Goal: Communication & Community: Answer question/provide support

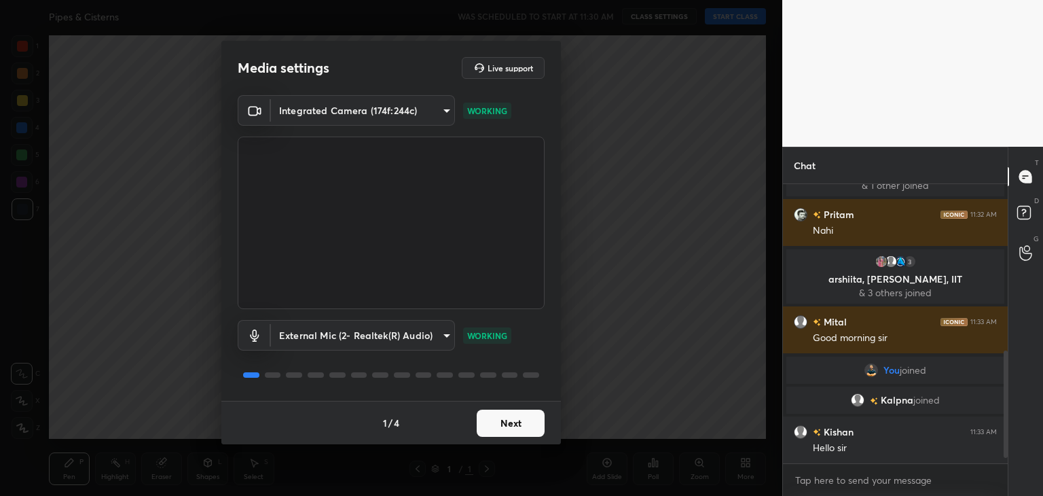
scroll to position [446, 0]
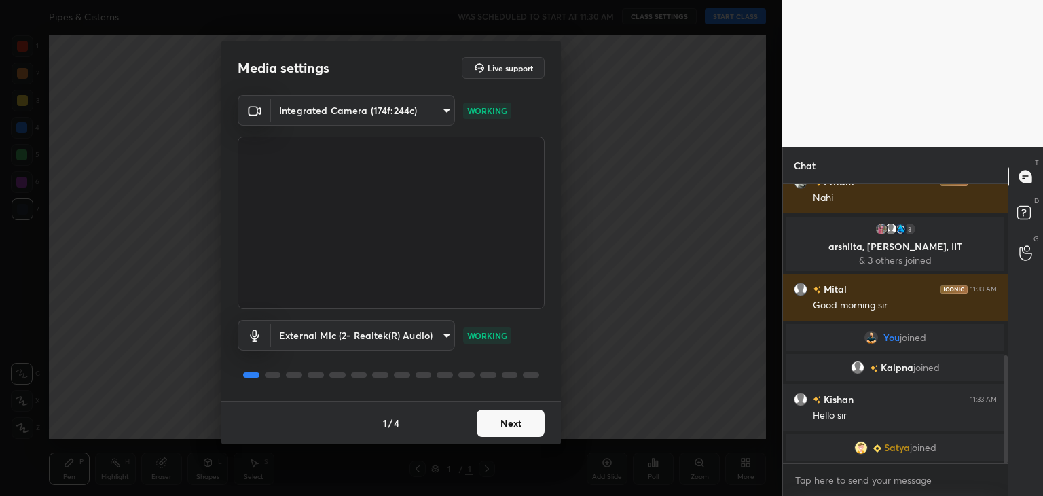
click at [522, 431] on button "Next" at bounding box center [511, 423] width 68 height 27
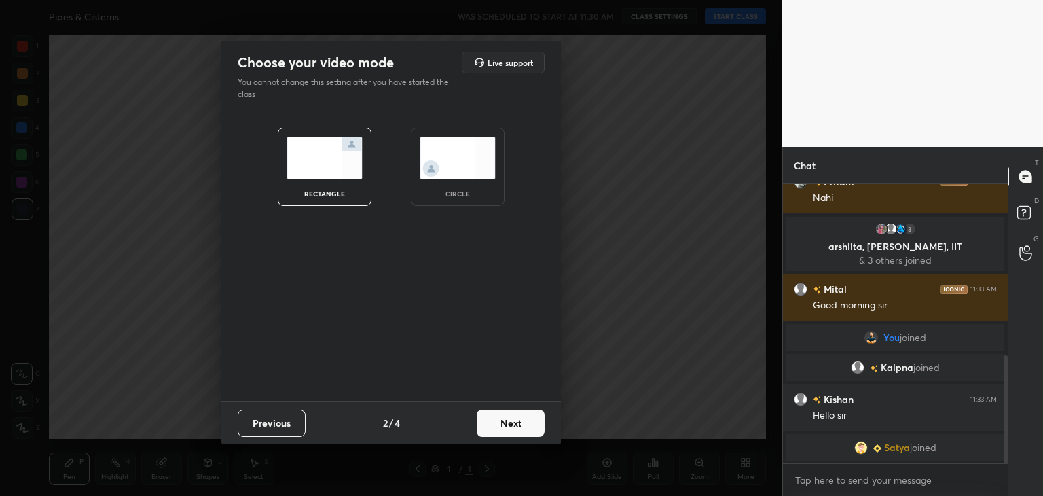
click at [522, 431] on button "Next" at bounding box center [511, 423] width 68 height 27
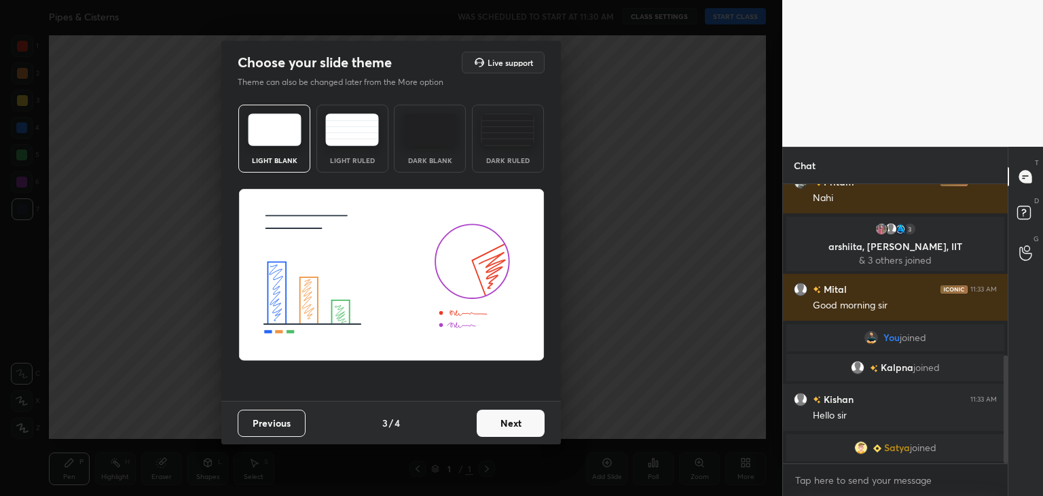
scroll to position [493, 0]
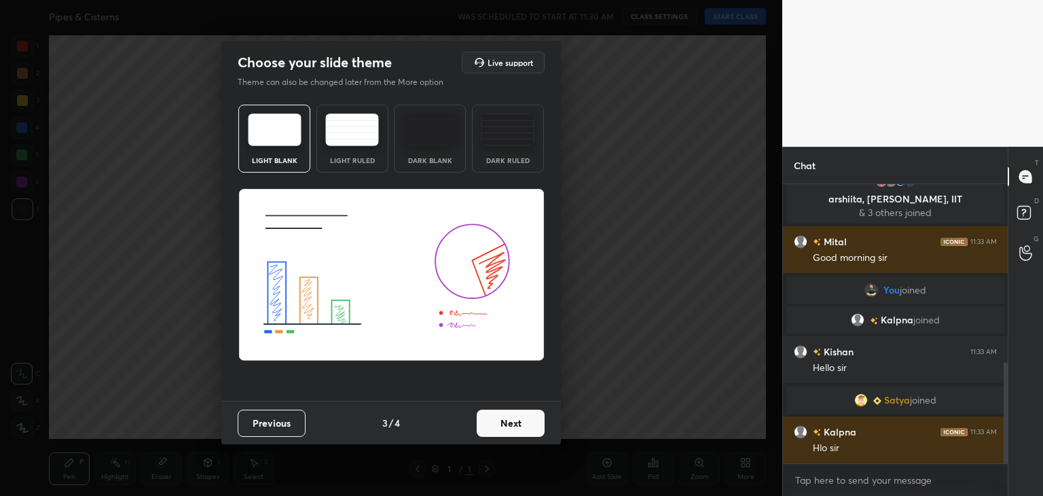
click at [522, 431] on button "Next" at bounding box center [511, 423] width 68 height 27
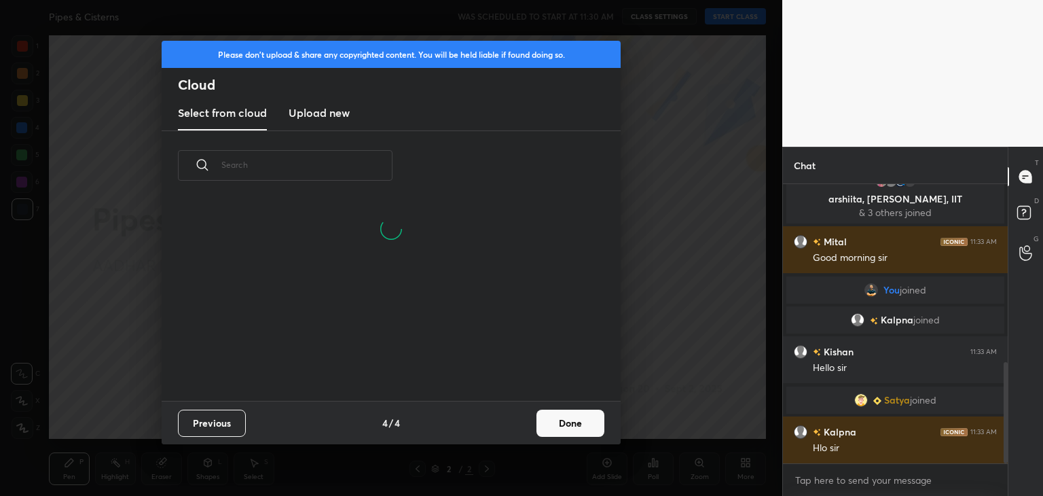
click at [325, 115] on h3 "Upload new" at bounding box center [319, 113] width 61 height 16
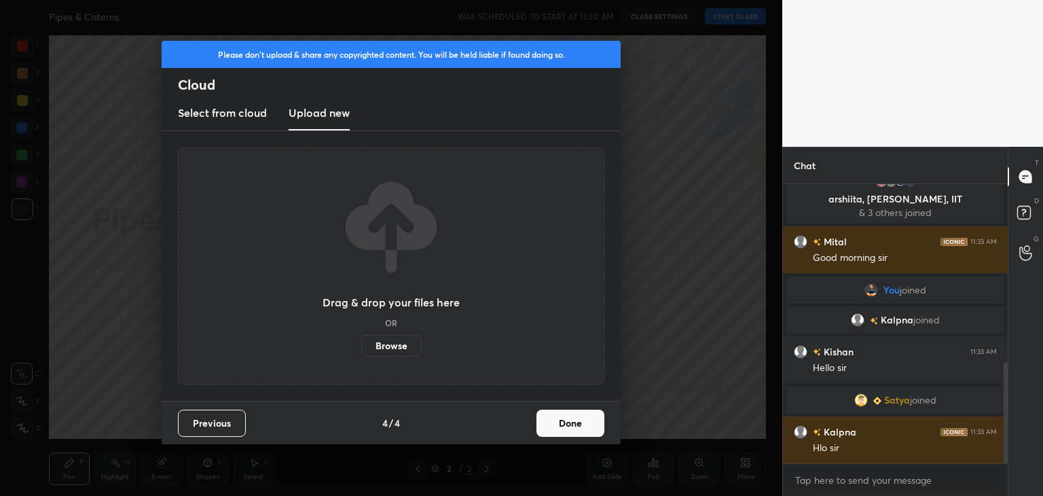
click at [395, 342] on label "Browse" at bounding box center [391, 346] width 60 height 22
click at [361, 342] on input "Browse" at bounding box center [361, 346] width 0 height 22
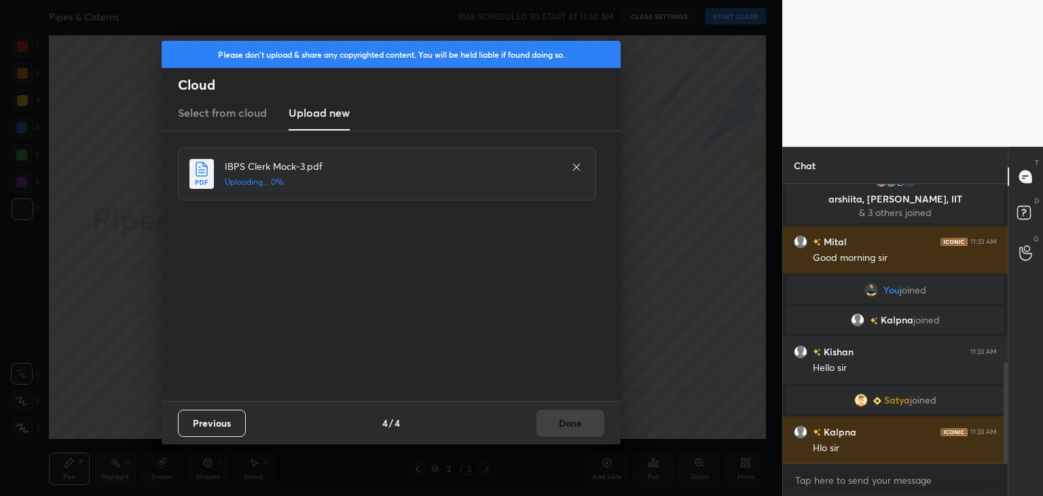
scroll to position [541, 0]
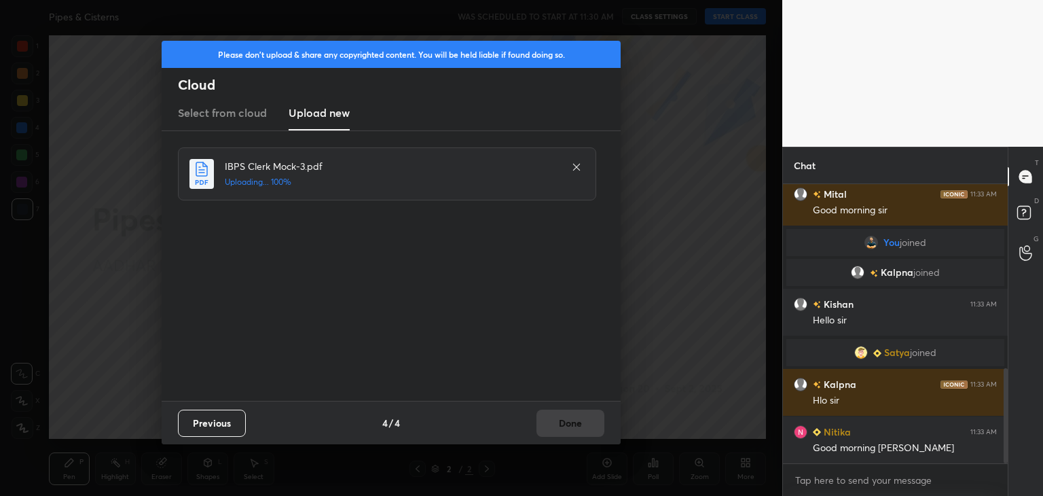
click at [573, 166] on icon at bounding box center [576, 167] width 11 height 11
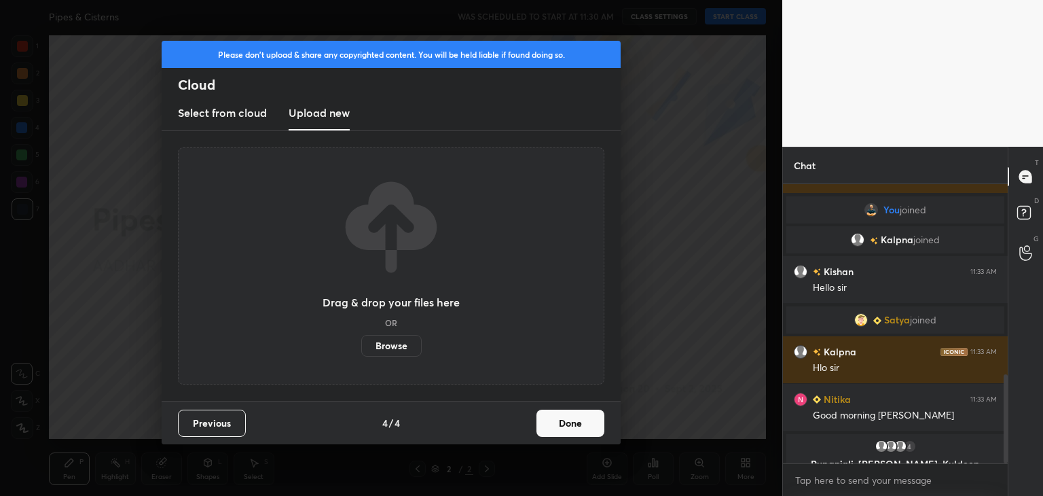
scroll to position [600, 0]
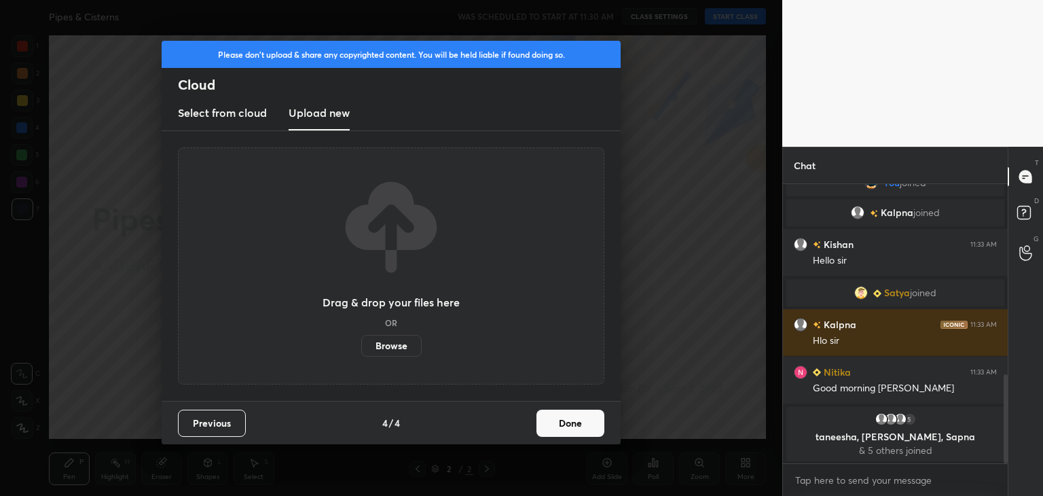
click at [397, 347] on label "Browse" at bounding box center [391, 346] width 60 height 22
click at [361, 347] on input "Browse" at bounding box center [361, 346] width 0 height 22
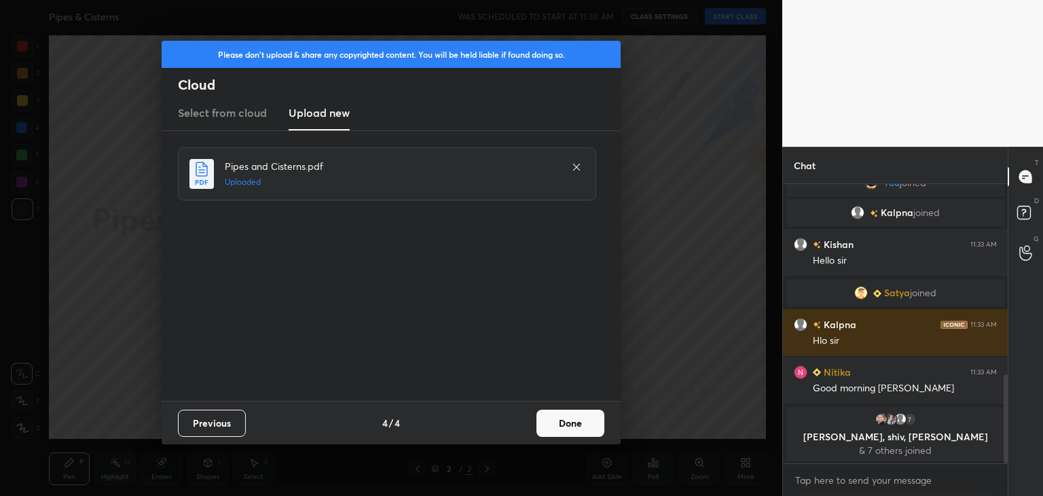
click at [580, 423] on button "Done" at bounding box center [571, 423] width 68 height 27
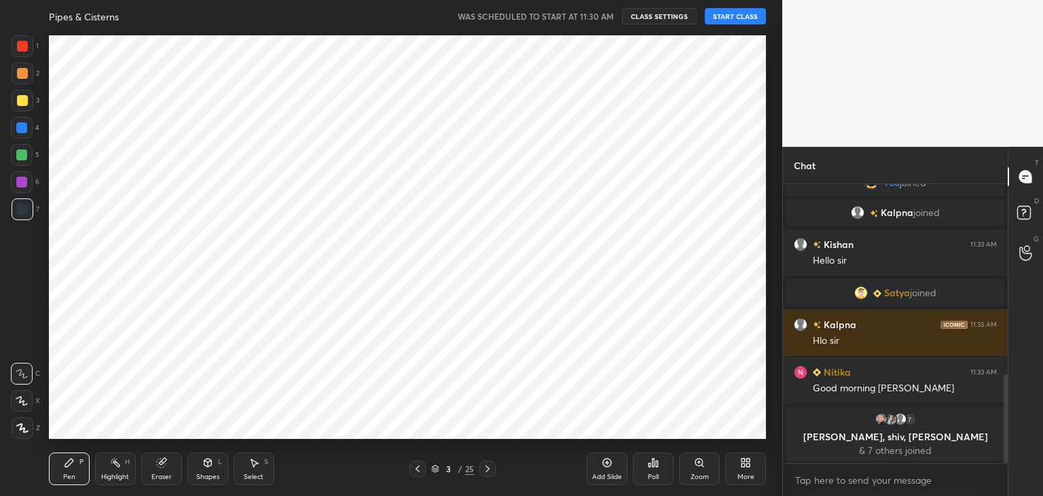
click at [742, 16] on button "START CLASS" at bounding box center [735, 16] width 61 height 16
click at [26, 399] on icon at bounding box center [22, 401] width 12 height 10
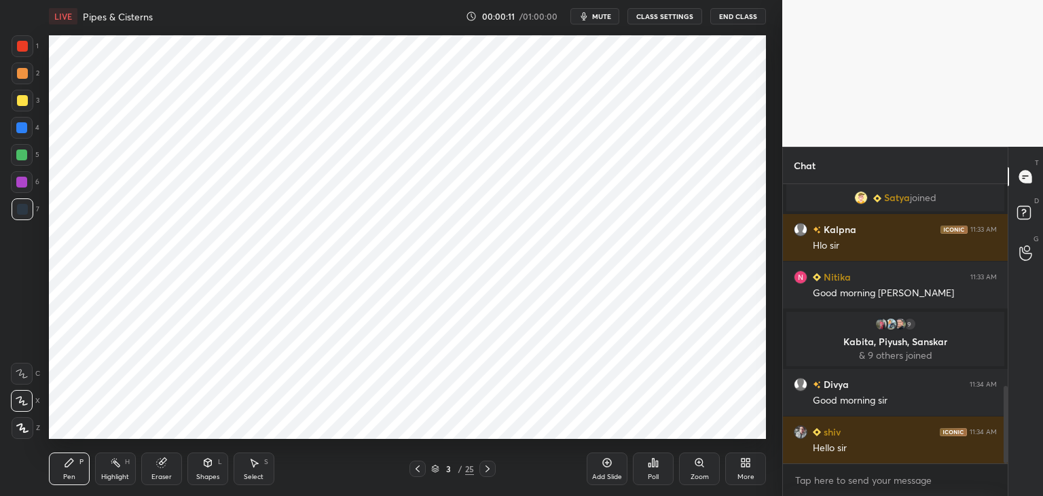
scroll to position [728, 0]
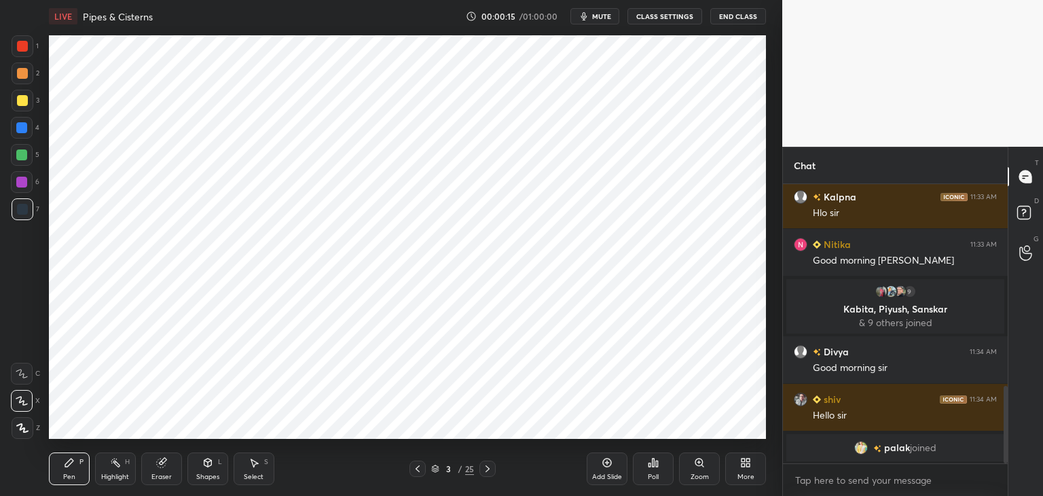
drag, startPoint x: 155, startPoint y: 469, endPoint x: 125, endPoint y: 443, distance: 39.5
click at [155, 468] on div "Eraser" at bounding box center [161, 468] width 41 height 33
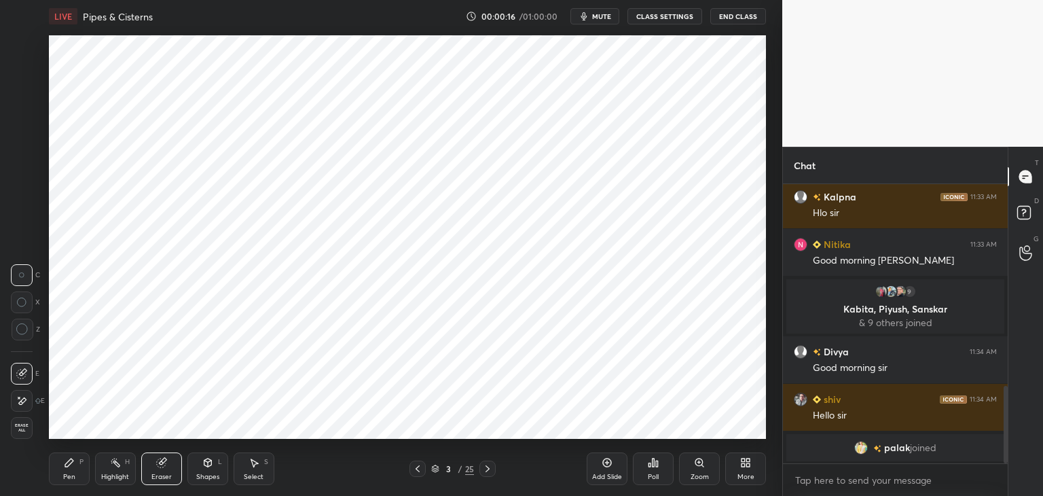
click at [30, 335] on div at bounding box center [23, 330] width 22 height 22
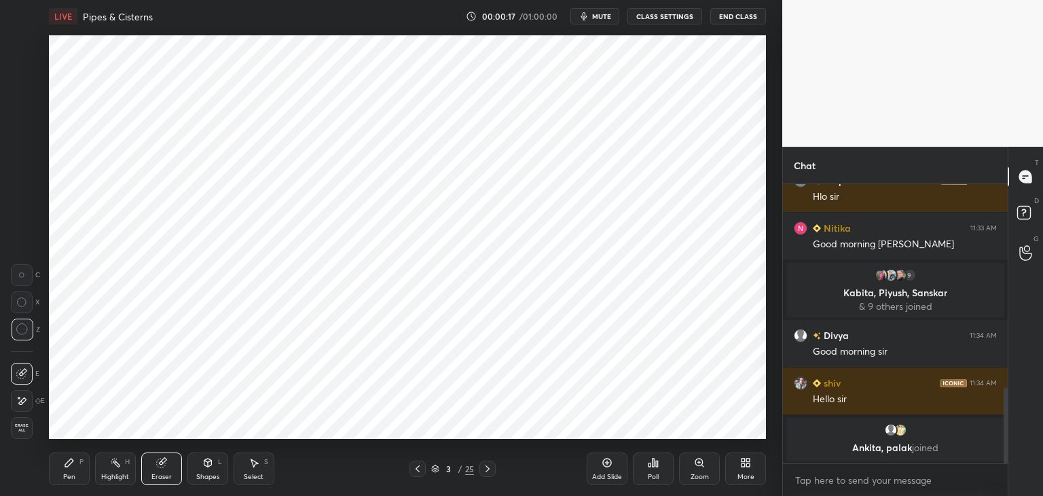
click at [77, 484] on div "Pen P" at bounding box center [69, 468] width 41 height 33
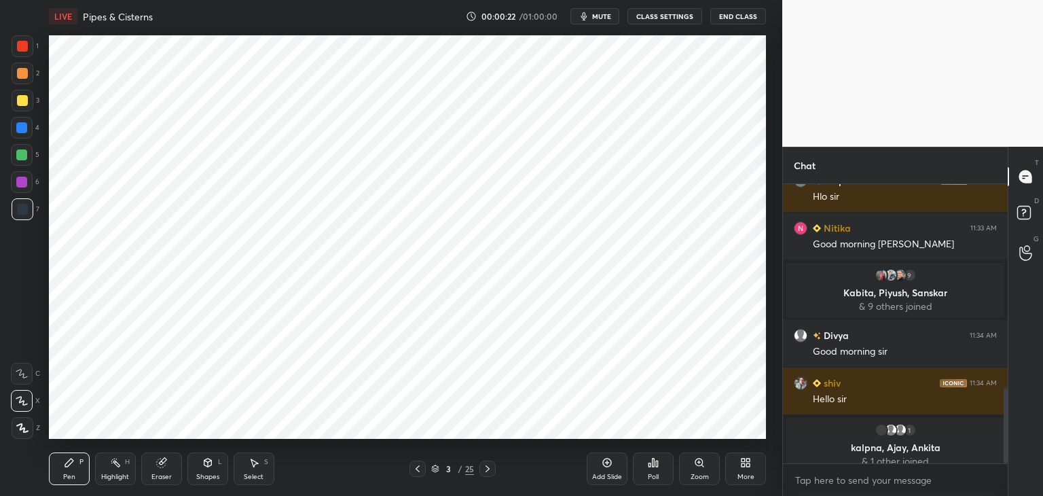
scroll to position [755, 0]
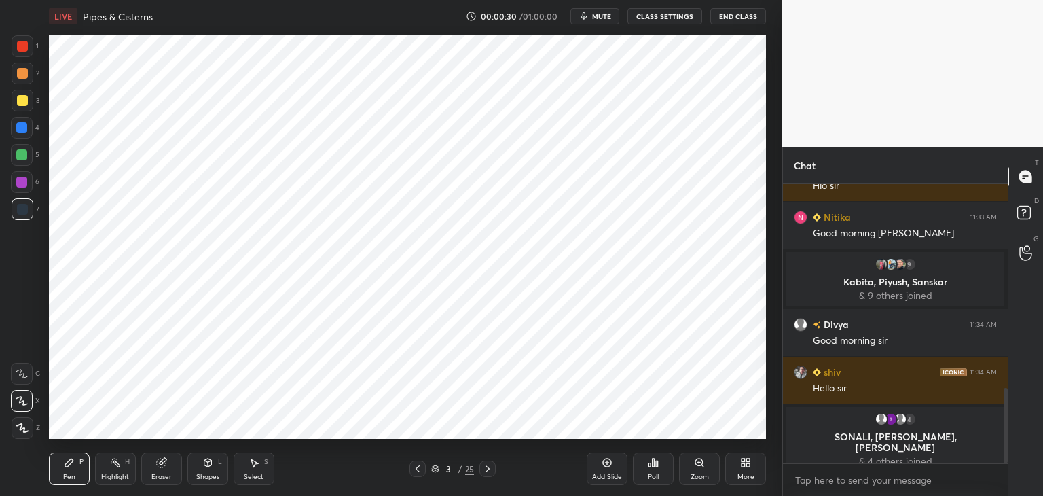
click at [203, 478] on div "Shapes" at bounding box center [207, 476] width 23 height 7
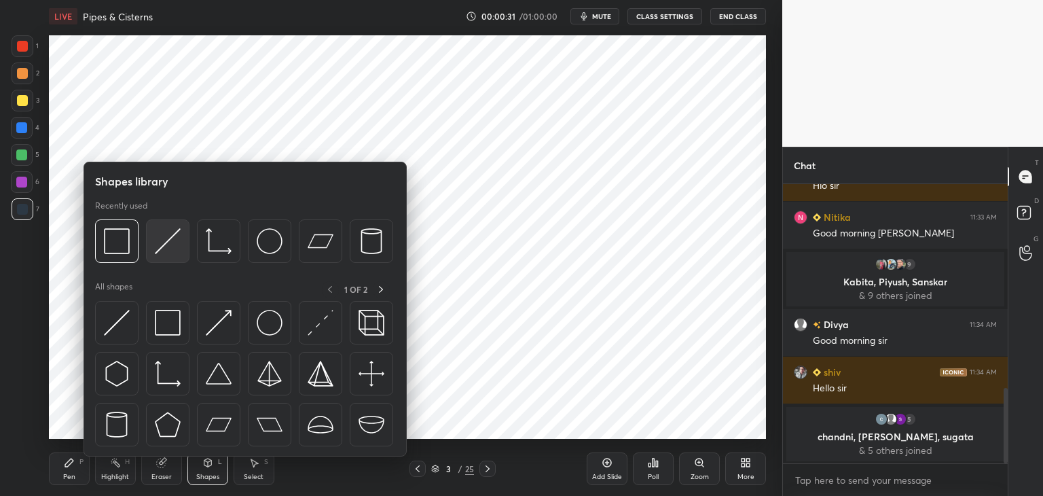
click at [160, 256] on div at bounding box center [167, 240] width 43 height 43
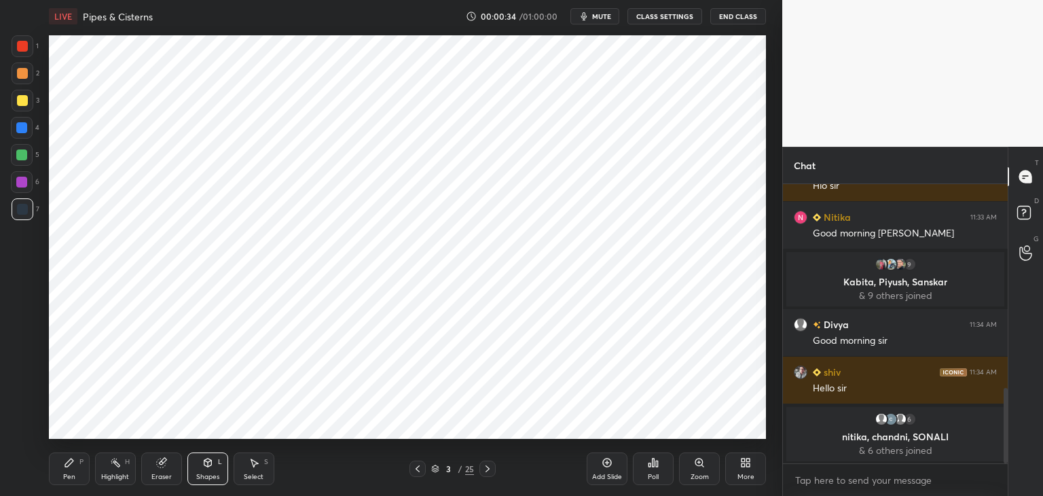
scroll to position [740, 0]
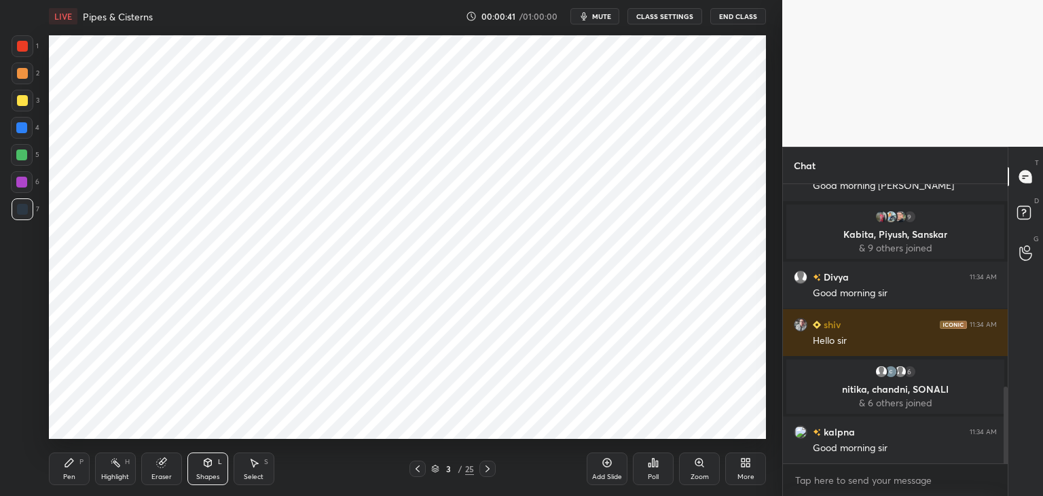
click at [22, 47] on div at bounding box center [22, 46] width 11 height 11
click at [84, 464] on div "Pen P" at bounding box center [69, 468] width 41 height 33
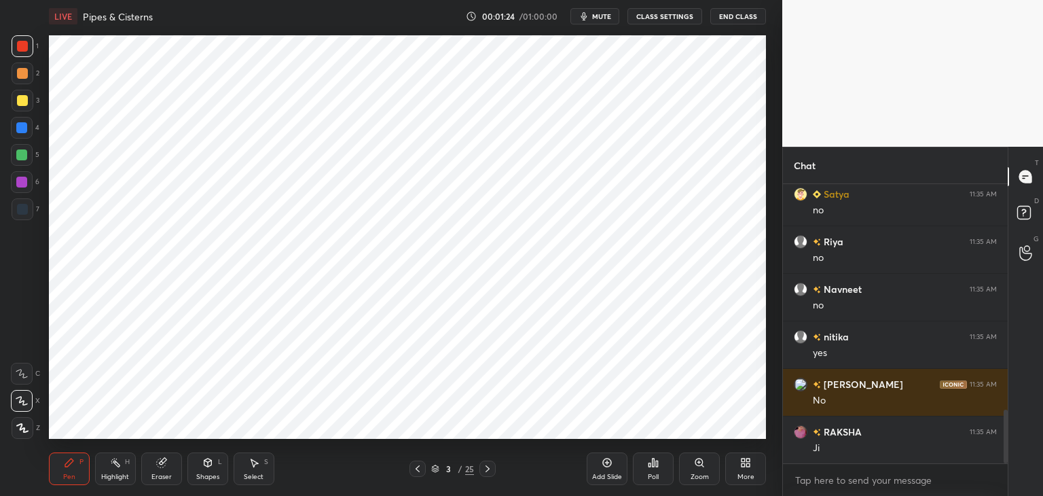
scroll to position [1224, 0]
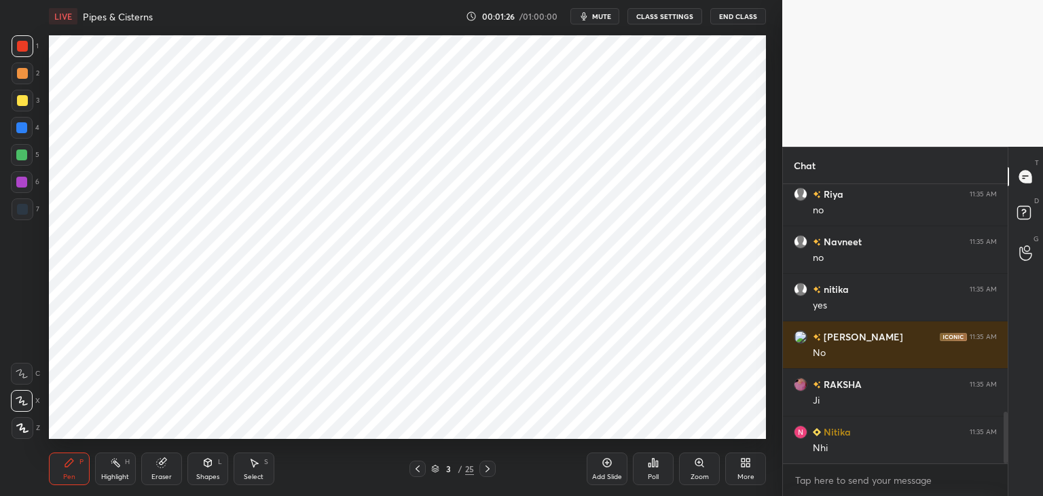
click at [22, 130] on div at bounding box center [21, 127] width 11 height 11
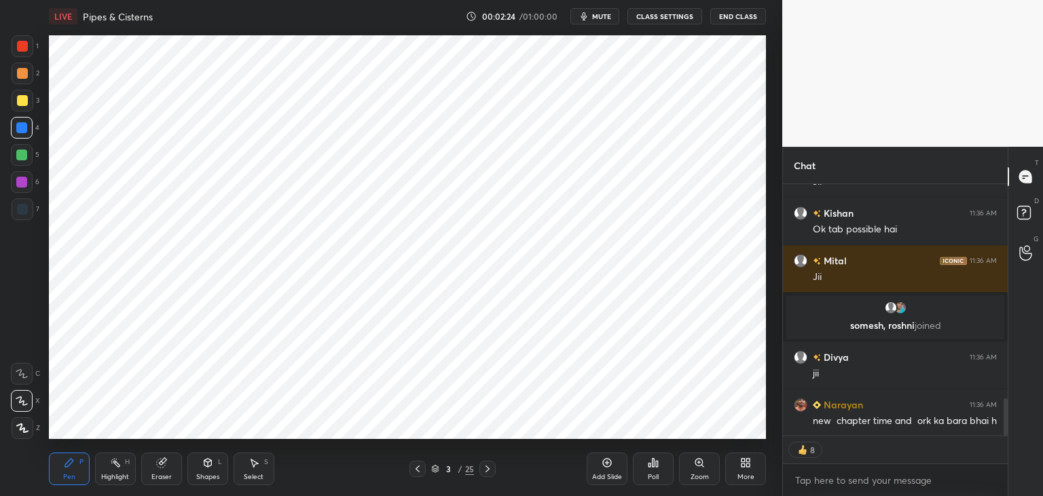
scroll to position [275, 221]
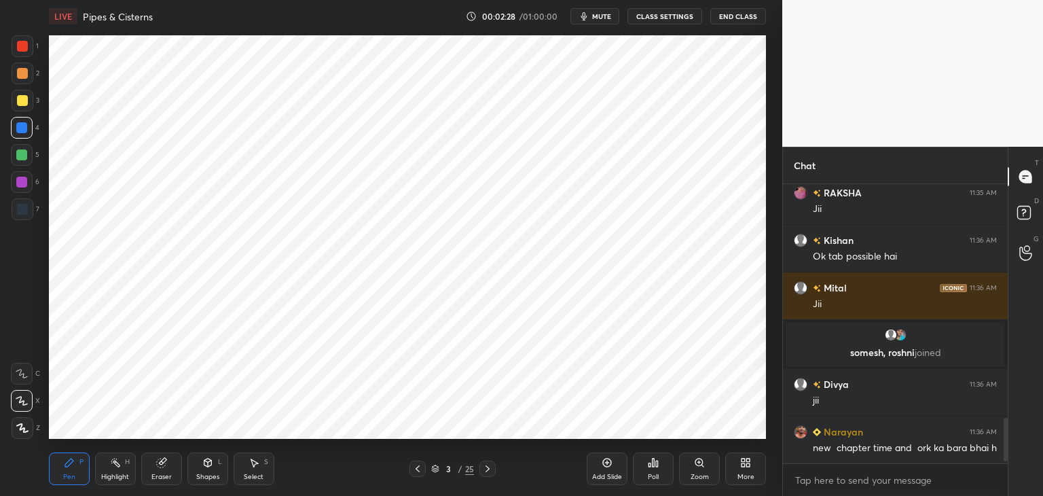
click at [20, 73] on div at bounding box center [22, 73] width 11 height 11
click at [0, 207] on div "1 2 3 4 5 6 7 C X Z C X Z E E Erase all H H" at bounding box center [21, 236] width 43 height 403
click at [26, 54] on div at bounding box center [23, 46] width 22 height 22
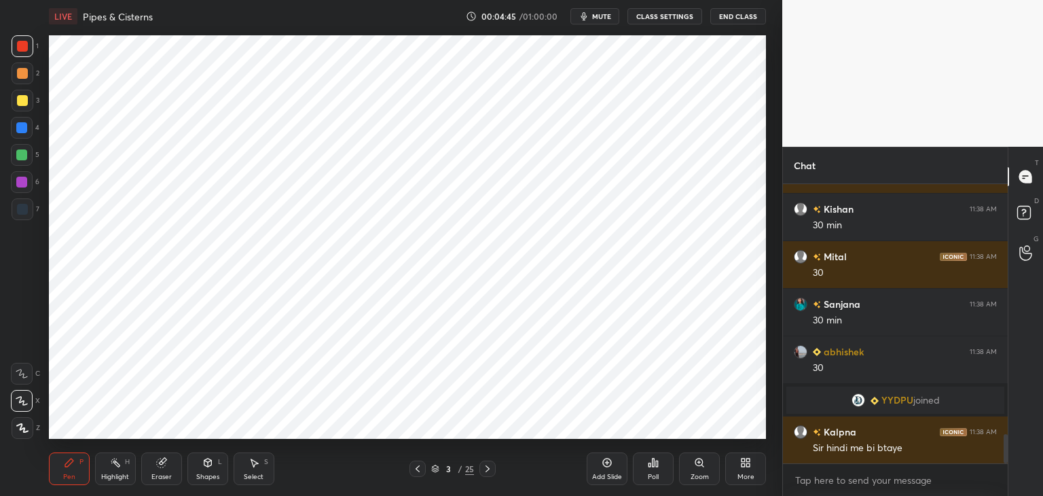
scroll to position [2426, 0]
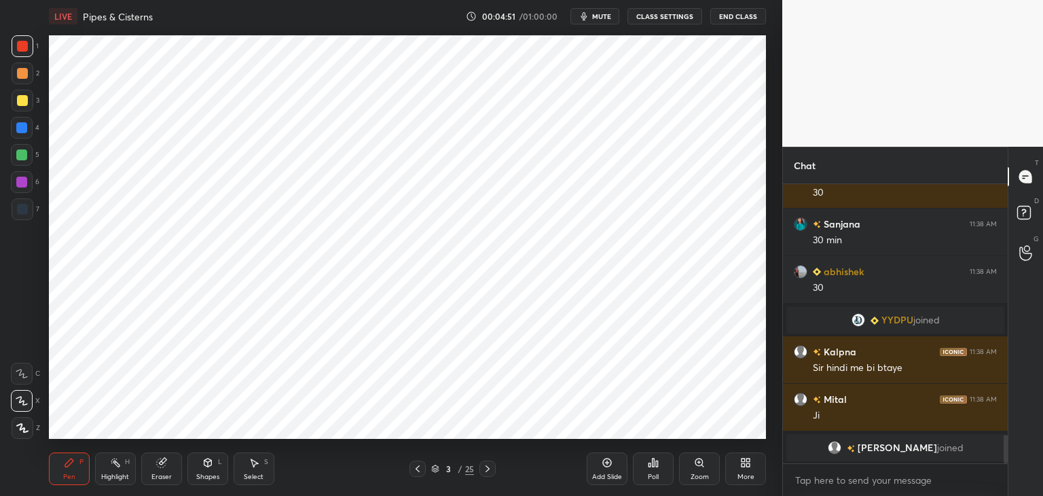
click at [19, 131] on div at bounding box center [21, 127] width 11 height 11
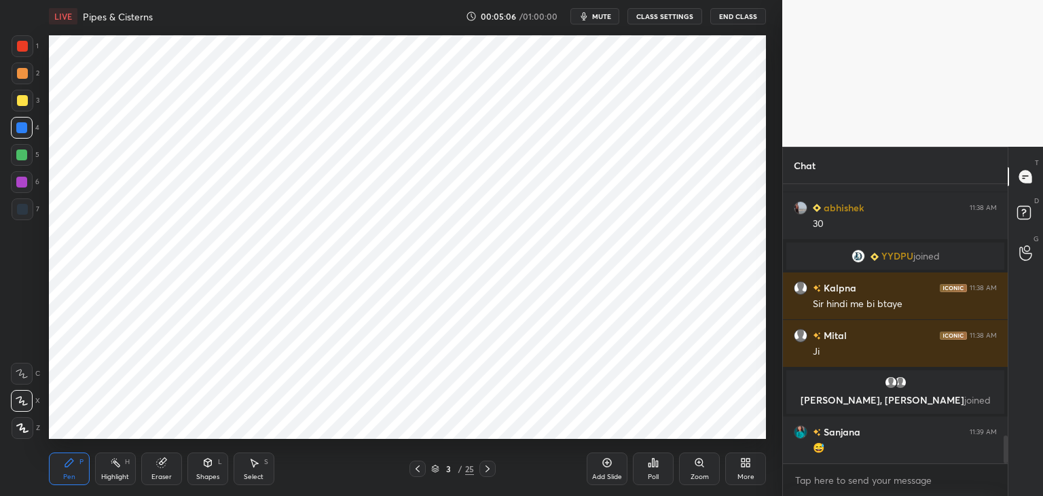
scroll to position [2530, 0]
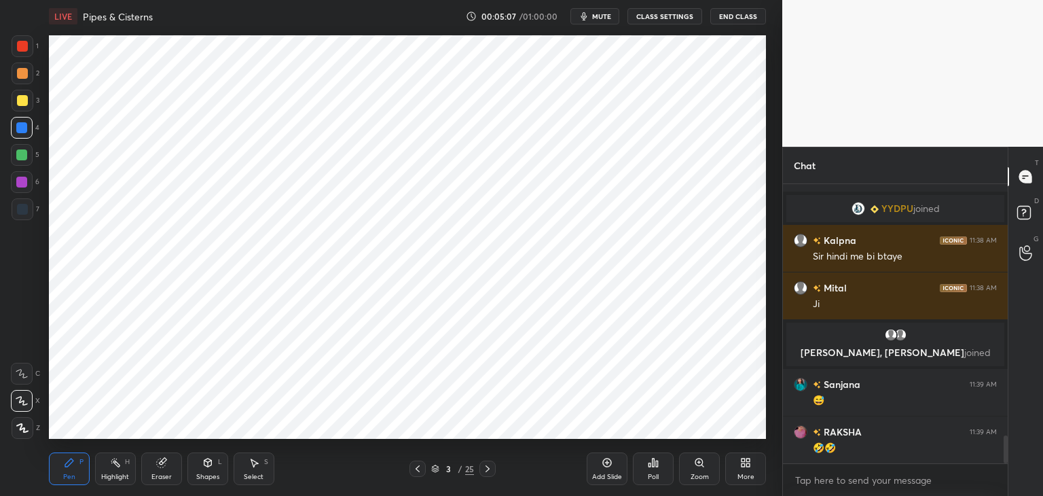
click at [201, 478] on div "Shapes" at bounding box center [207, 476] width 23 height 7
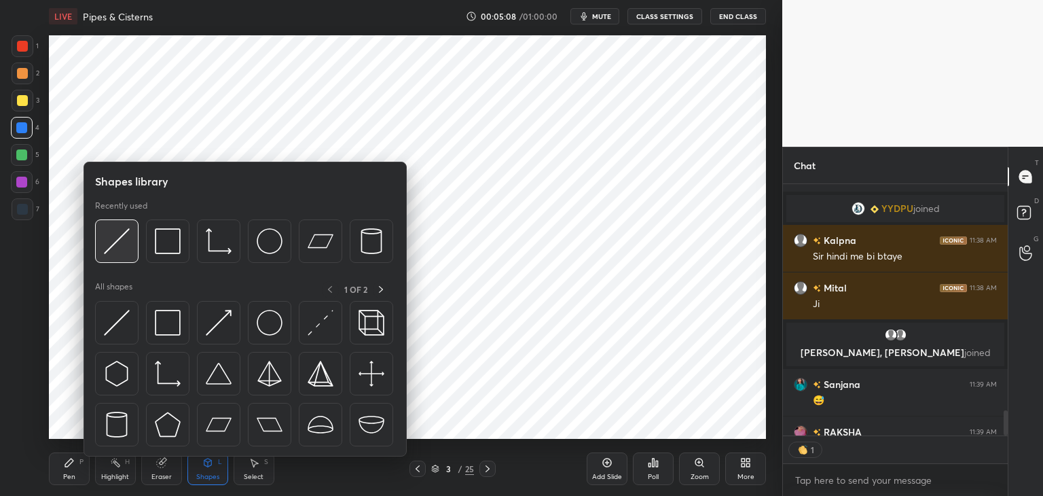
scroll to position [3, 4]
click at [119, 247] on img at bounding box center [117, 241] width 26 height 26
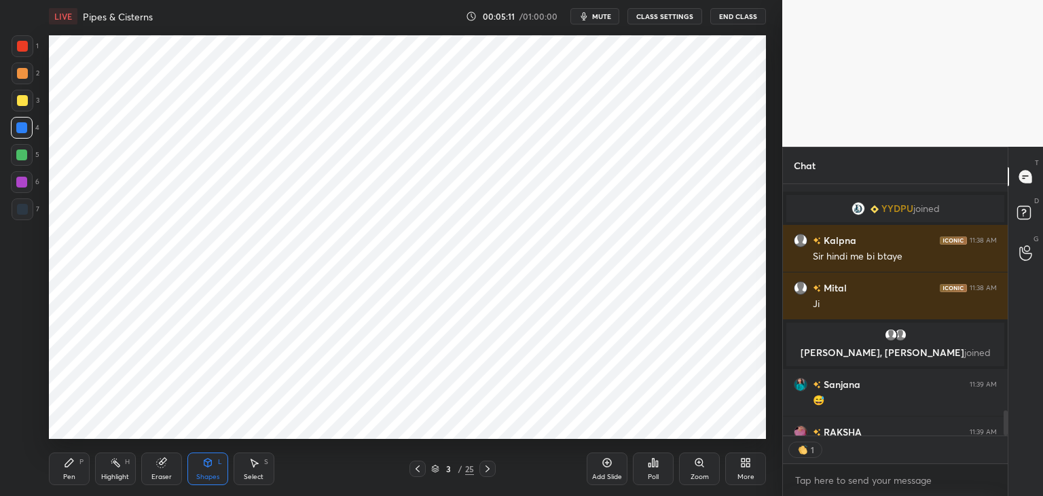
scroll to position [2589, 0]
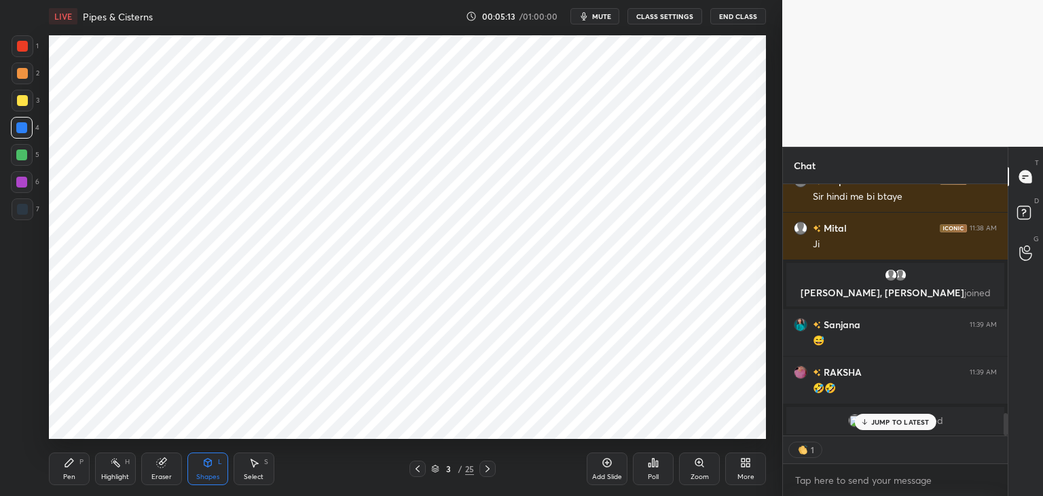
click at [24, 225] on div "7" at bounding box center [26, 211] width 28 height 27
click at [77, 468] on div "Pen P" at bounding box center [69, 468] width 41 height 33
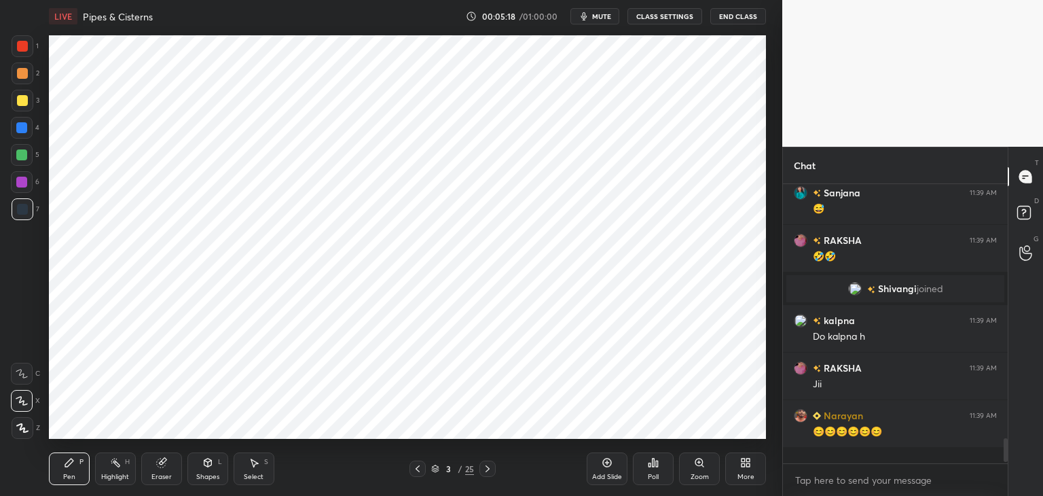
scroll to position [275, 221]
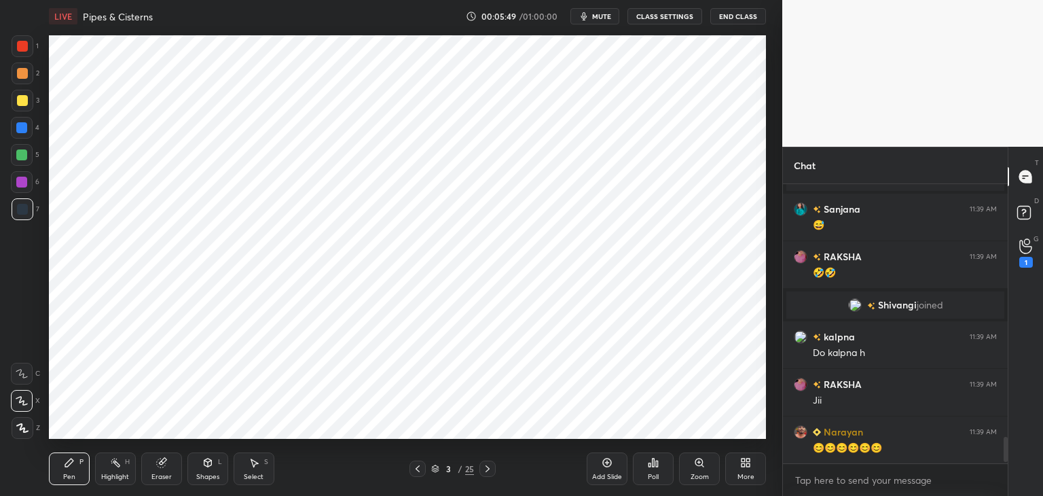
click at [20, 137] on div at bounding box center [22, 128] width 22 height 22
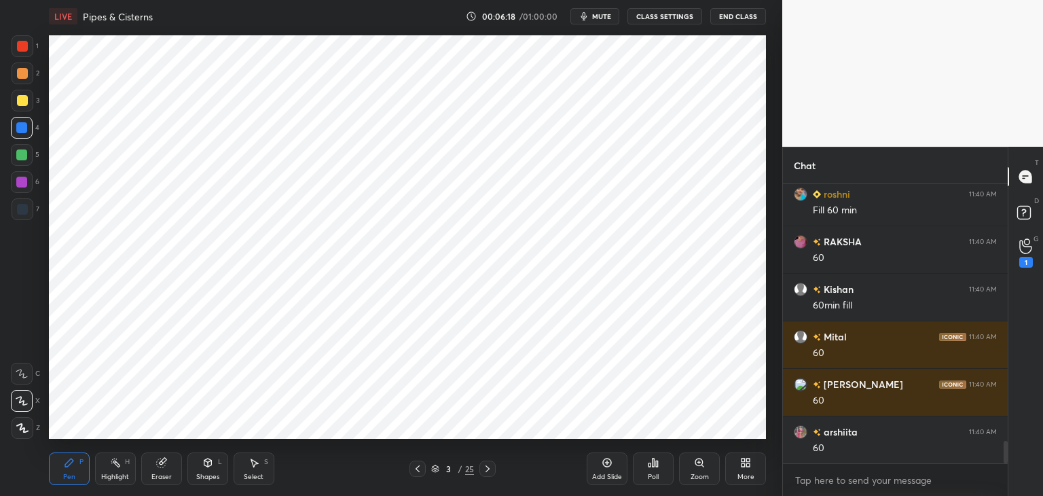
scroll to position [3270, 0]
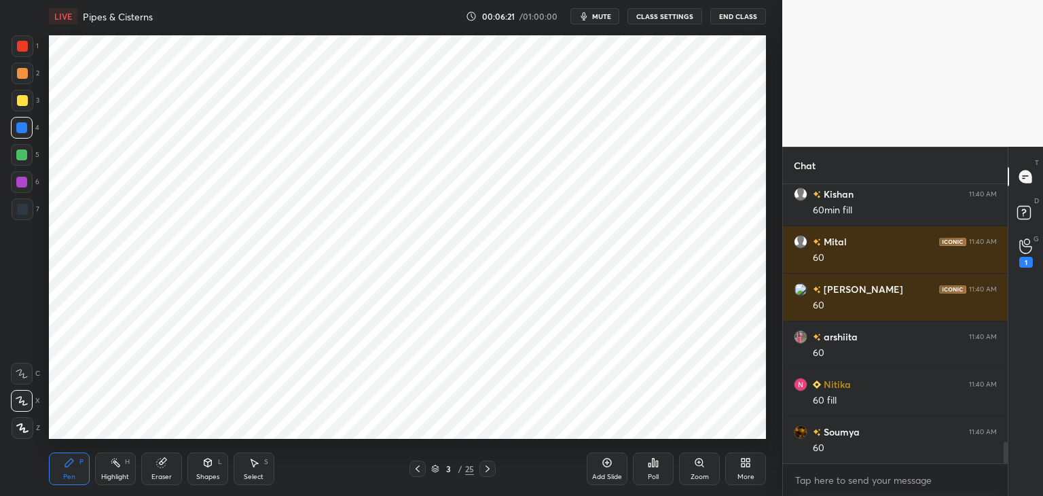
click at [22, 57] on div at bounding box center [23, 46] width 22 height 22
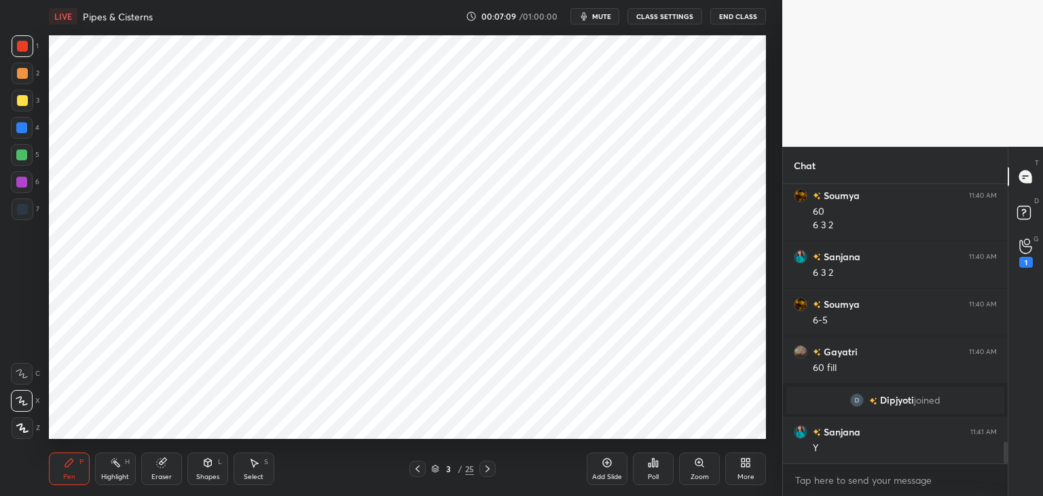
scroll to position [3391, 0]
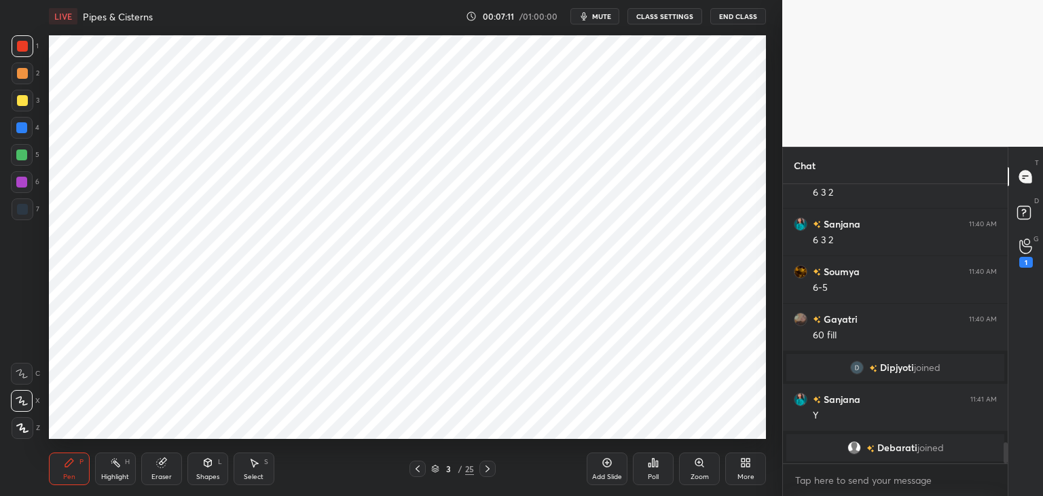
click at [492, 466] on icon at bounding box center [487, 468] width 11 height 11
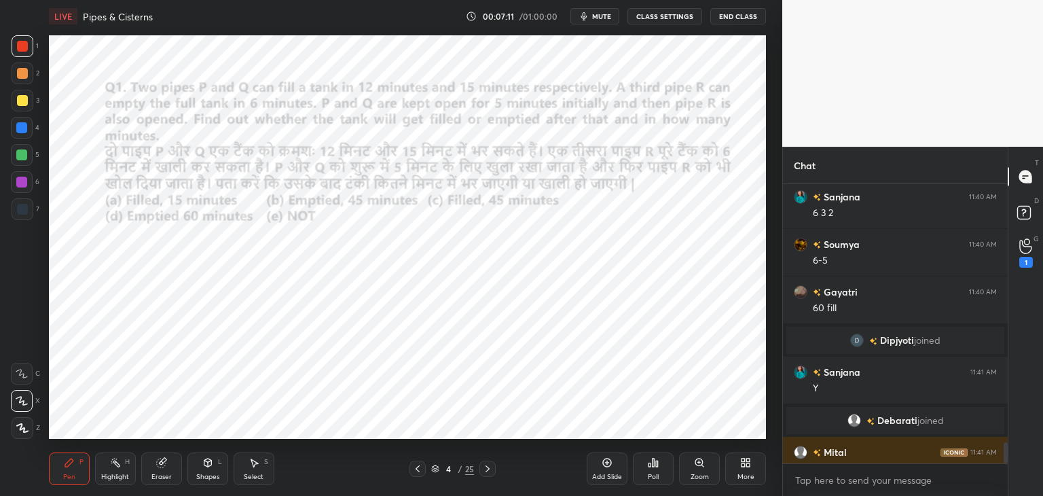
scroll to position [3411, 0]
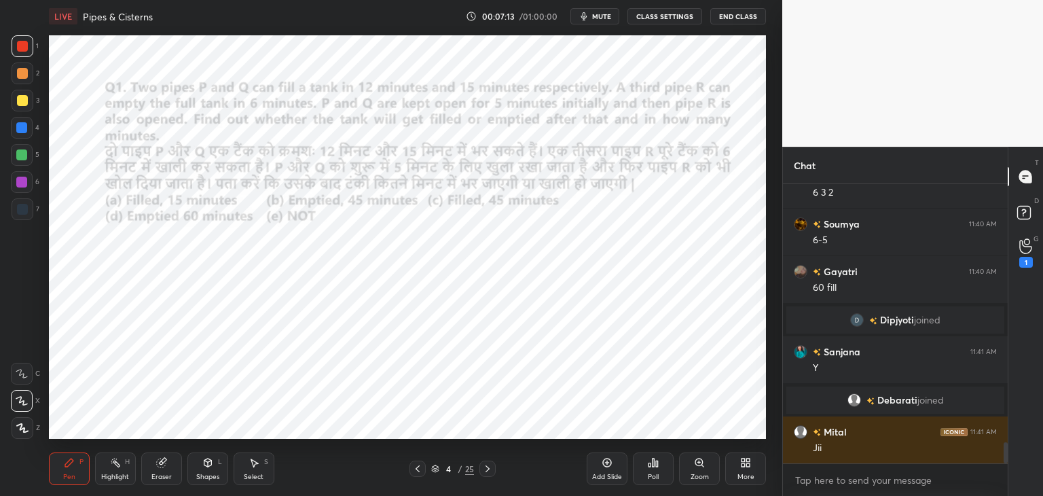
click at [22, 43] on div at bounding box center [22, 46] width 11 height 11
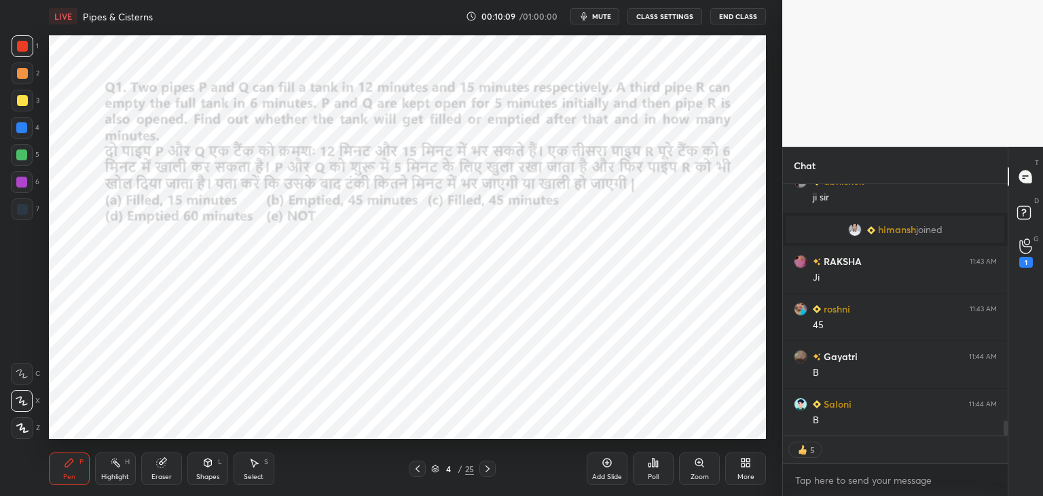
scroll to position [4111, 0]
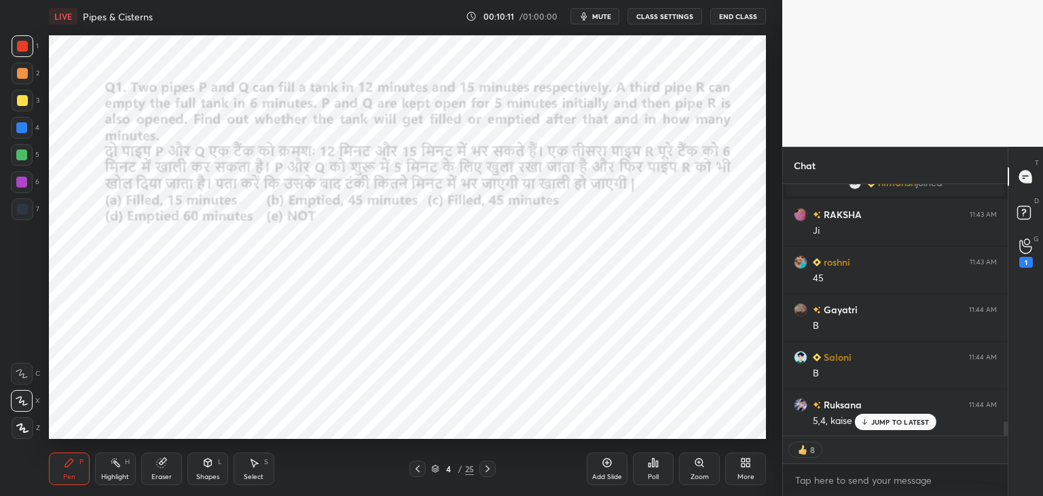
click at [878, 422] on div "Bhagyashre..., sandeep, sonali joined Satya 11:42 AM bb roshni 11:42 AM 15 abhi…" at bounding box center [895, 310] width 225 height 252
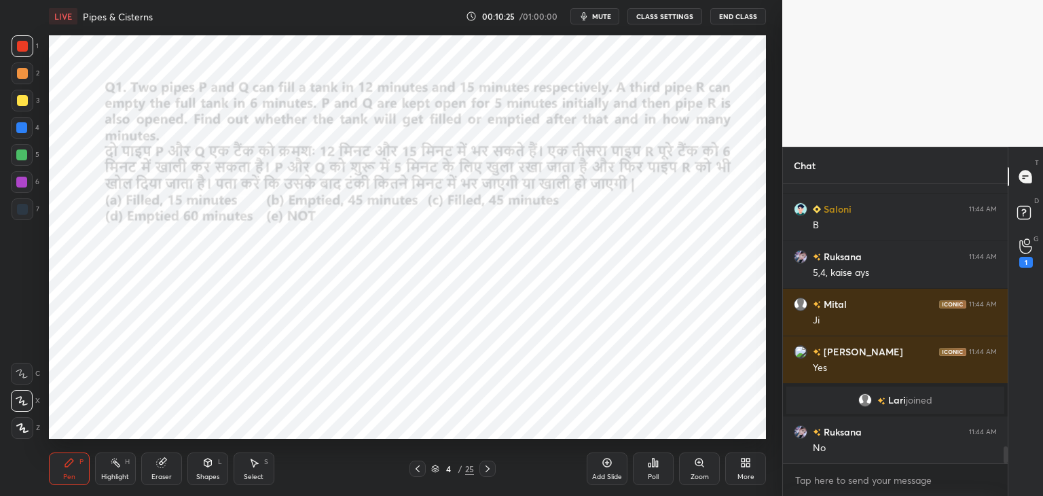
scroll to position [4307, 0]
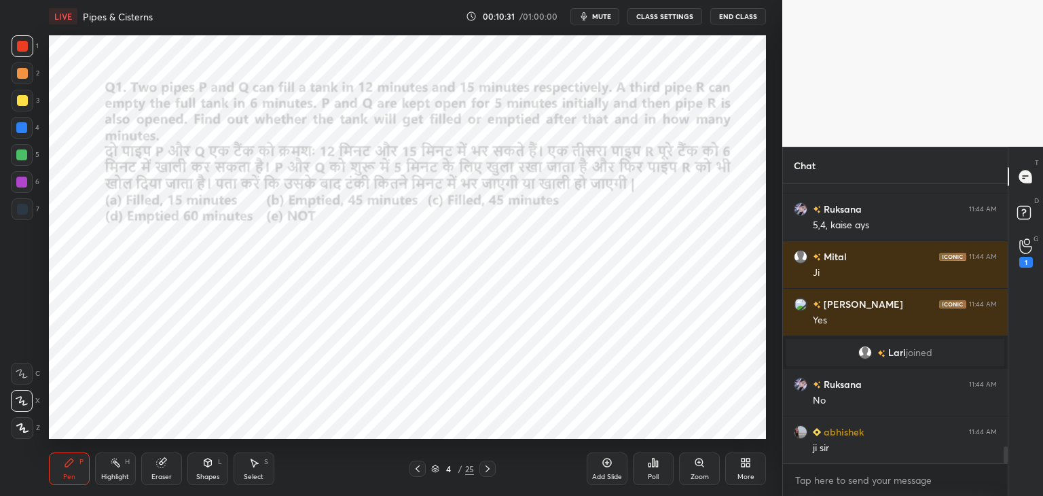
click at [492, 471] on icon at bounding box center [487, 468] width 11 height 11
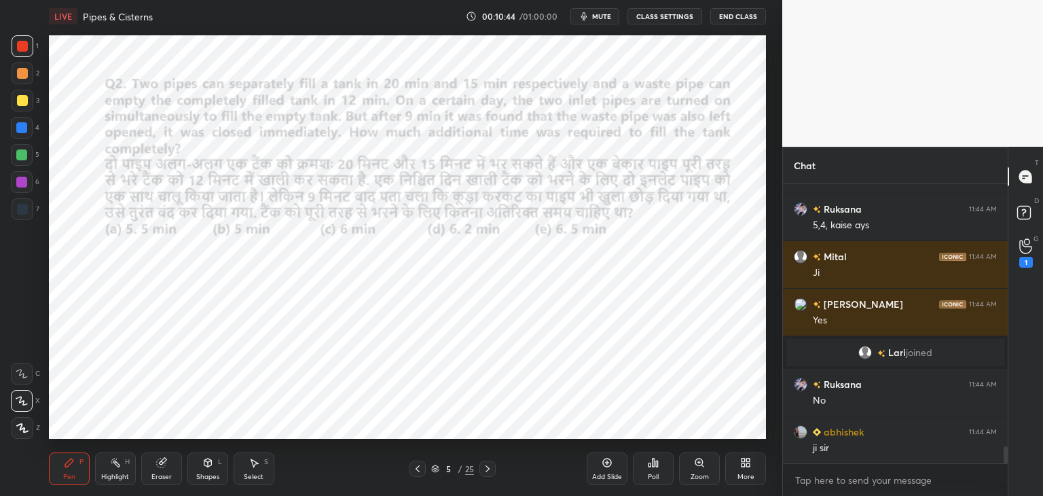
scroll to position [4354, 0]
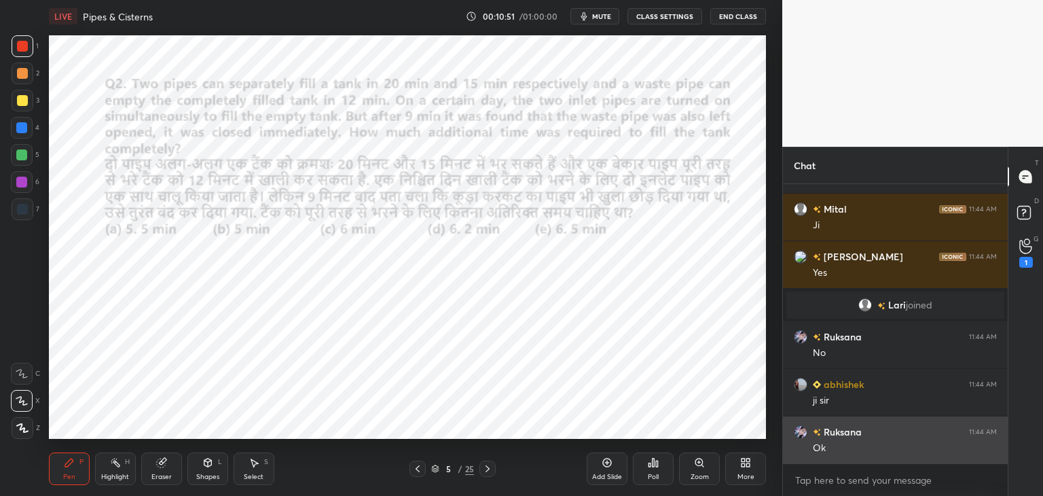
click at [802, 427] on img "grid" at bounding box center [801, 432] width 14 height 14
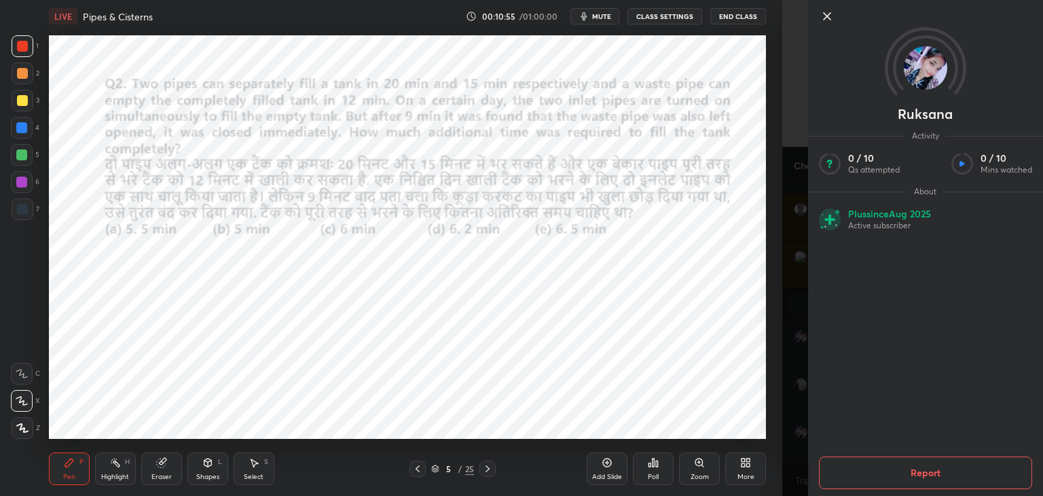
click at [827, 16] on icon at bounding box center [827, 16] width 7 height 7
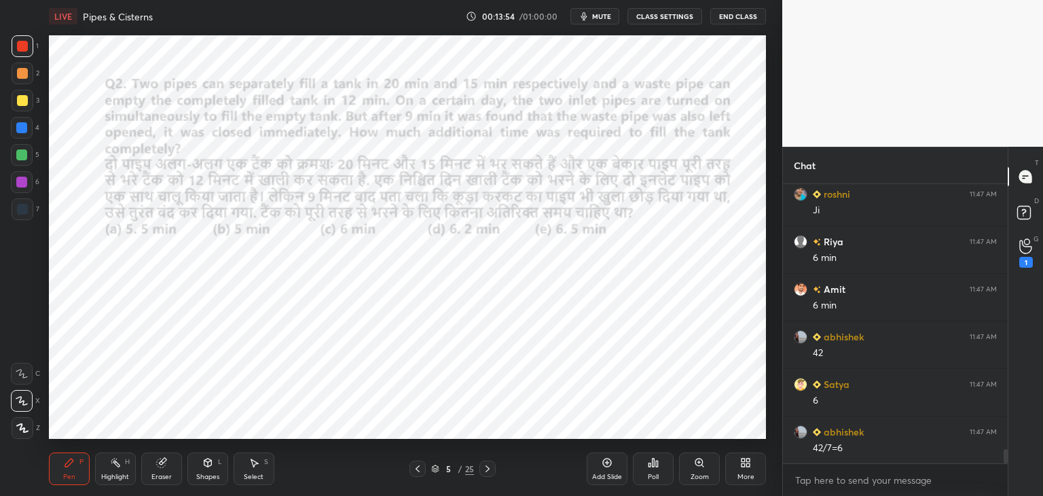
scroll to position [5154, 0]
click at [487, 471] on icon at bounding box center [487, 468] width 11 height 11
click at [212, 471] on div "Shapes L" at bounding box center [207, 468] width 41 height 33
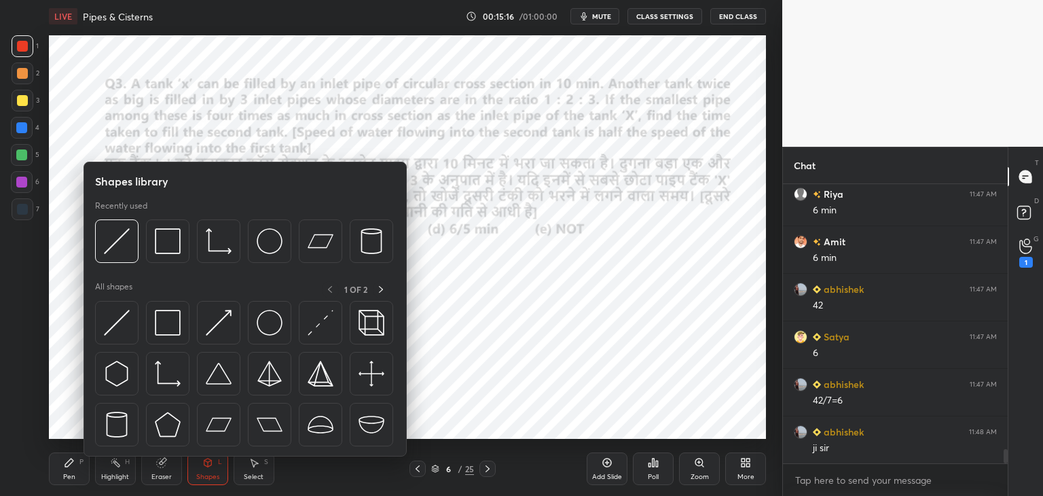
click at [140, 323] on div at bounding box center [245, 377] width 300 height 153
click at [113, 332] on img at bounding box center [117, 323] width 26 height 26
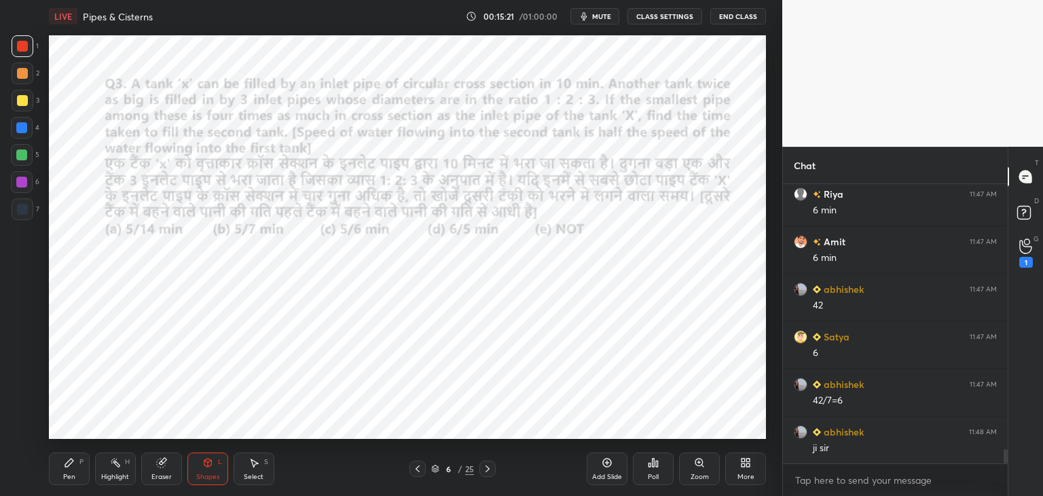
click at [75, 482] on div "Pen P" at bounding box center [69, 468] width 41 height 33
click at [26, 180] on div at bounding box center [21, 182] width 11 height 11
click at [26, 125] on div at bounding box center [21, 127] width 11 height 11
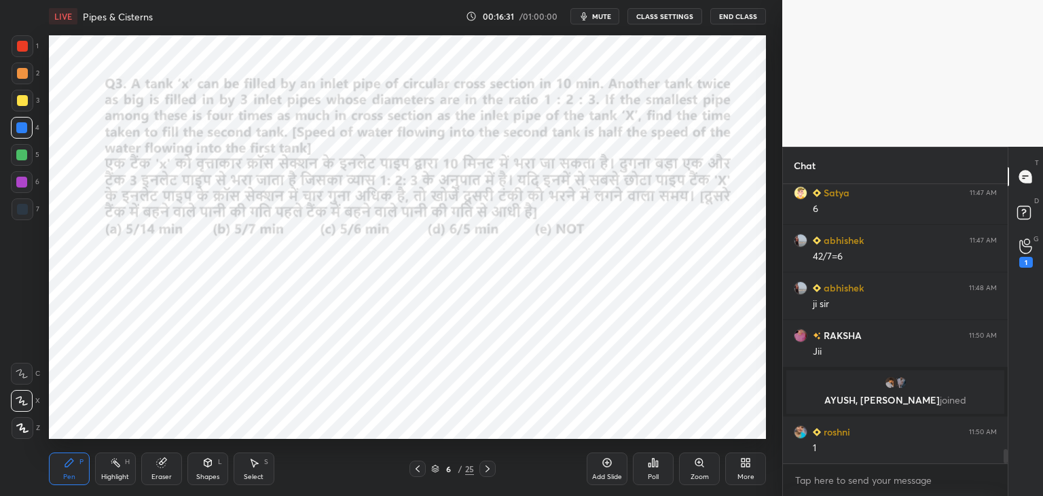
scroll to position [5213, 0]
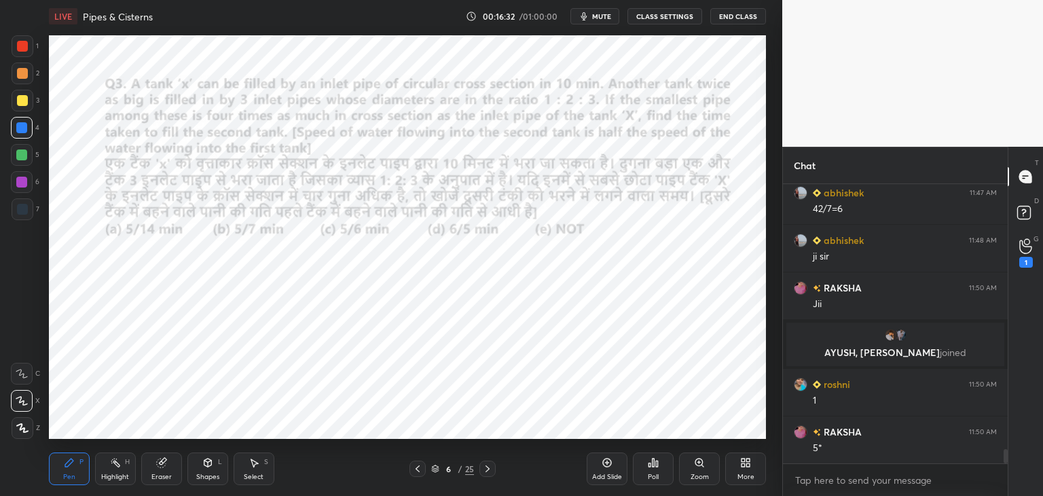
click at [166, 473] on div "Eraser" at bounding box center [161, 476] width 20 height 7
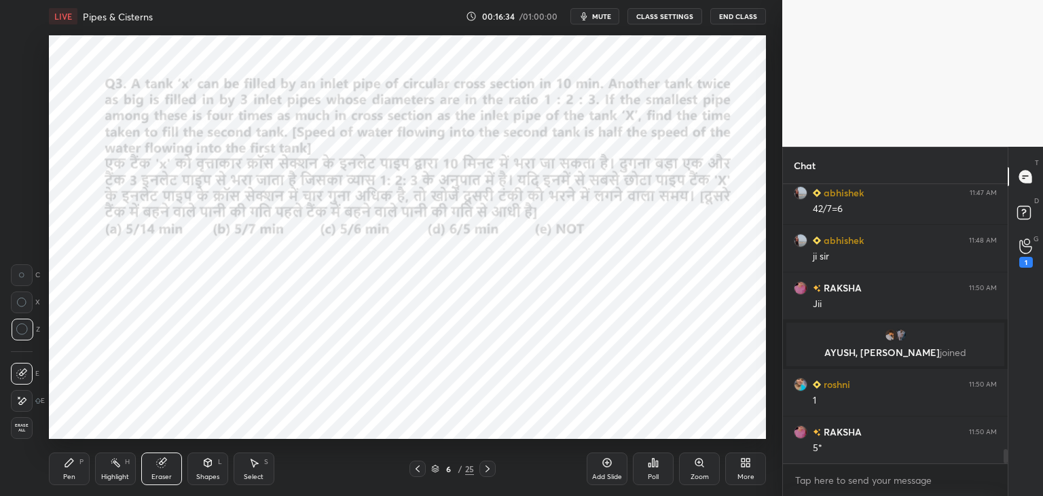
click at [68, 475] on div "Pen" at bounding box center [69, 476] width 12 height 7
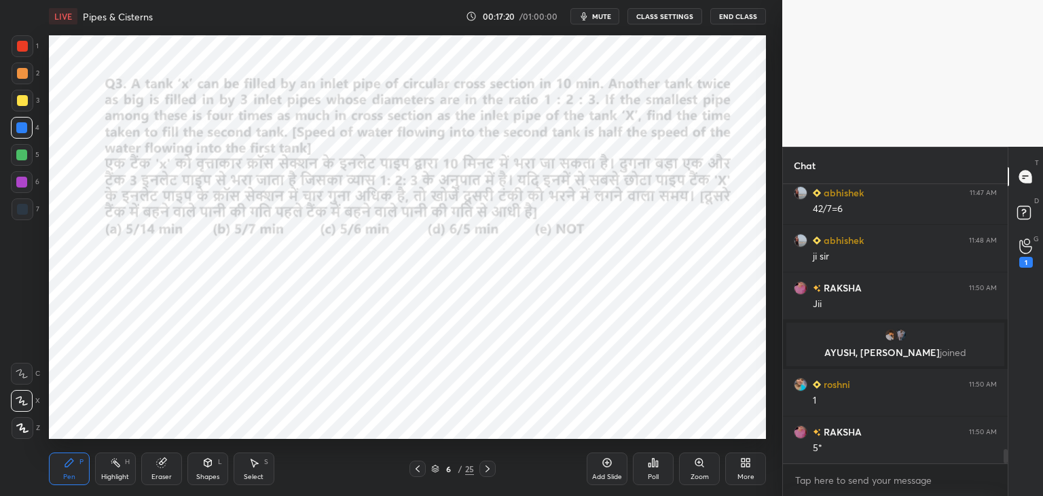
click at [206, 474] on div "Shapes" at bounding box center [207, 476] width 23 height 7
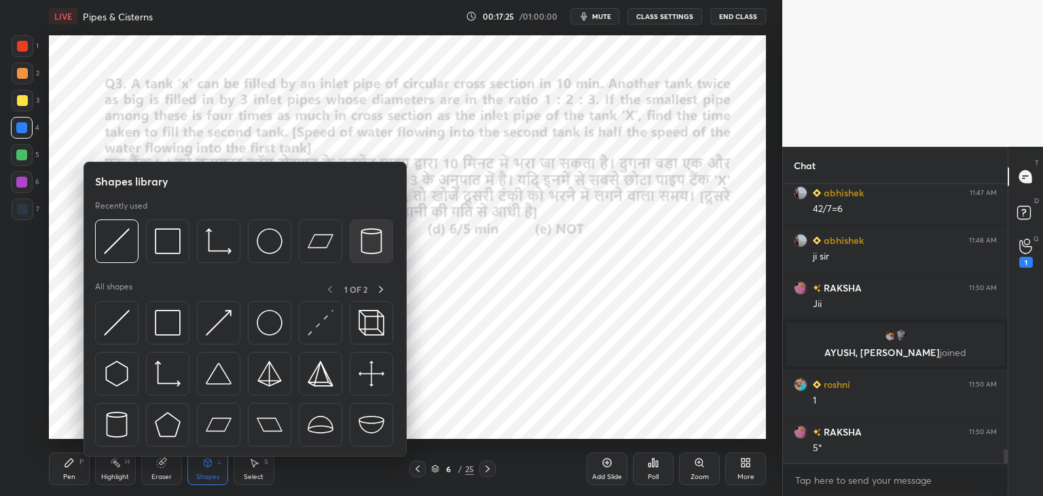
click at [364, 237] on img at bounding box center [372, 241] width 26 height 26
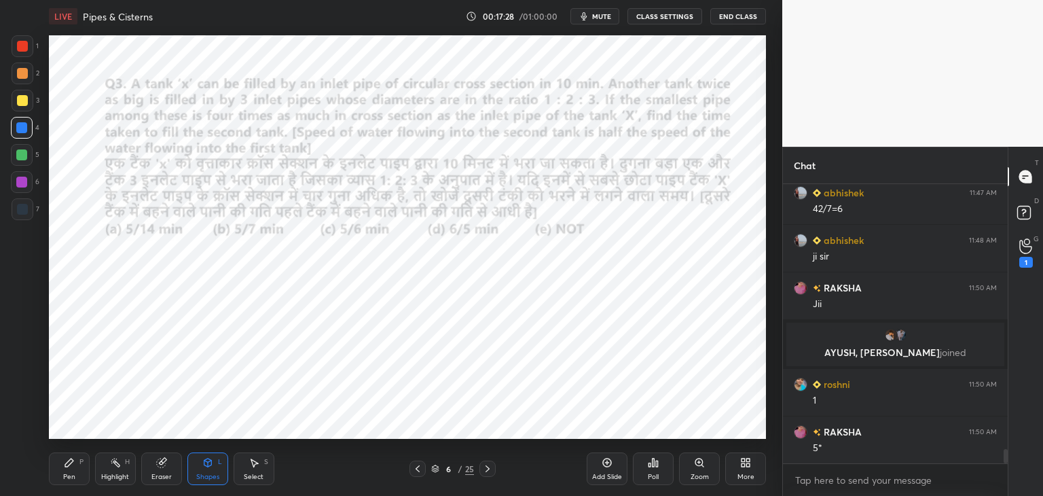
scroll to position [5260, 0]
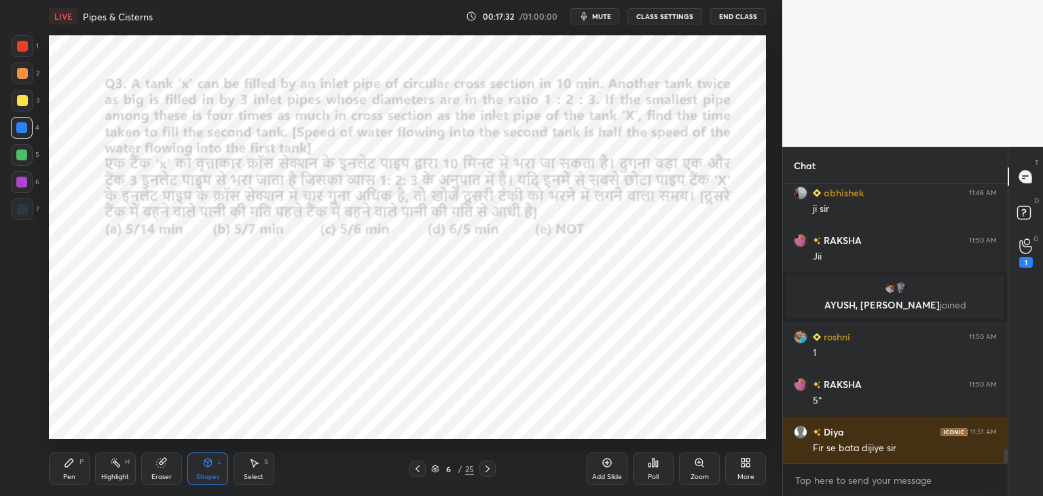
click at [66, 470] on div "Pen P" at bounding box center [69, 468] width 41 height 33
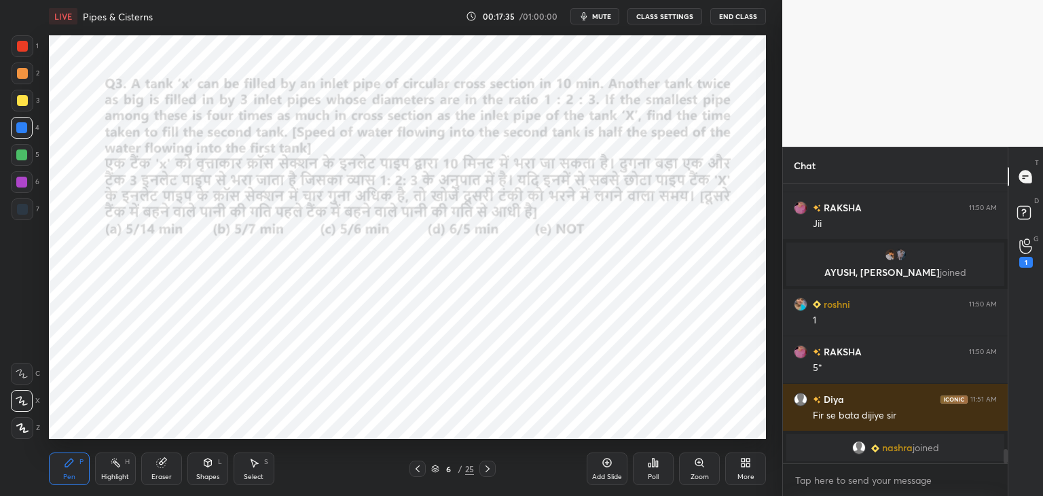
scroll to position [5286, 0]
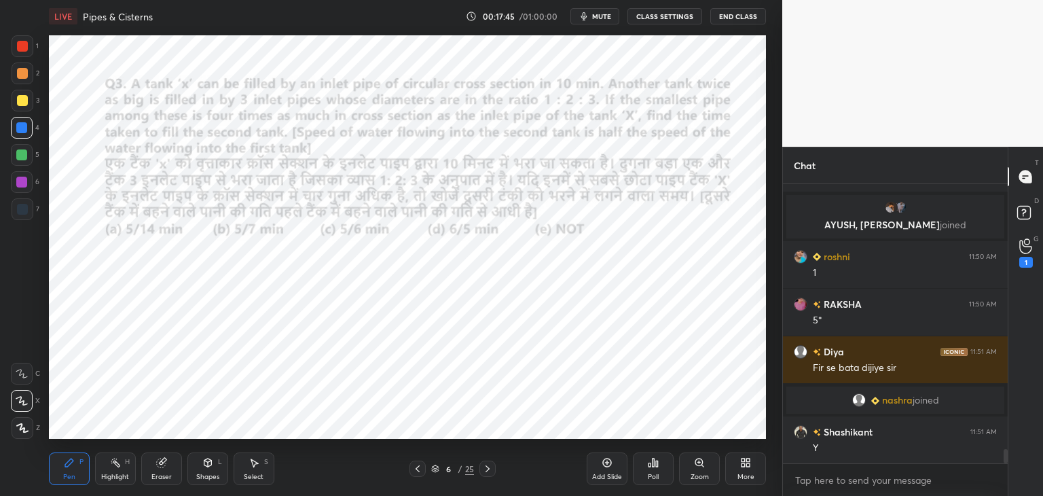
click at [26, 187] on div at bounding box center [21, 182] width 11 height 11
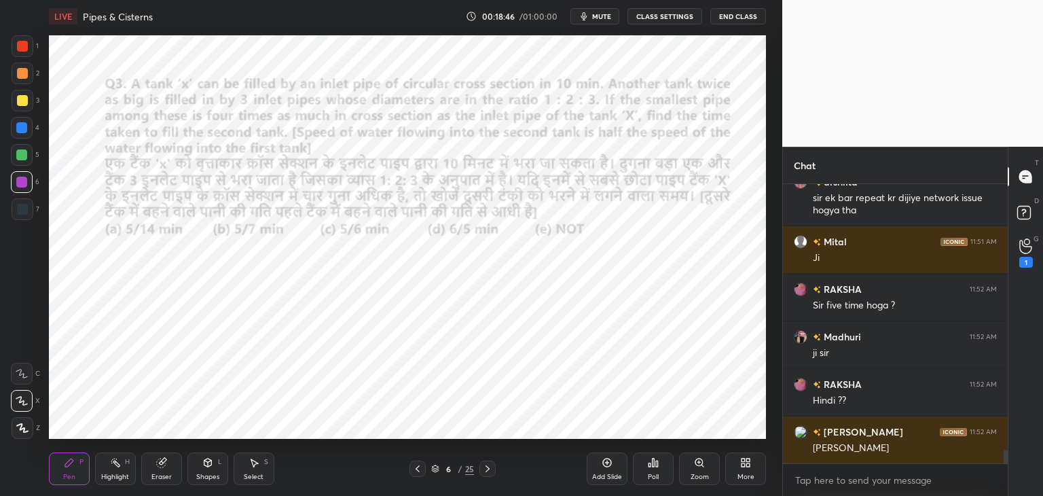
scroll to position [5631, 0]
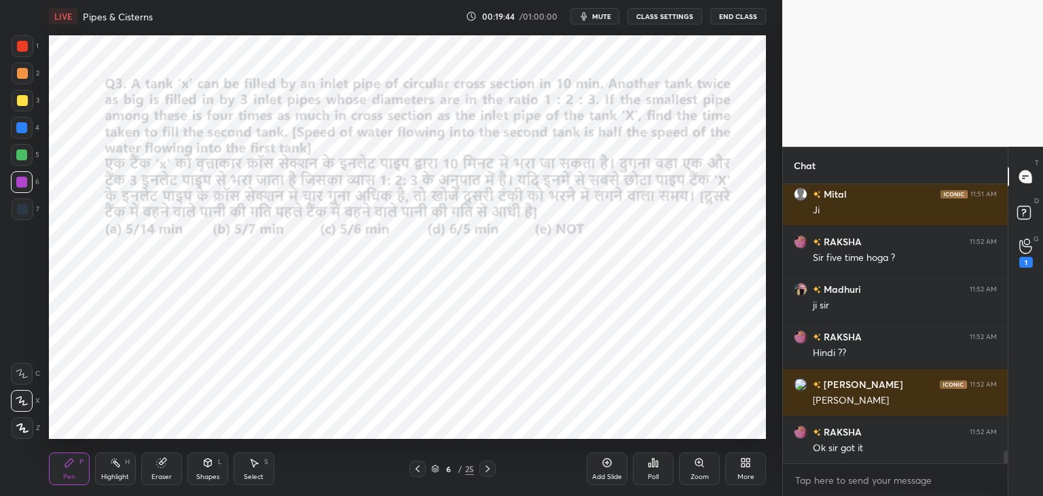
click at [216, 475] on div "Shapes" at bounding box center [207, 476] width 23 height 7
click at [27, 47] on div at bounding box center [22, 46] width 11 height 11
click at [79, 471] on div "Pen P" at bounding box center [69, 468] width 41 height 33
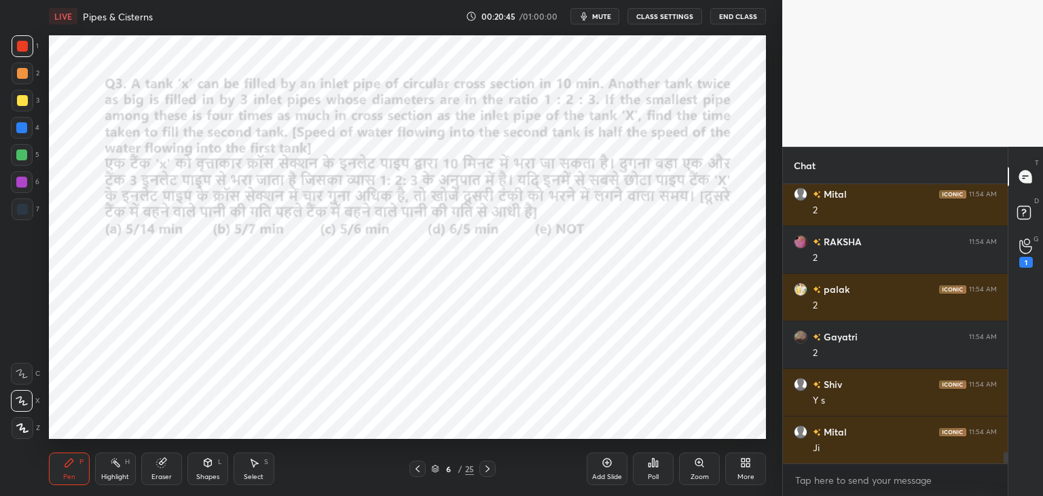
scroll to position [6344, 0]
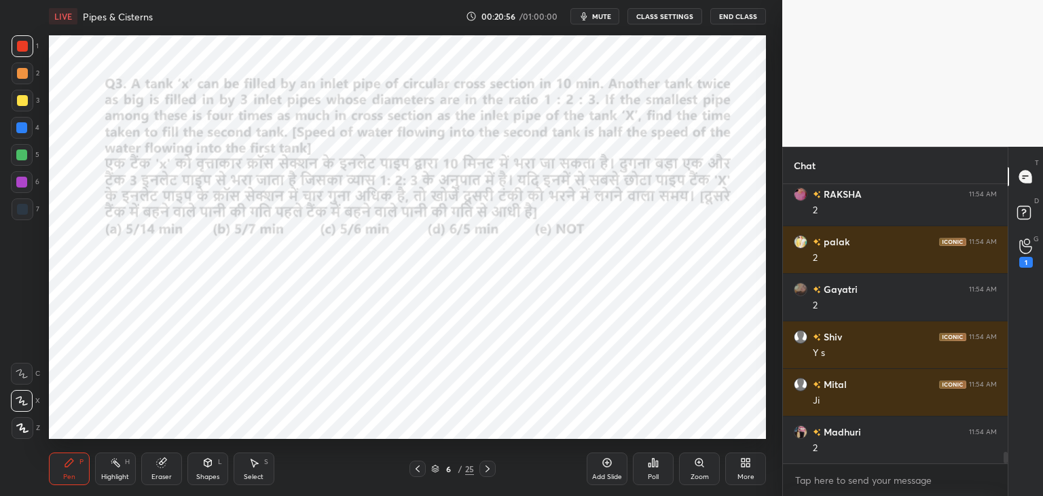
click at [25, 210] on div at bounding box center [22, 209] width 11 height 11
click at [20, 132] on div at bounding box center [21, 127] width 11 height 11
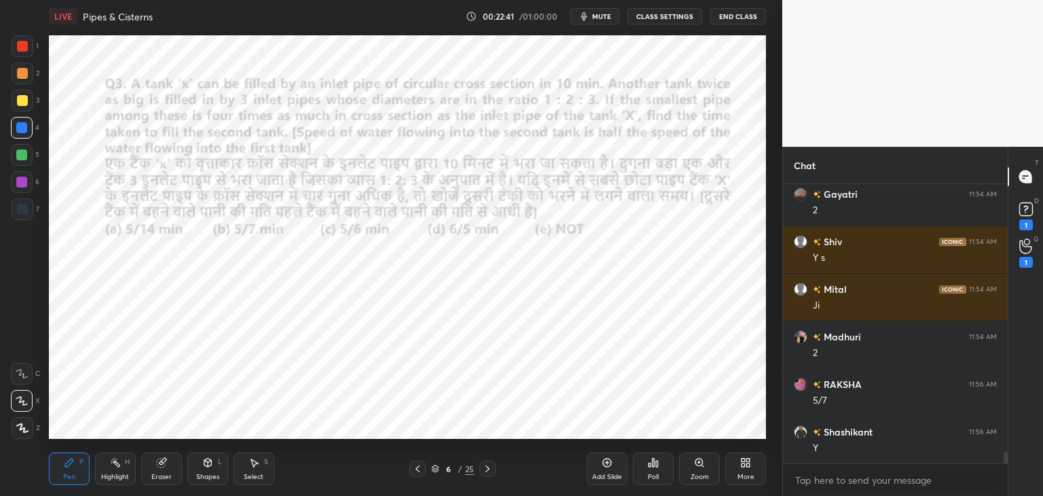
scroll to position [6498, 0]
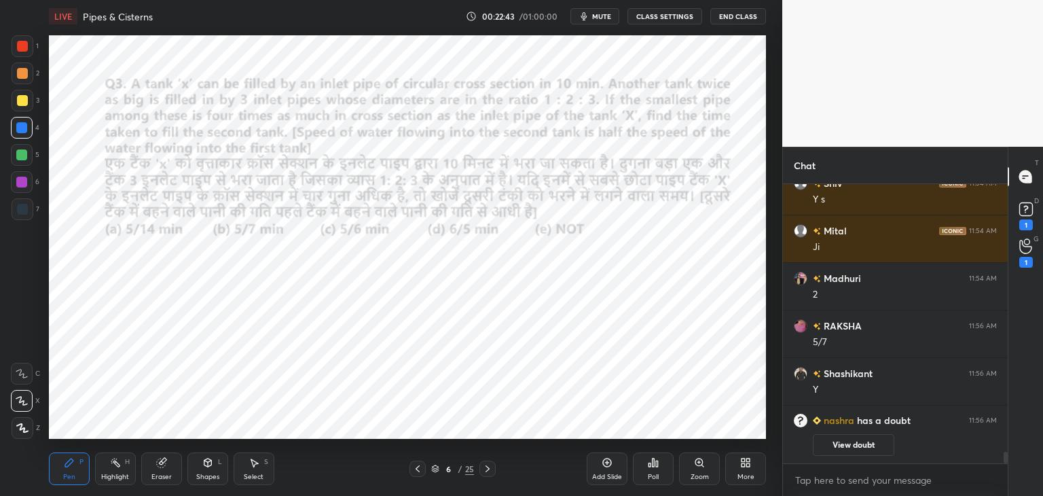
click at [870, 446] on button "View doubt" at bounding box center [854, 445] width 82 height 22
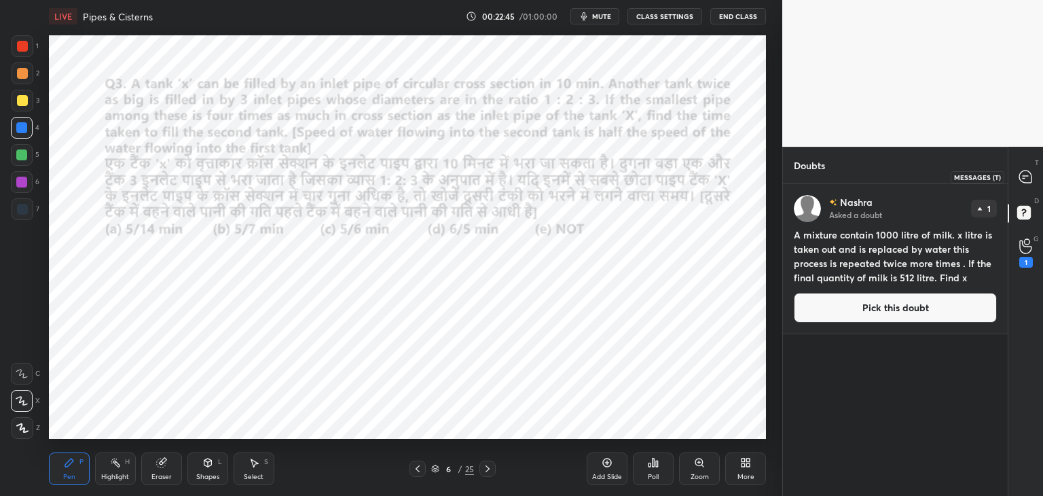
click at [1035, 174] on div at bounding box center [1026, 176] width 27 height 24
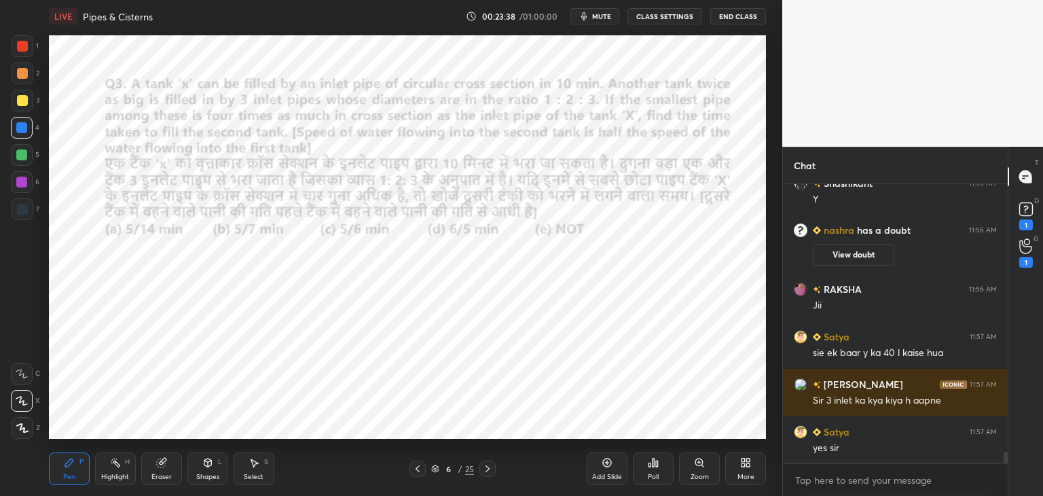
scroll to position [6348, 0]
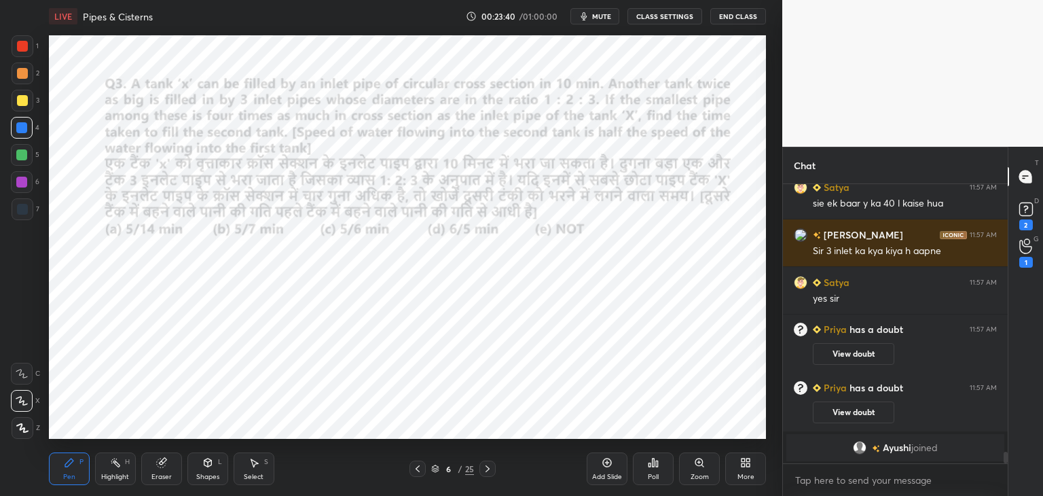
click at [490, 471] on icon at bounding box center [487, 468] width 11 height 11
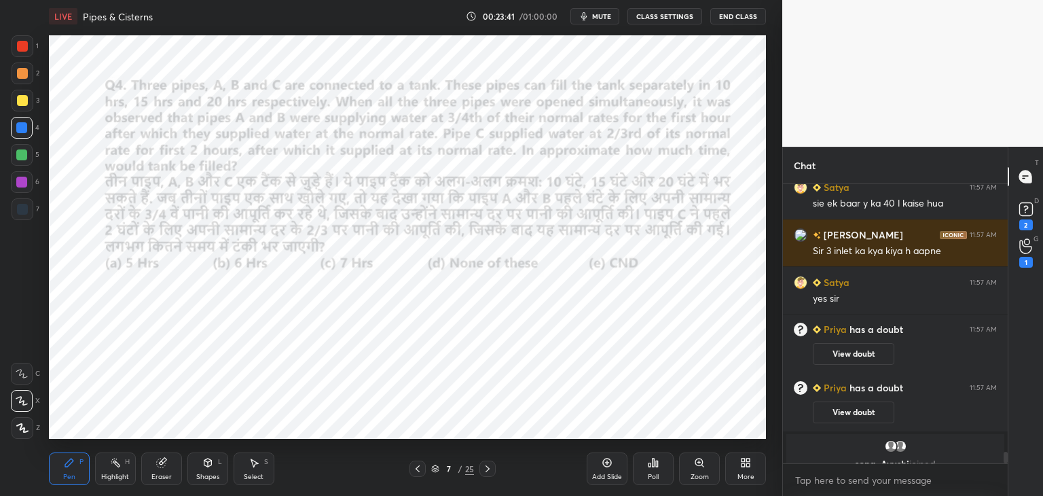
scroll to position [6397, 0]
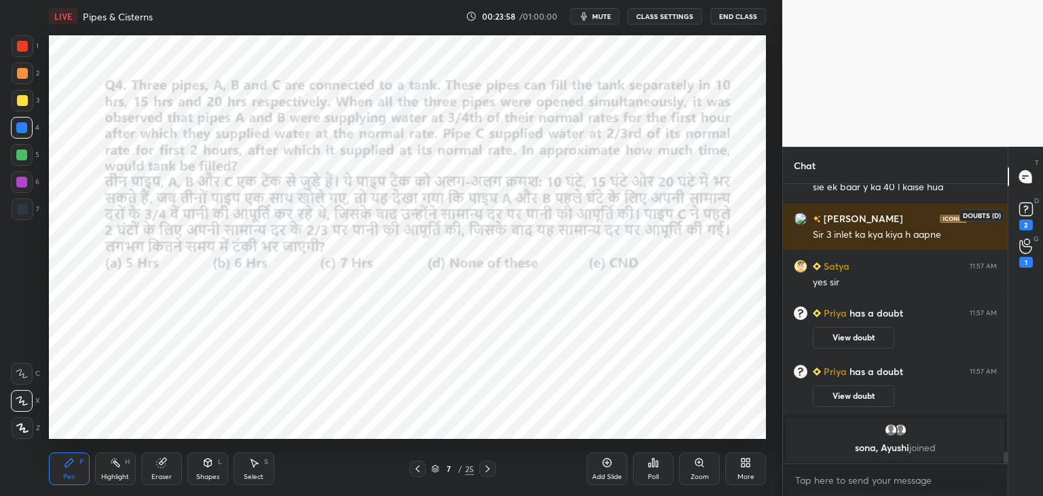
click at [1038, 206] on div "2" at bounding box center [1026, 214] width 27 height 24
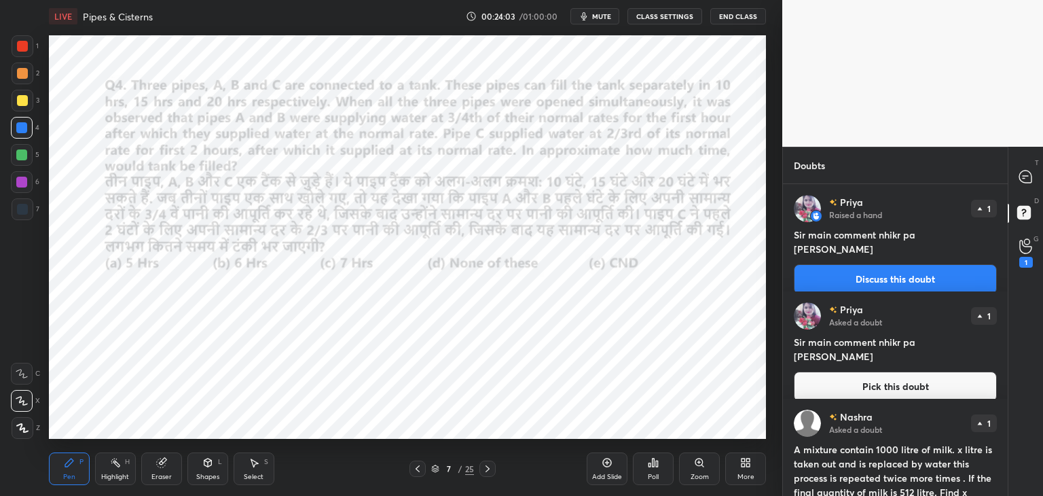
click at [810, 324] on img "grid" at bounding box center [807, 315] width 27 height 27
click at [847, 373] on button "Pick this doubt" at bounding box center [895, 387] width 203 height 30
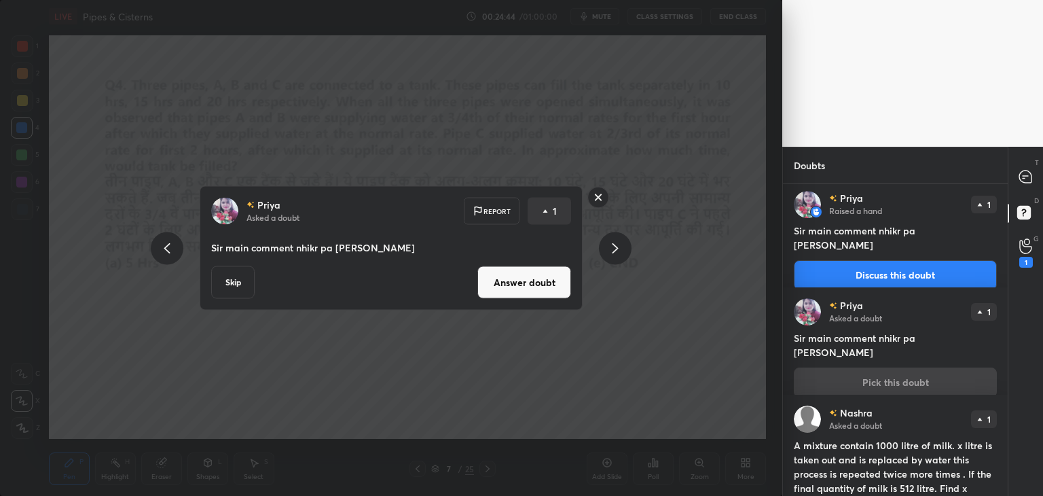
scroll to position [160, 0]
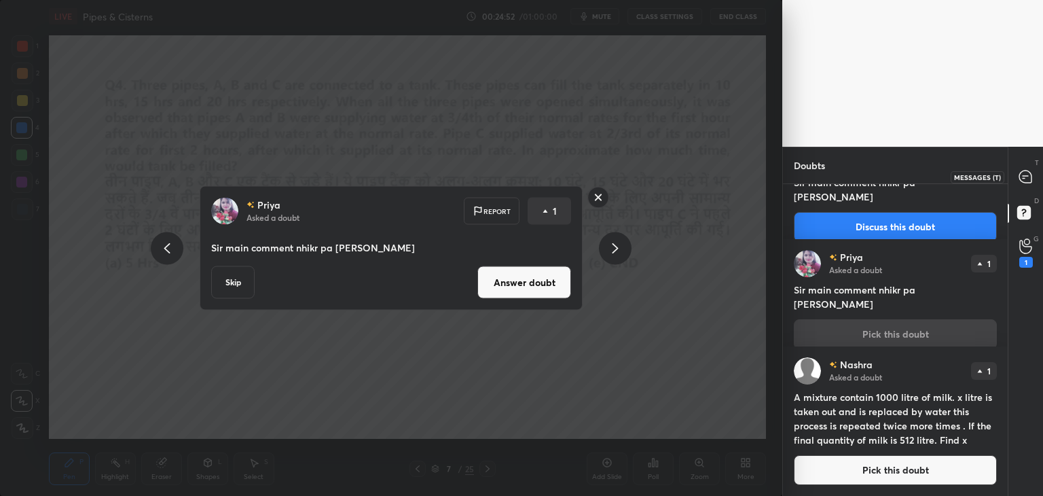
click at [1035, 173] on div at bounding box center [1026, 176] width 27 height 24
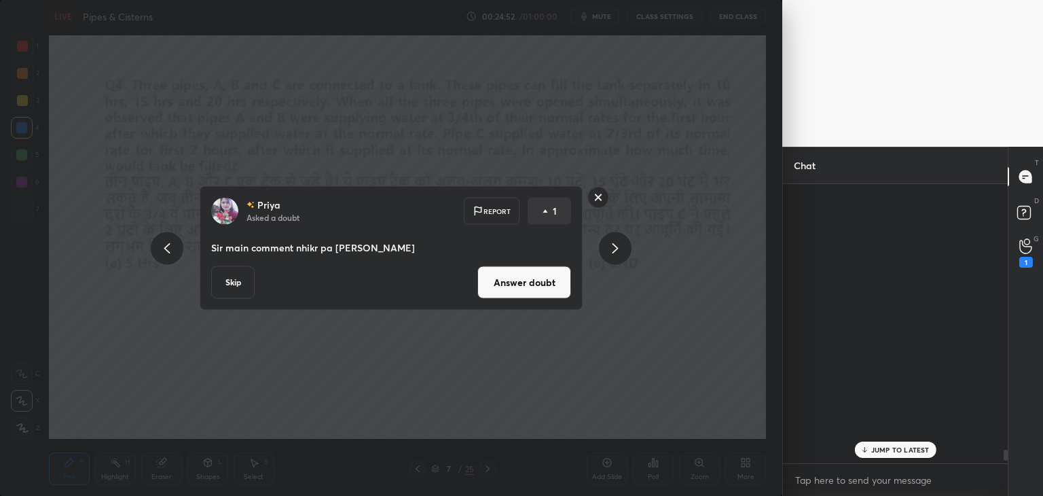
scroll to position [275, 221]
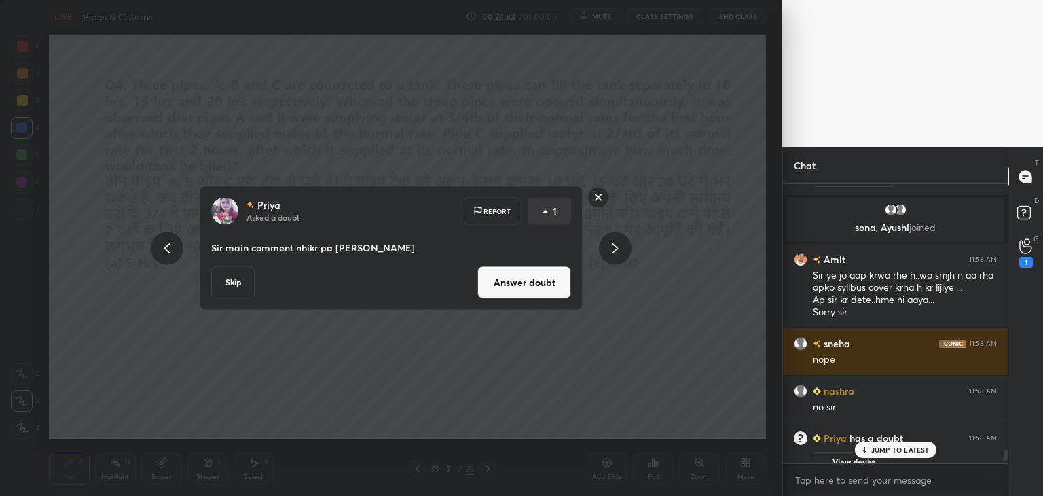
click at [896, 449] on p "JUMP TO LATEST" at bounding box center [900, 450] width 58 height 8
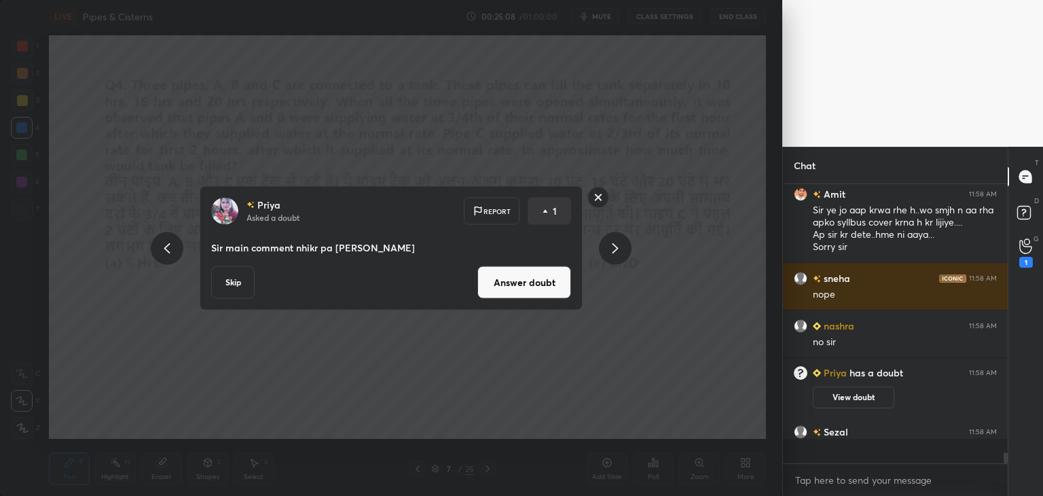
scroll to position [4, 4]
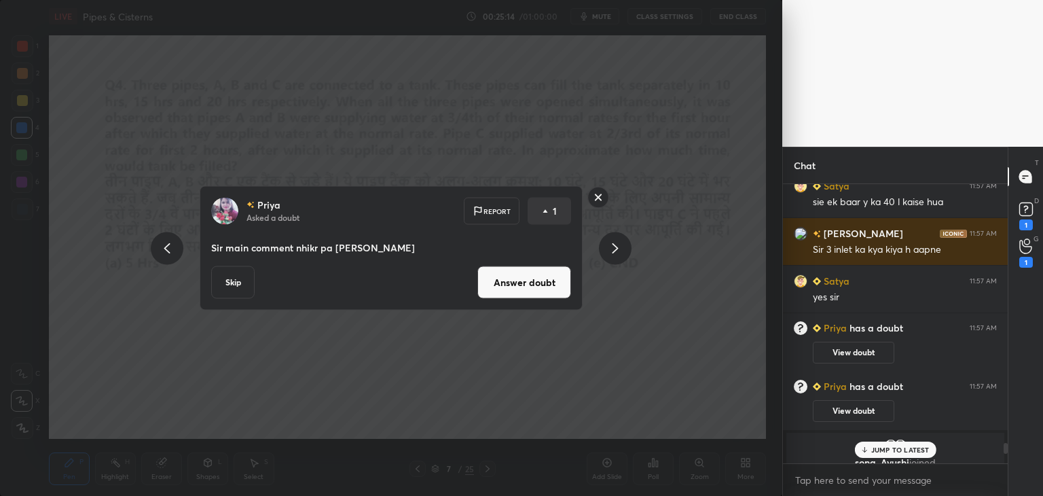
click at [880, 449] on p "JUMP TO LATEST" at bounding box center [900, 450] width 58 height 8
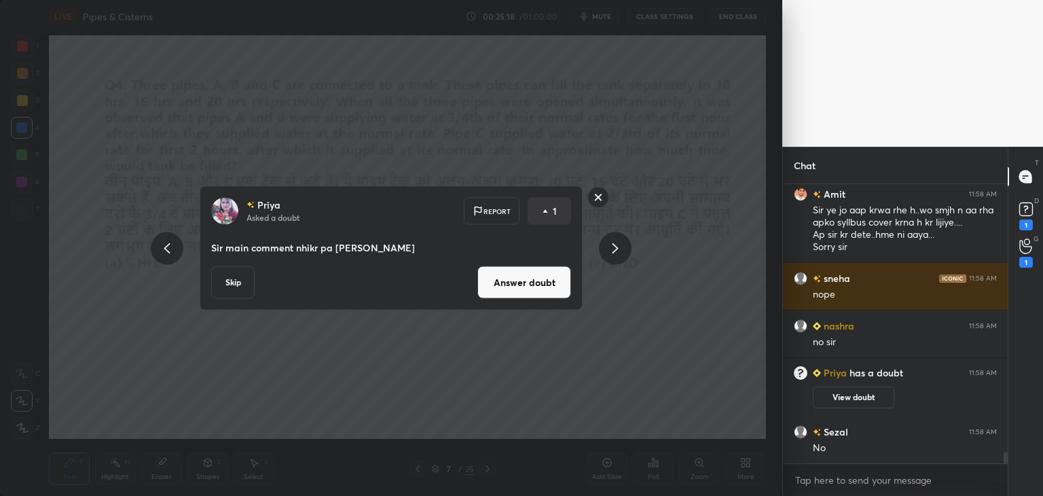
click at [598, 200] on rect at bounding box center [598, 197] width 21 height 21
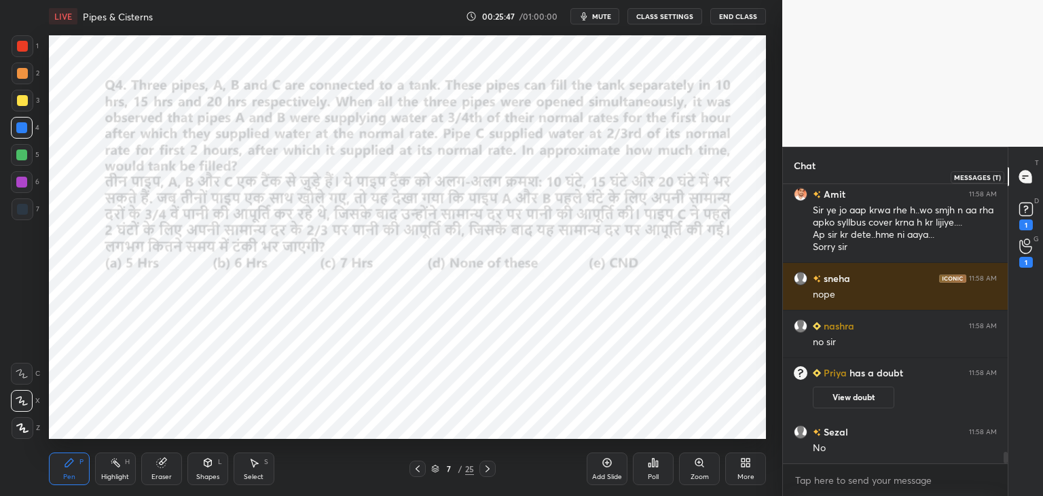
click at [1029, 179] on icon at bounding box center [1026, 176] width 12 height 12
click at [418, 464] on icon at bounding box center [417, 468] width 11 height 11
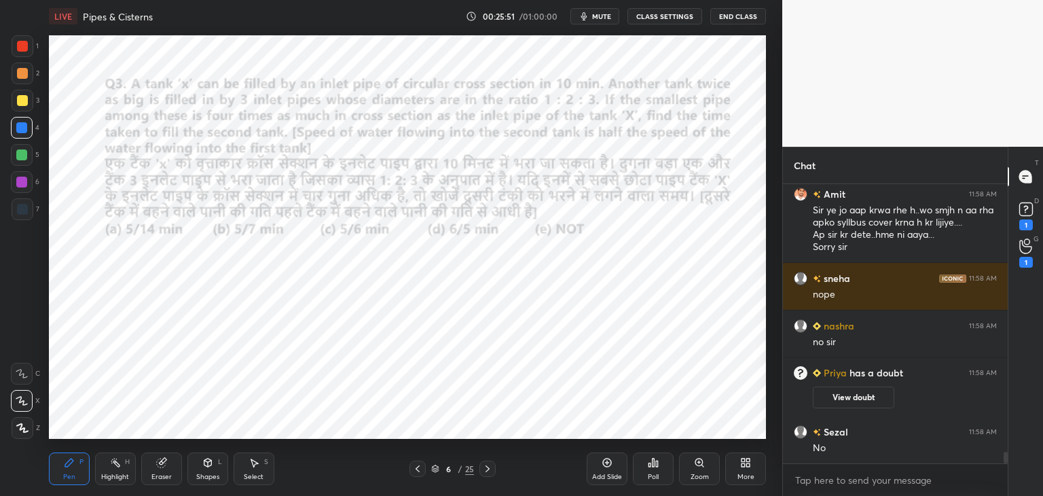
click at [418, 467] on icon at bounding box center [417, 468] width 11 height 11
click at [489, 467] on icon at bounding box center [487, 468] width 11 height 11
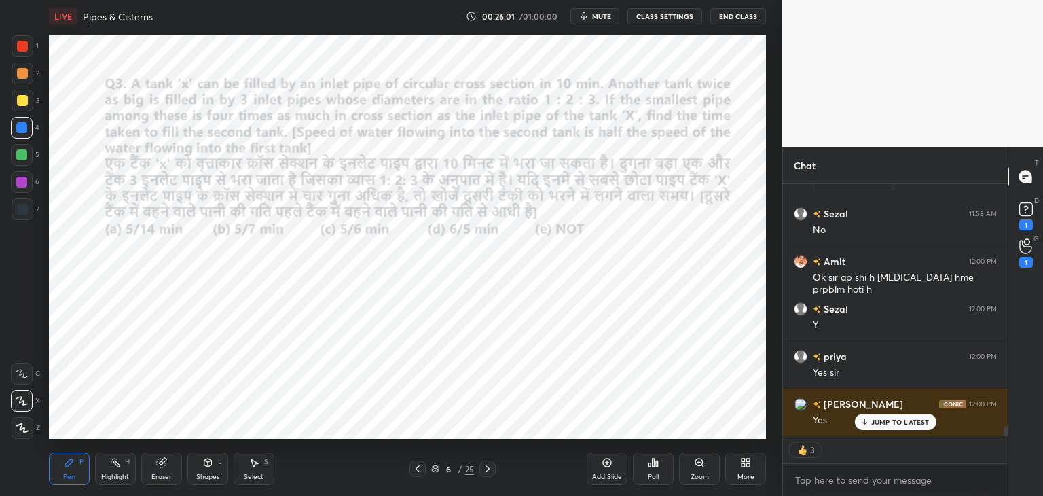
scroll to position [6907, 0]
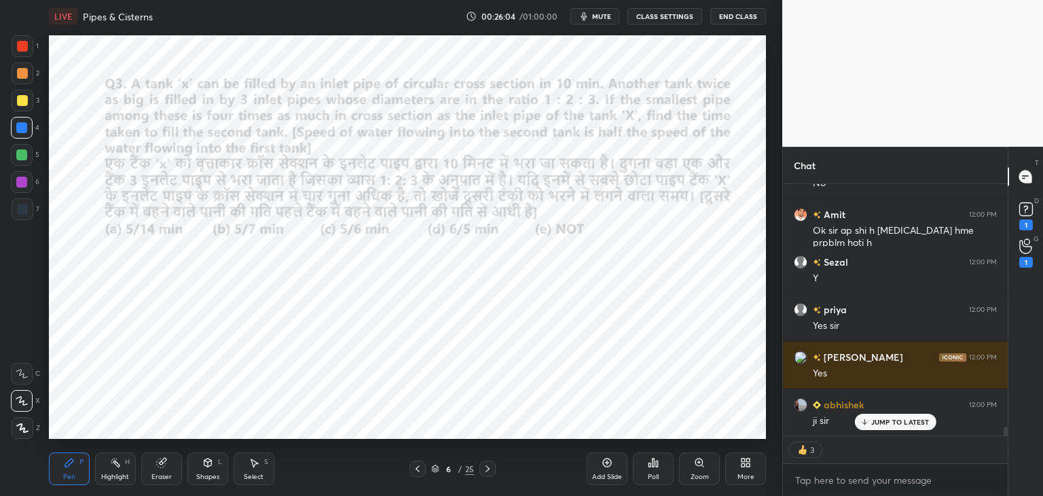
click at [486, 467] on icon at bounding box center [487, 468] width 11 height 11
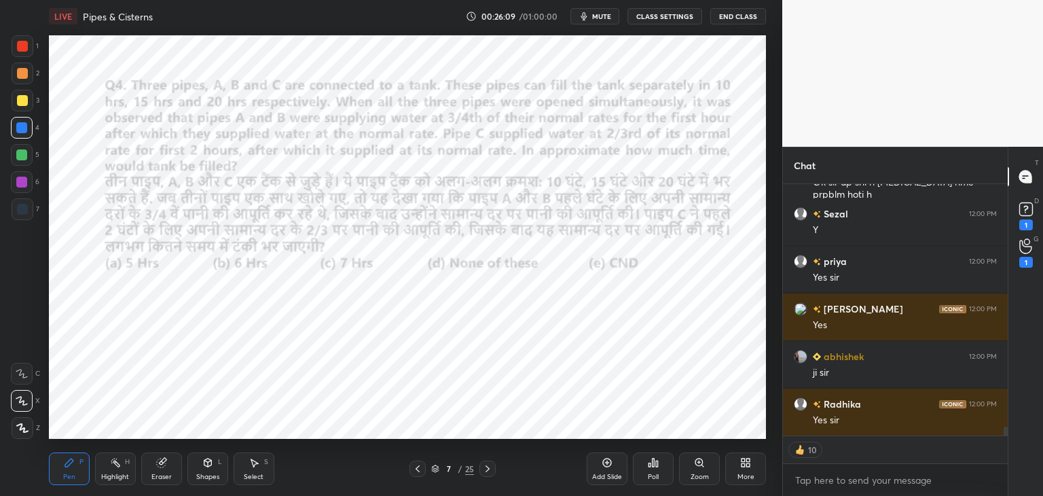
scroll to position [7002, 0]
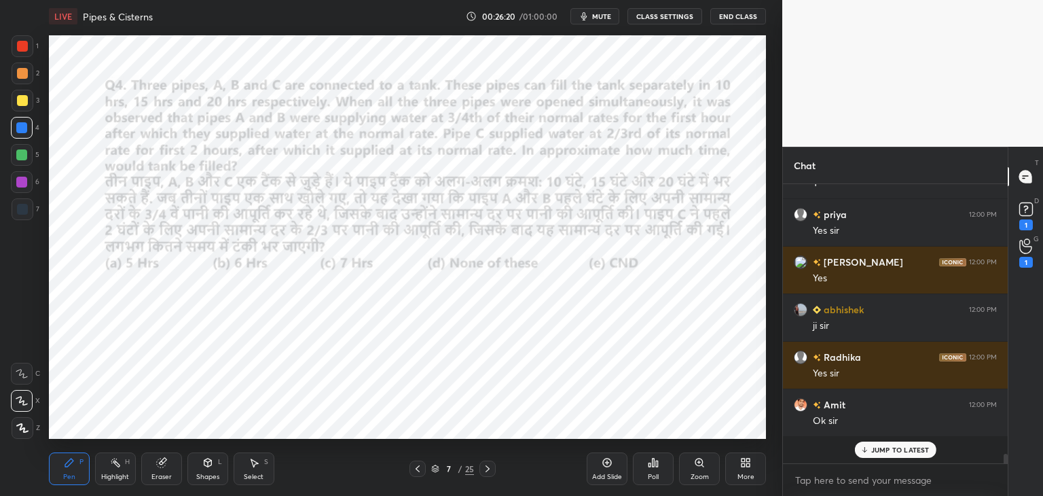
click at [418, 467] on icon at bounding box center [417, 468] width 11 height 11
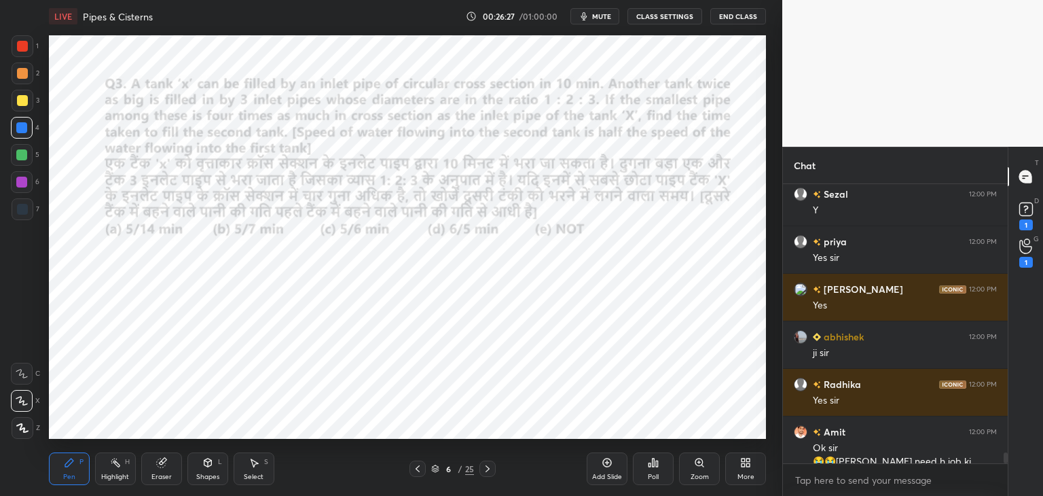
scroll to position [6988, 0]
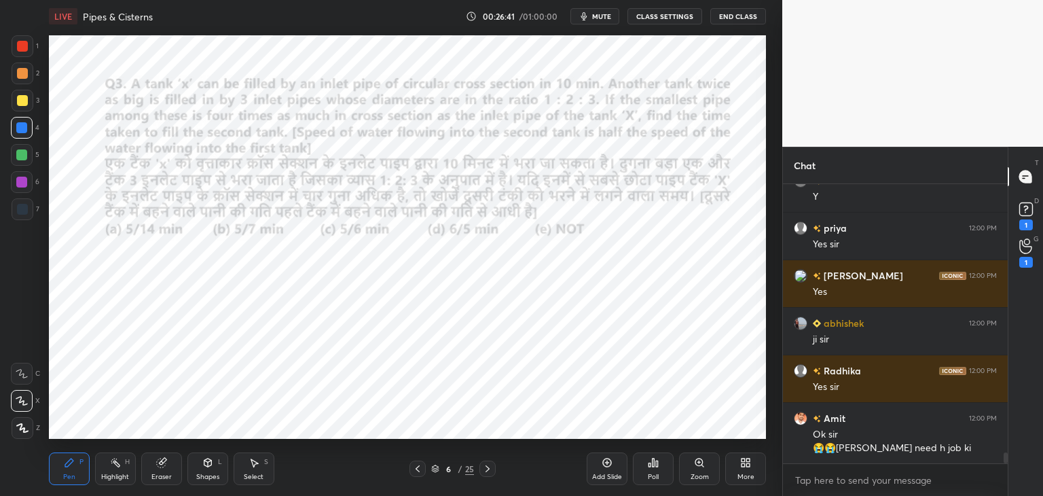
click at [486, 468] on icon at bounding box center [487, 468] width 11 height 11
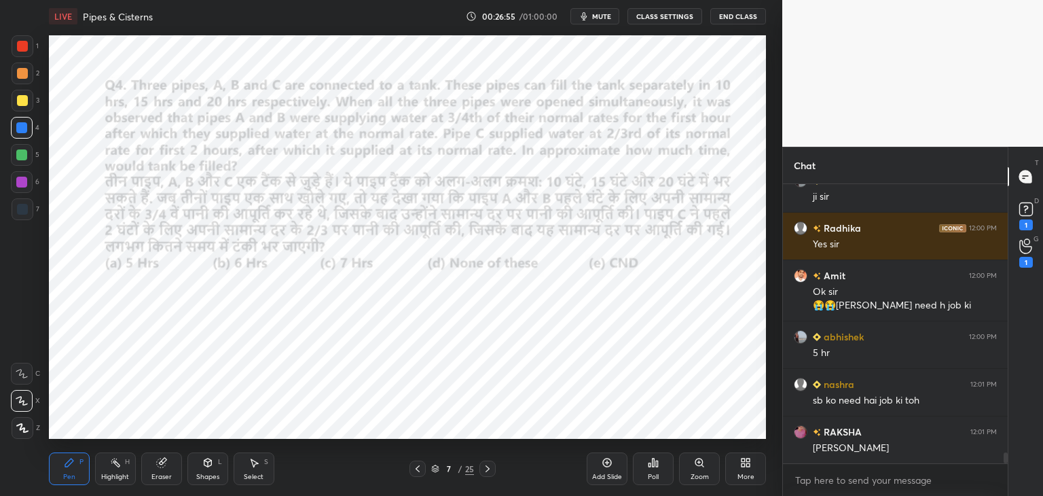
scroll to position [7178, 0]
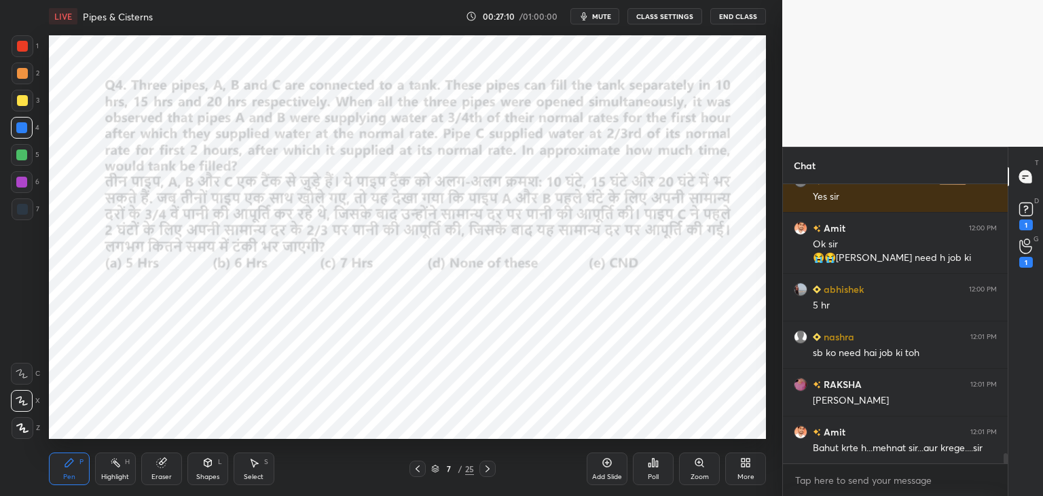
click at [24, 49] on div at bounding box center [22, 46] width 11 height 11
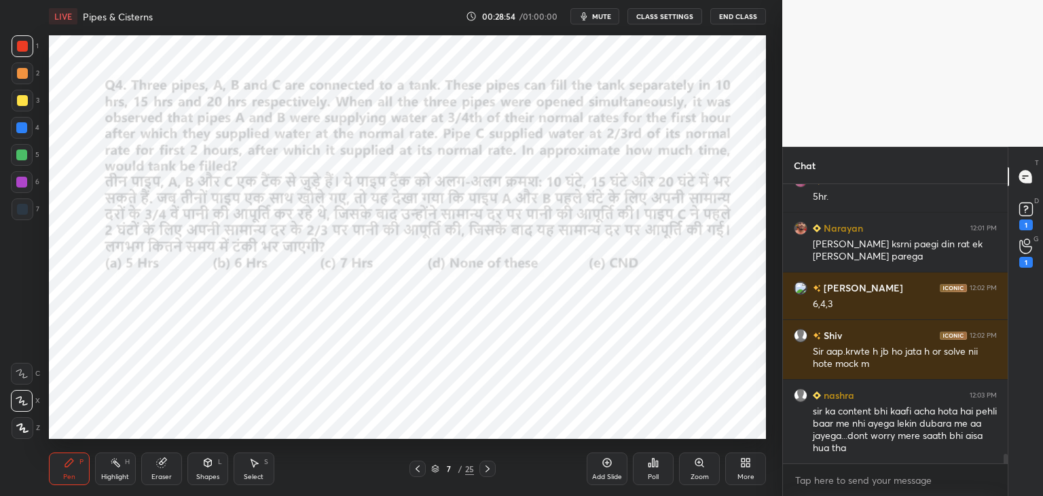
scroll to position [7847, 0]
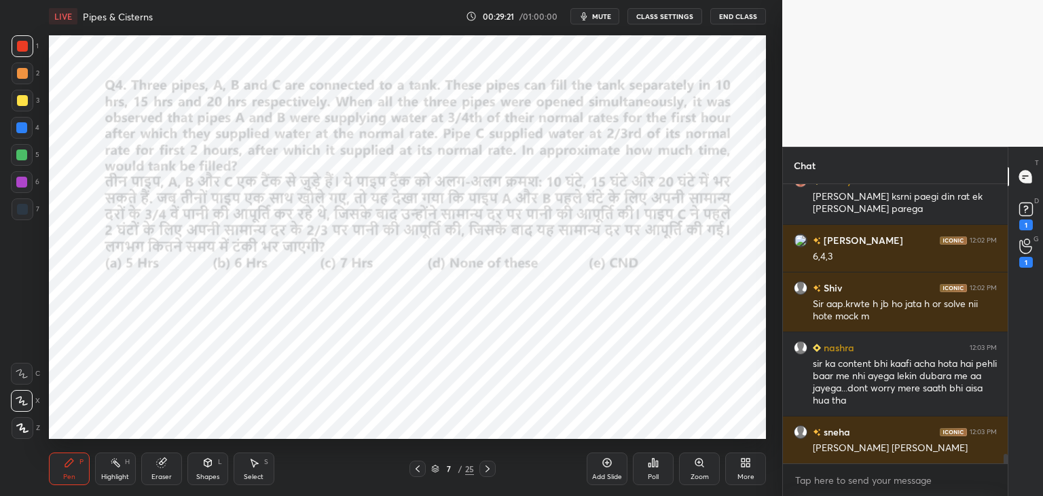
click at [27, 133] on div at bounding box center [22, 128] width 22 height 22
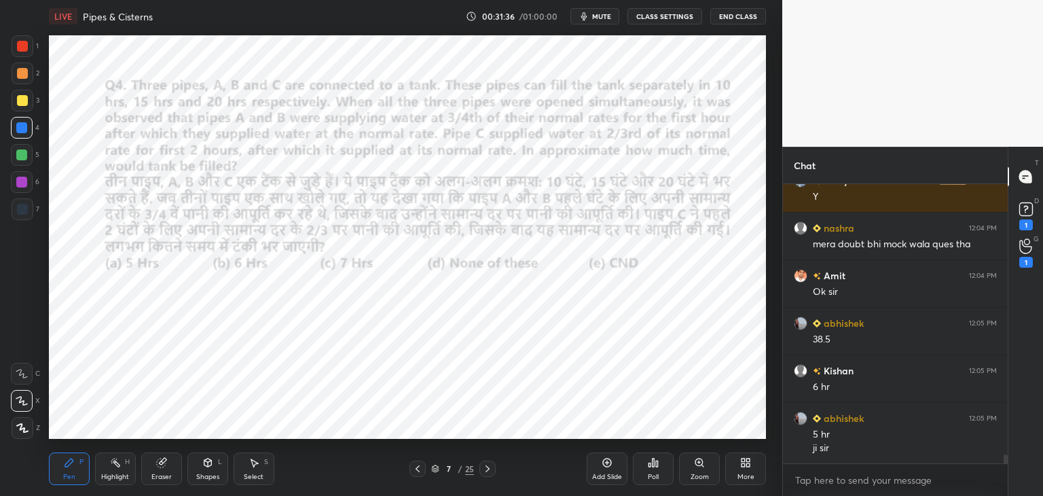
scroll to position [8348, 0]
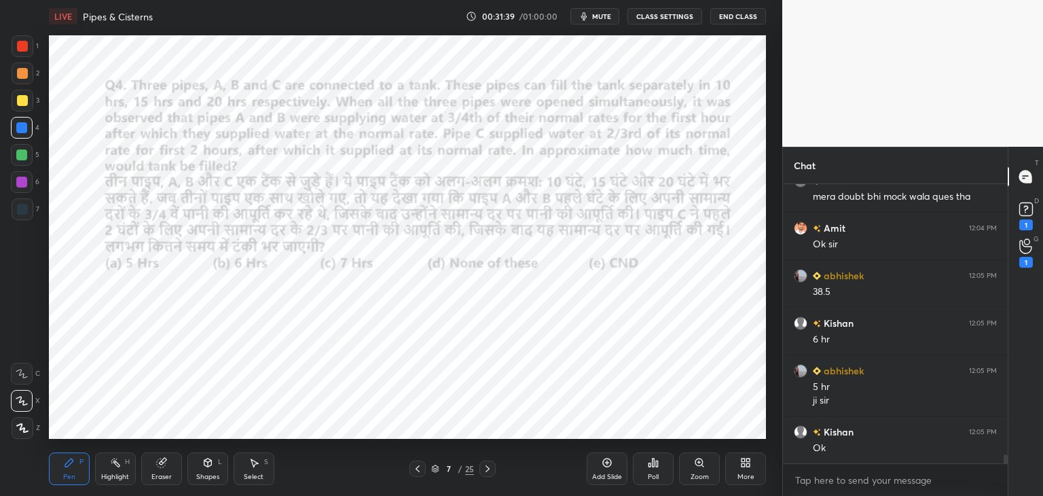
click at [484, 470] on icon at bounding box center [487, 468] width 11 height 11
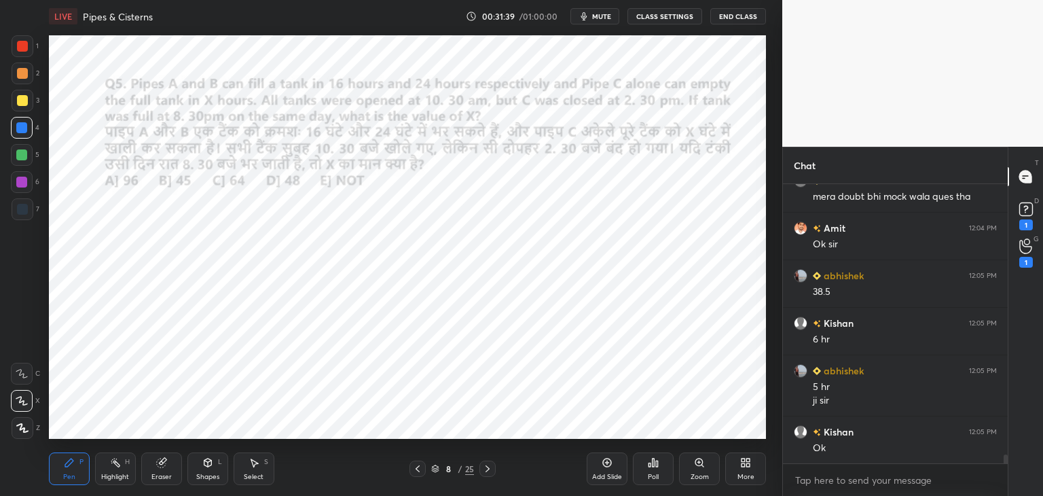
scroll to position [8396, 0]
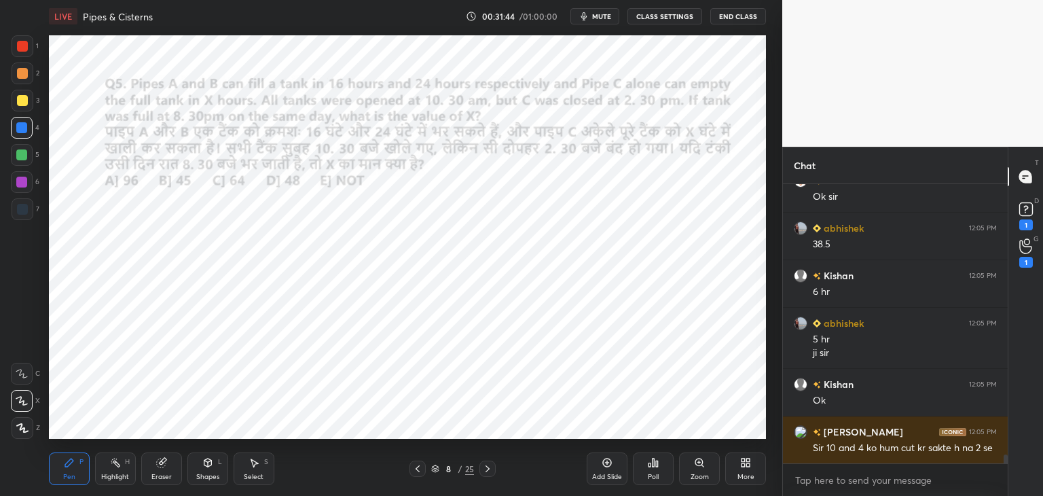
click at [424, 471] on div at bounding box center [418, 469] width 16 height 16
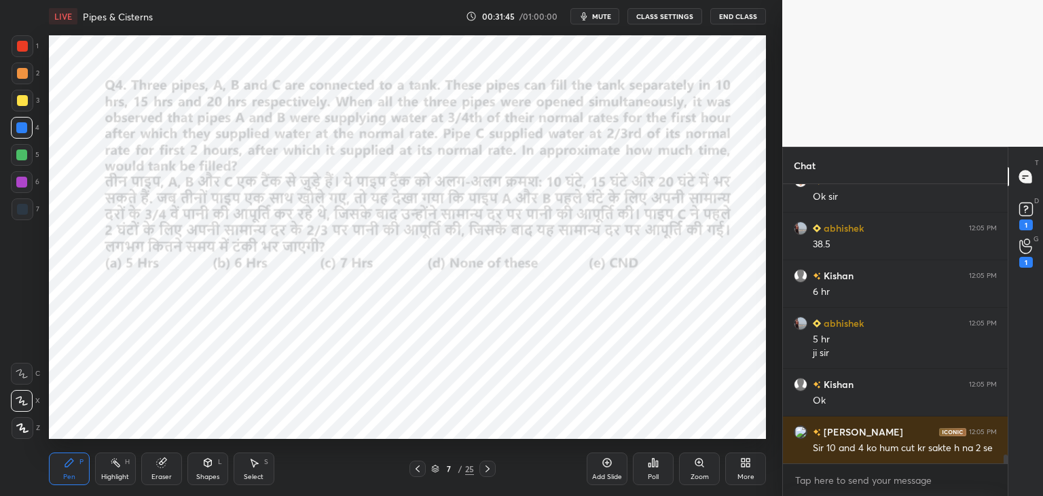
scroll to position [8443, 0]
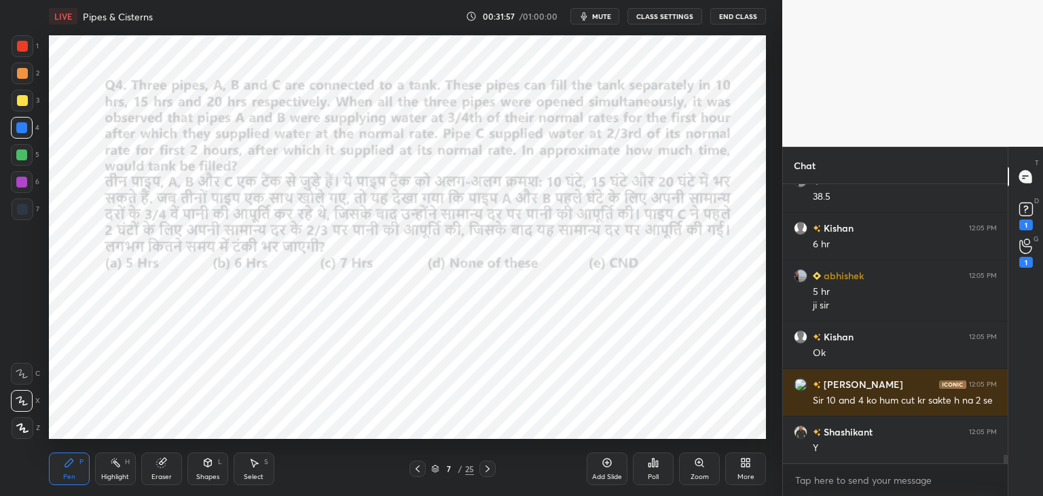
click at [490, 469] on icon at bounding box center [487, 468] width 11 height 11
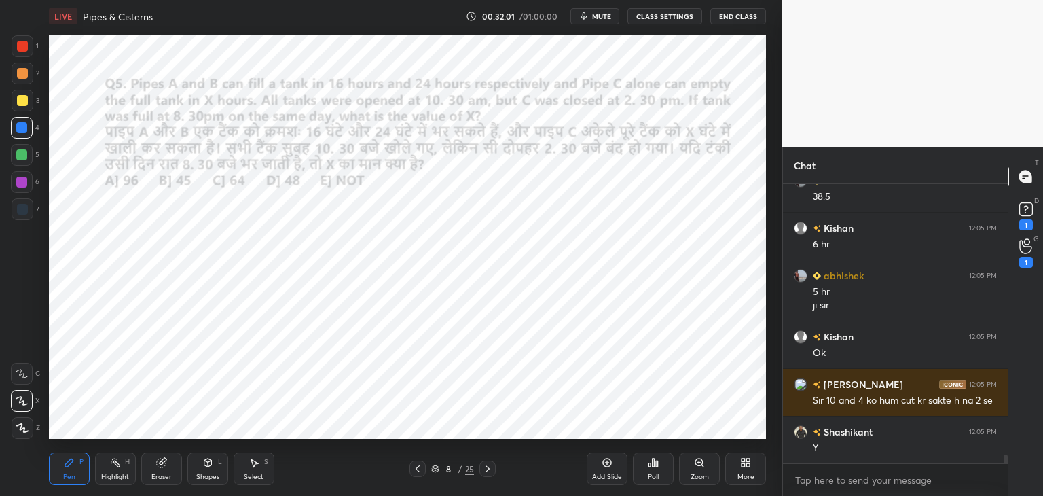
scroll to position [8491, 0]
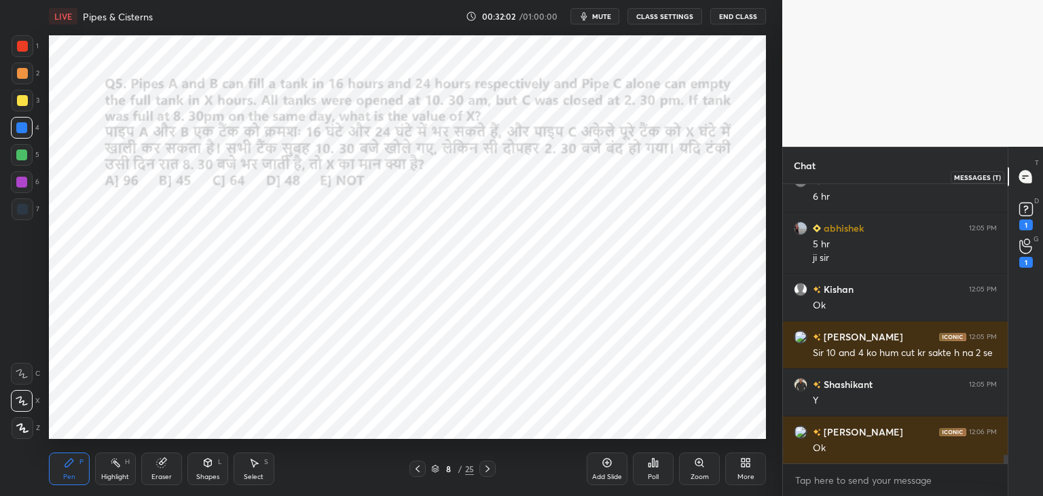
click at [1020, 187] on div at bounding box center [1026, 176] width 27 height 24
click at [1020, 209] on rect at bounding box center [1026, 209] width 13 height 13
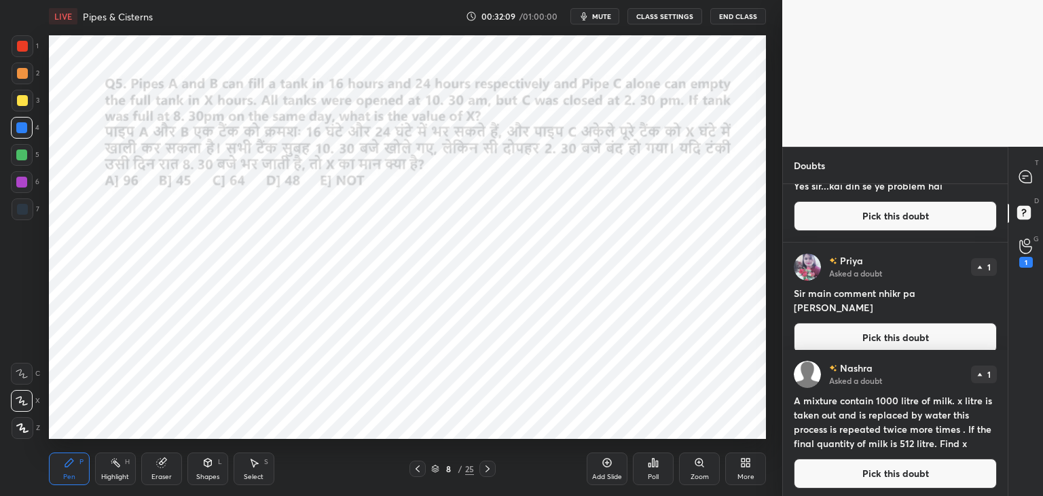
scroll to position [266, 0]
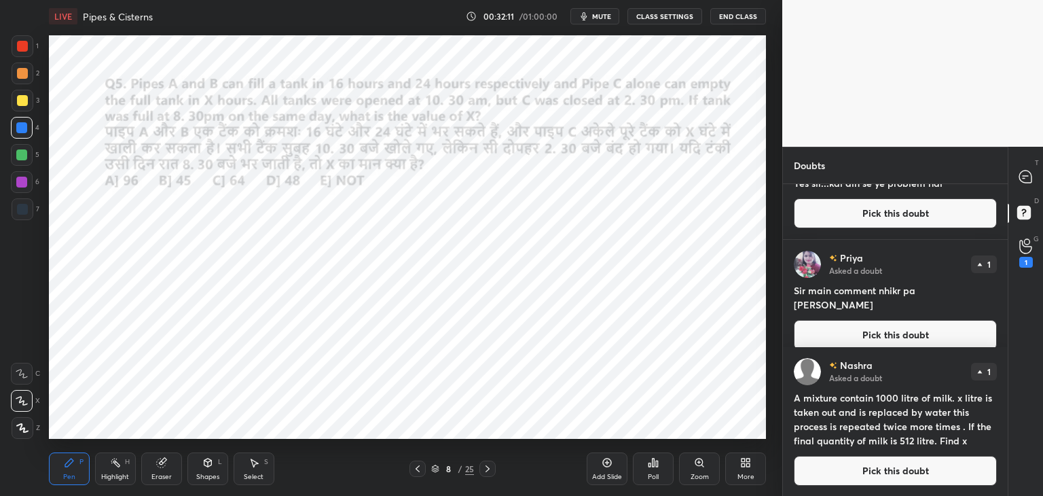
click at [860, 474] on button "Pick this doubt" at bounding box center [895, 471] width 203 height 30
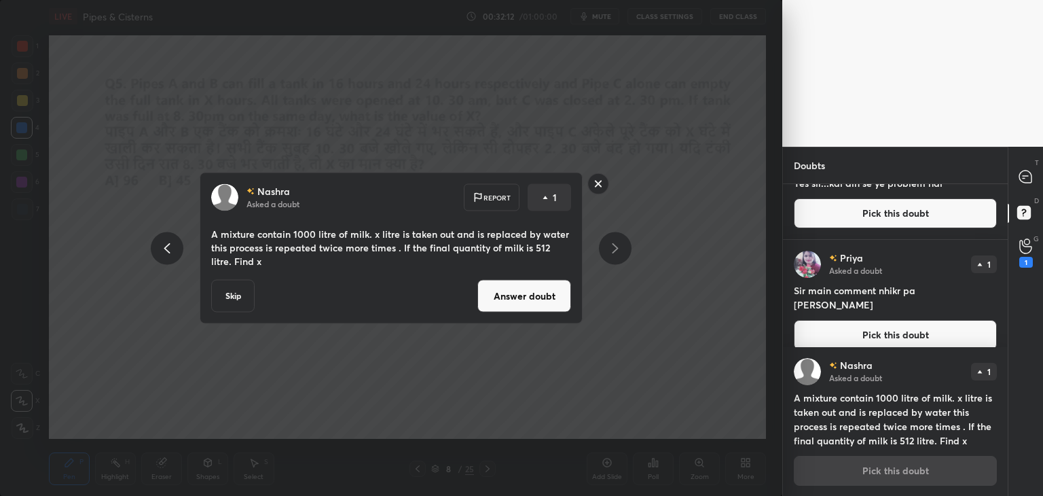
click at [528, 302] on button "Answer doubt" at bounding box center [525, 296] width 94 height 33
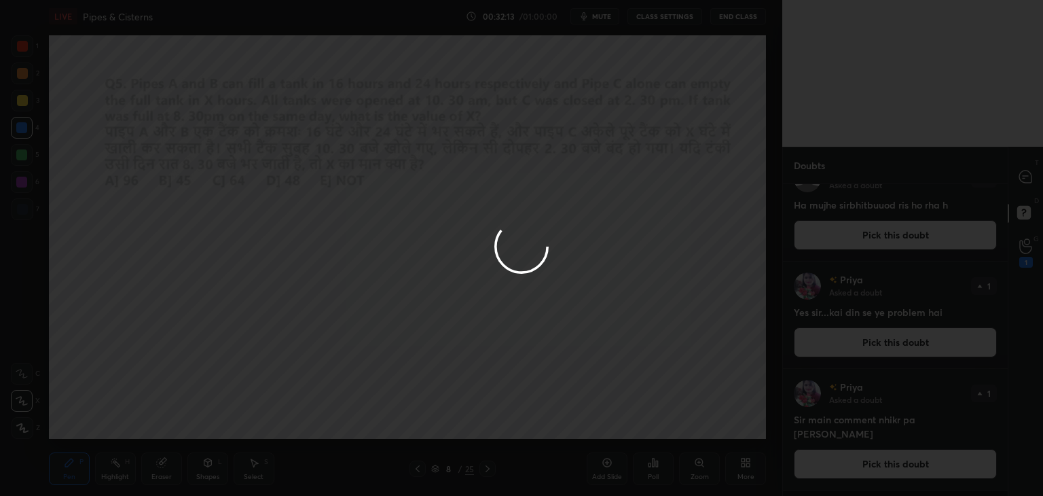
scroll to position [0, 0]
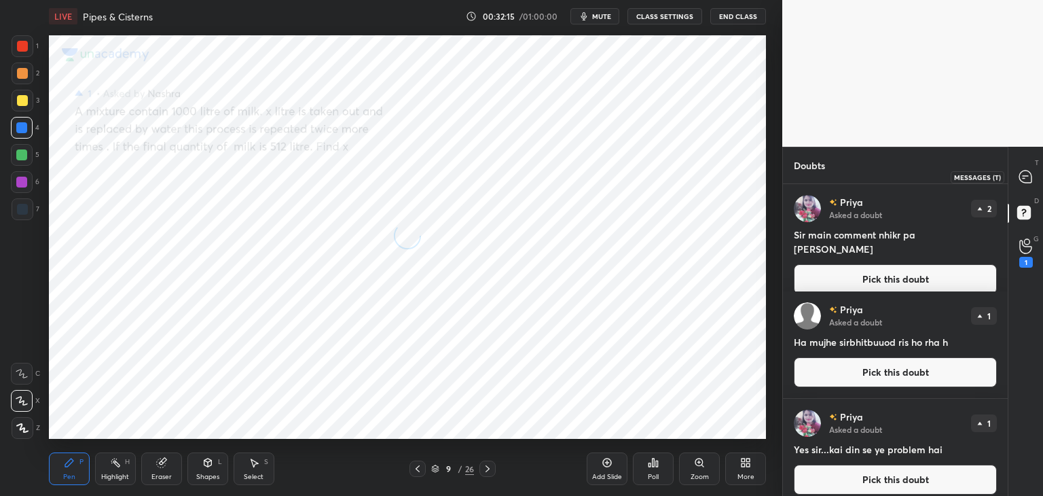
click at [1019, 177] on icon at bounding box center [1026, 177] width 14 height 14
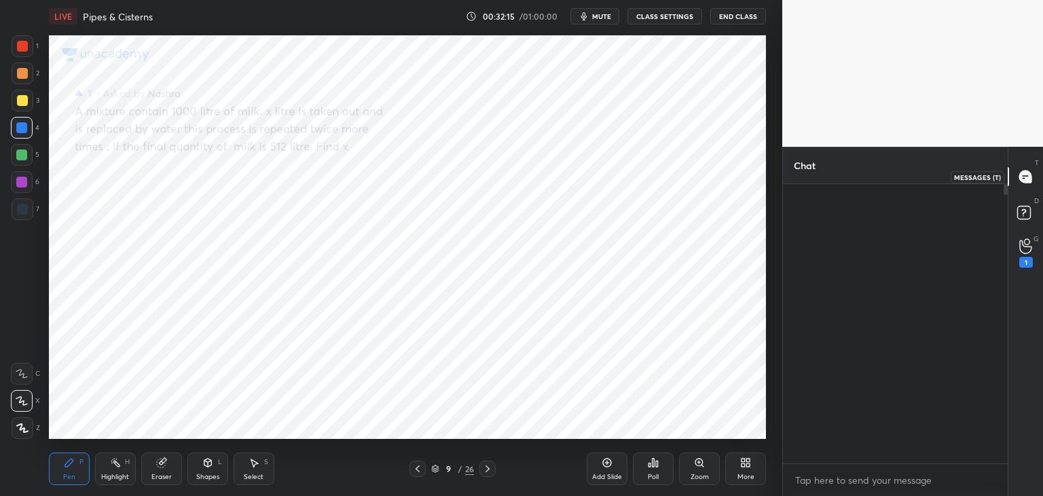
scroll to position [275, 221]
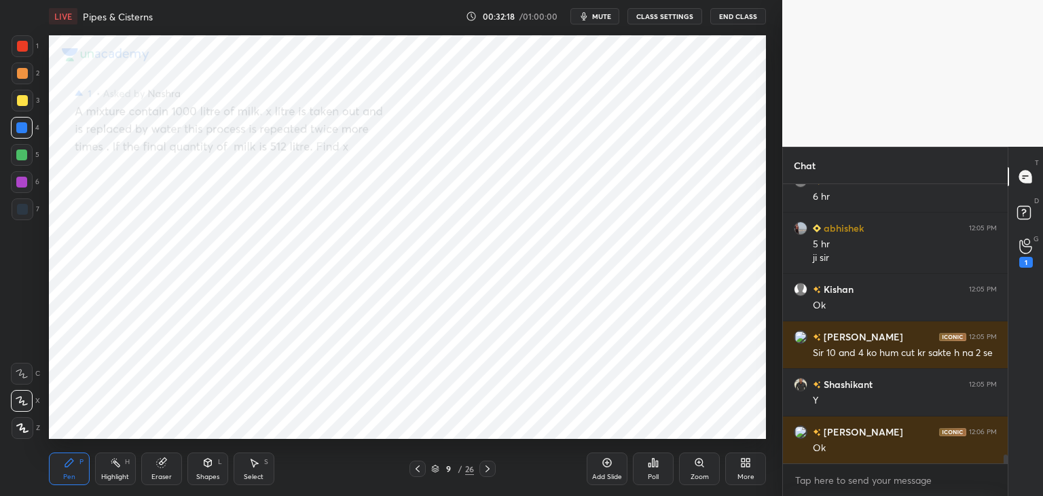
click at [22, 49] on div at bounding box center [22, 46] width 11 height 11
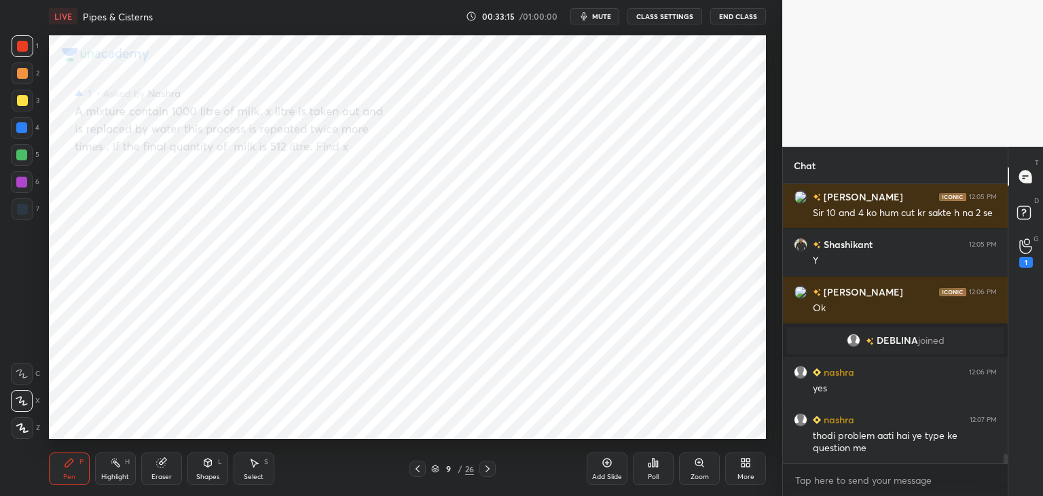
scroll to position [7951, 0]
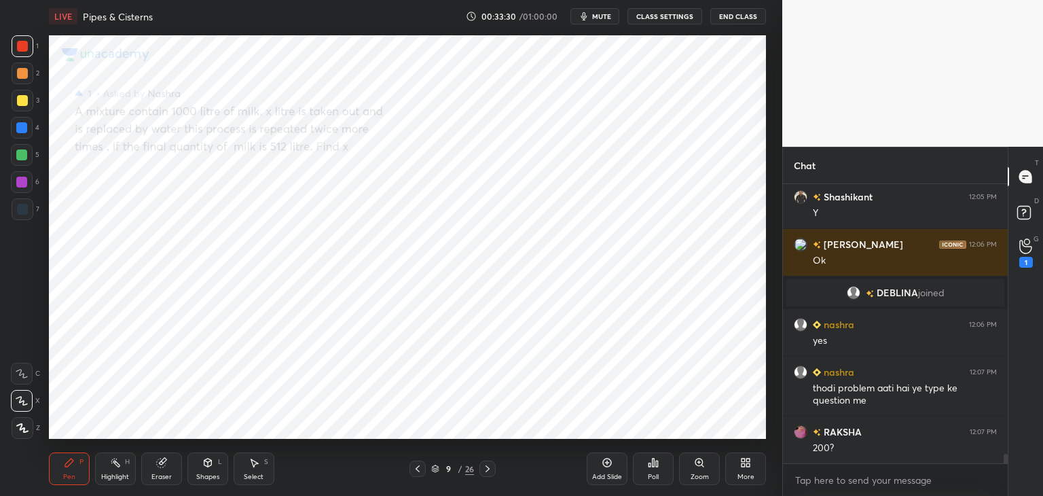
click at [163, 474] on div "Eraser" at bounding box center [161, 476] width 20 height 7
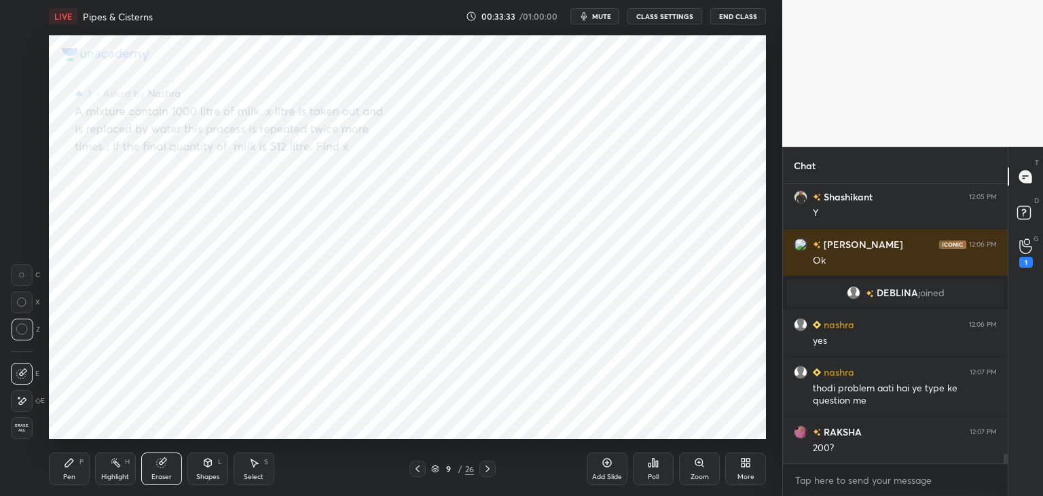
click at [70, 469] on div "Pen P" at bounding box center [69, 468] width 41 height 33
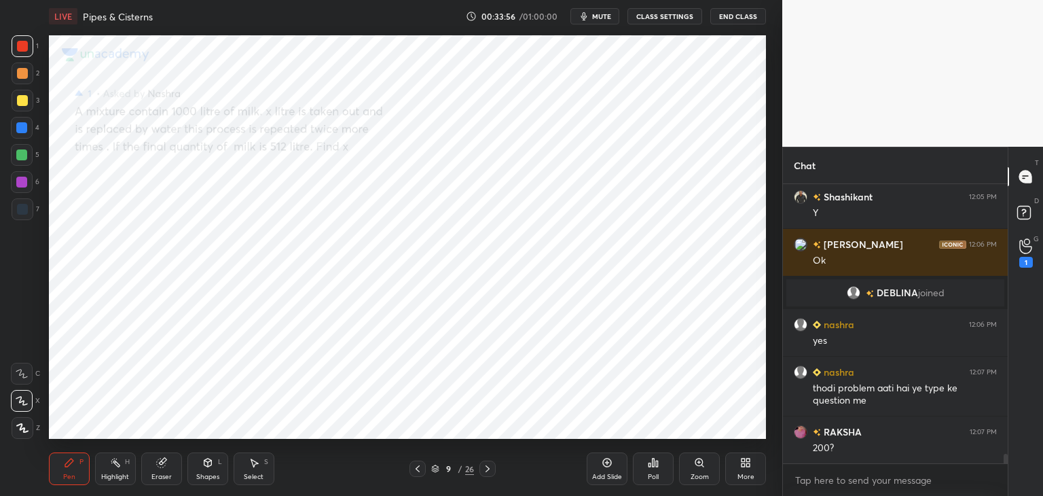
scroll to position [7999, 0]
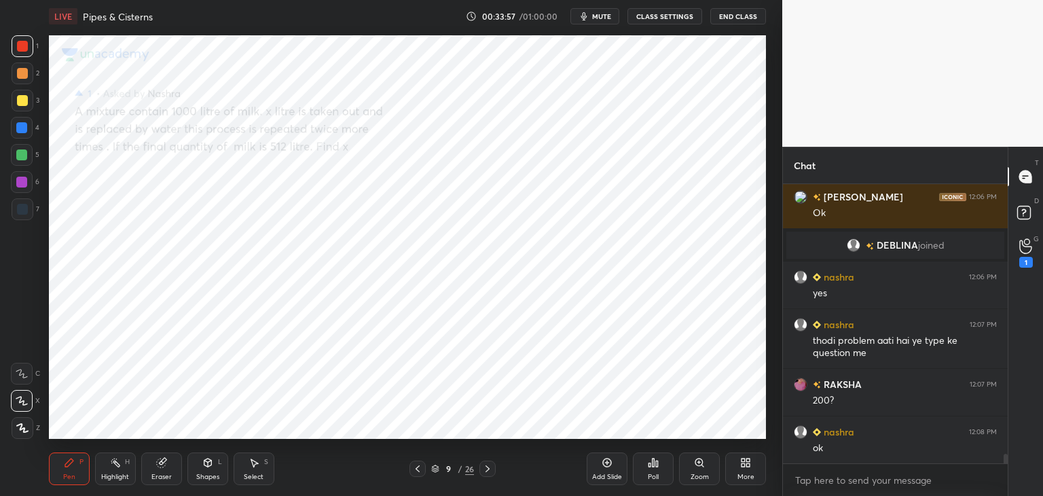
click at [416, 473] on icon at bounding box center [417, 468] width 11 height 11
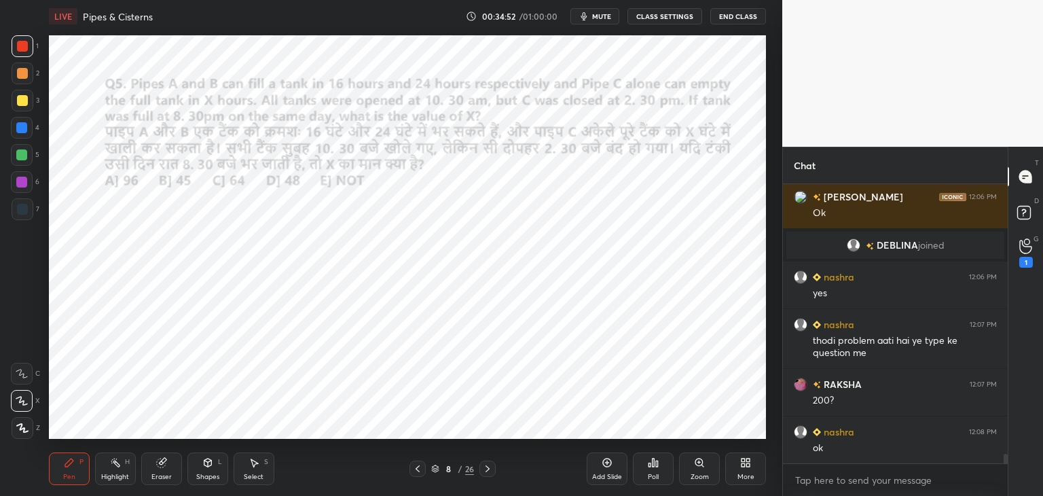
scroll to position [8047, 0]
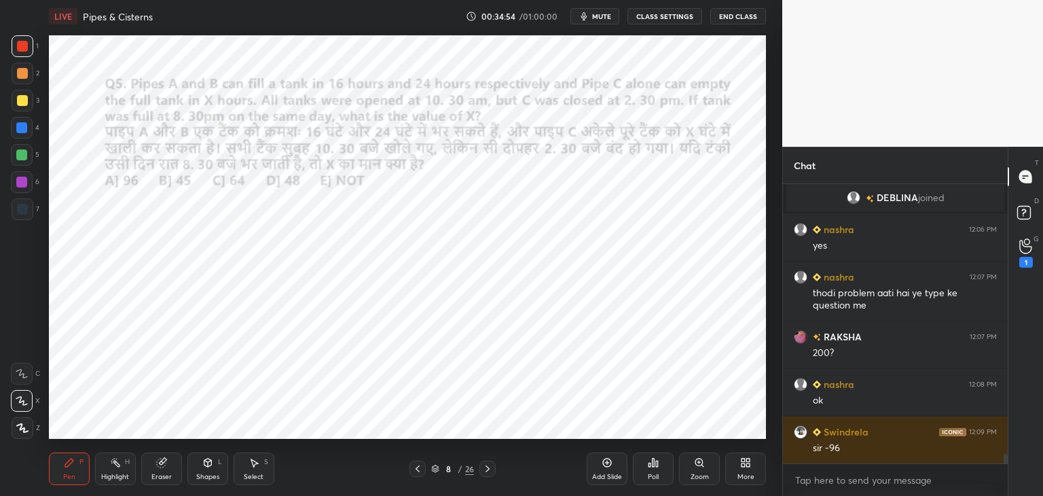
click at [165, 472] on div "Eraser" at bounding box center [161, 468] width 41 height 33
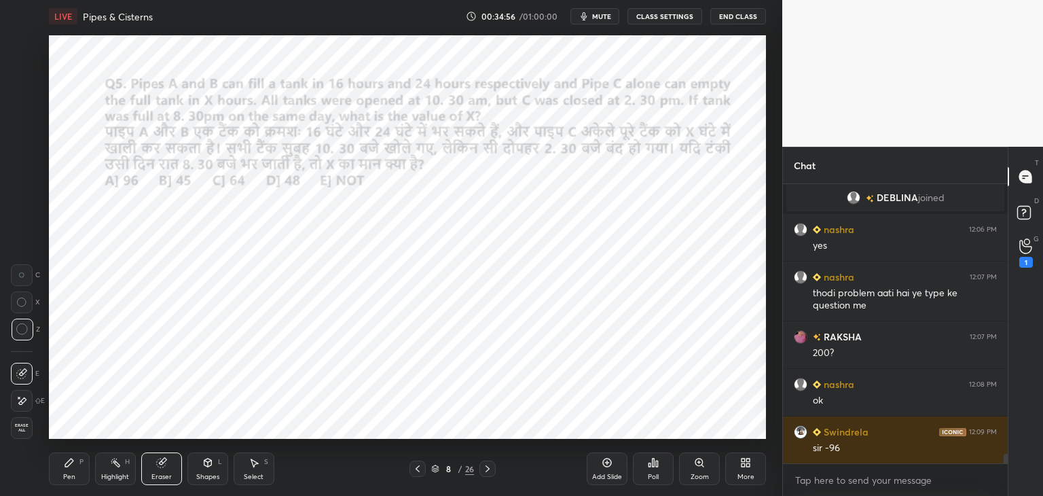
click at [65, 468] on icon at bounding box center [69, 462] width 11 height 11
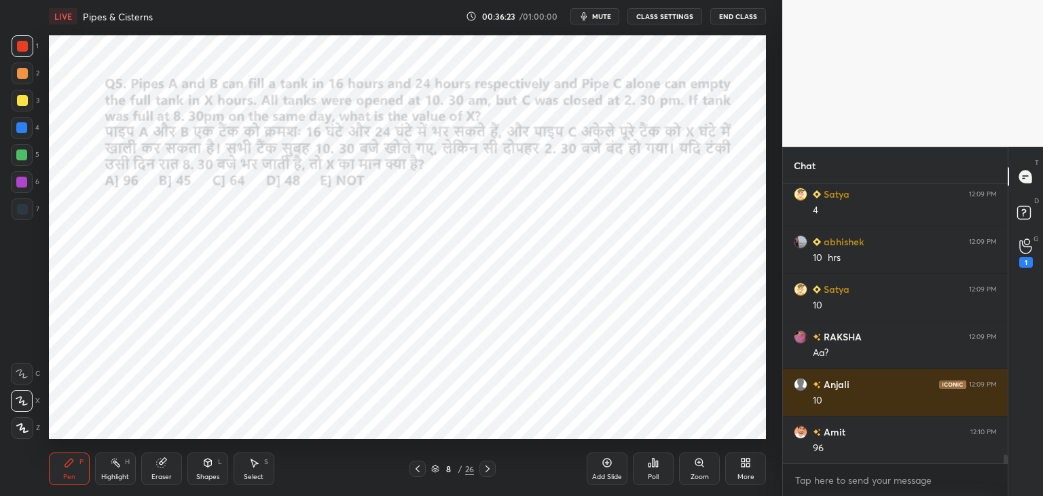
scroll to position [8475, 0]
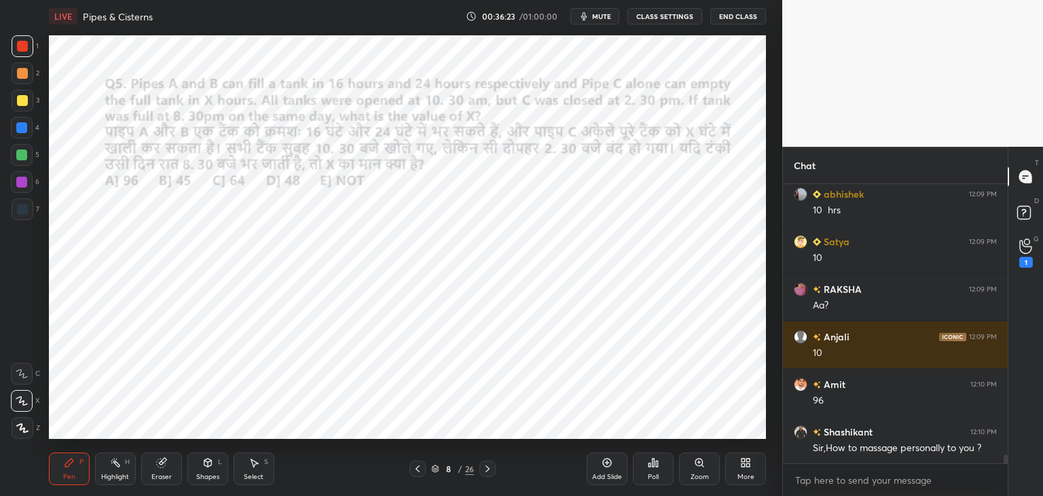
click at [488, 466] on icon at bounding box center [487, 468] width 11 height 11
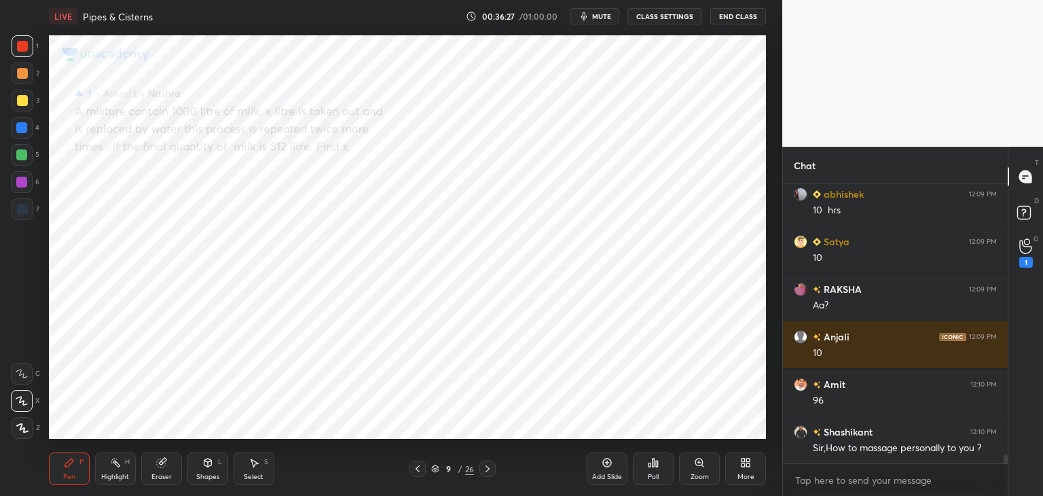
click at [486, 471] on icon at bounding box center [488, 468] width 4 height 7
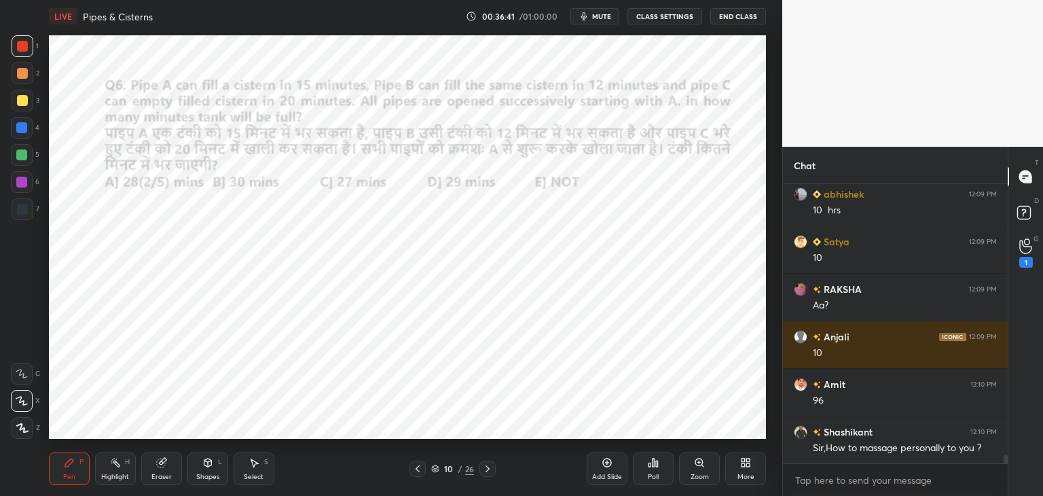
scroll to position [8488, 0]
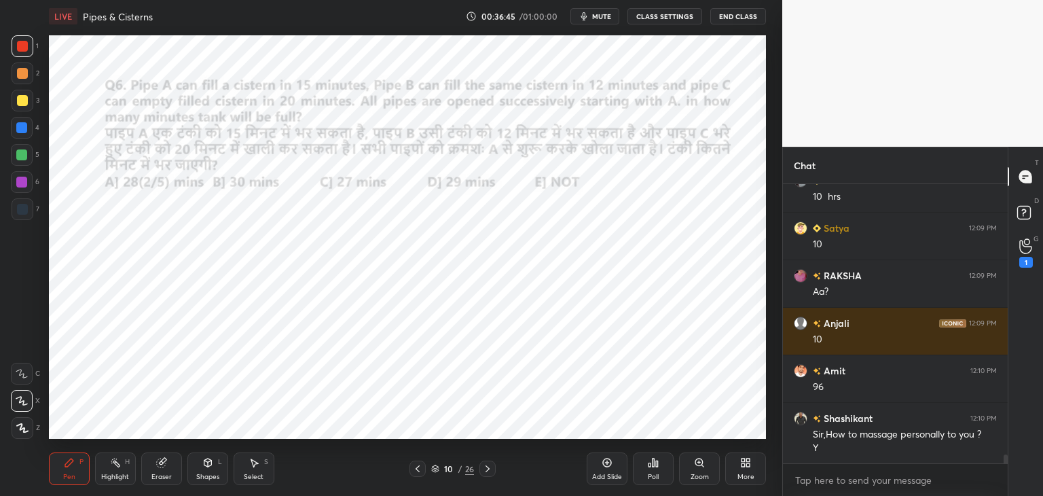
click at [166, 468] on div "Eraser" at bounding box center [161, 468] width 41 height 33
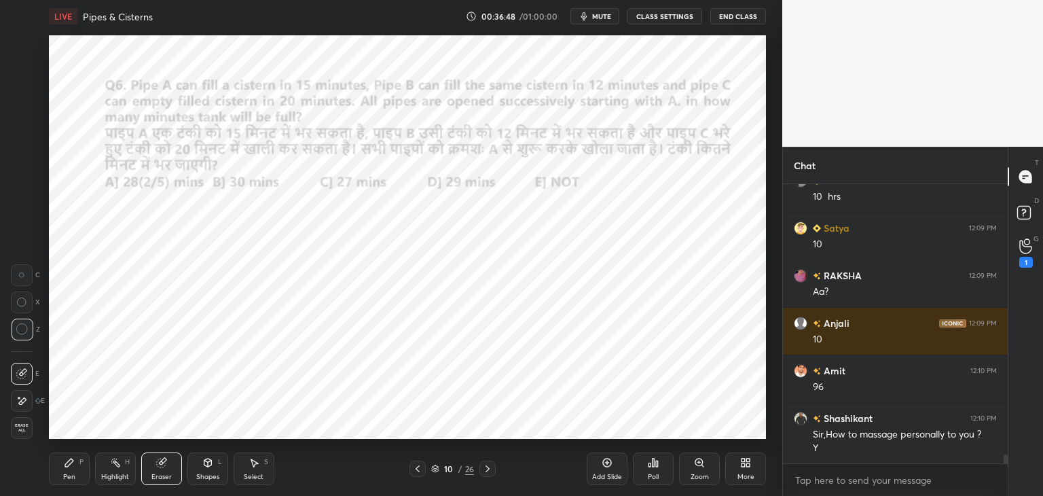
click at [65, 476] on div "Pen" at bounding box center [69, 476] width 12 height 7
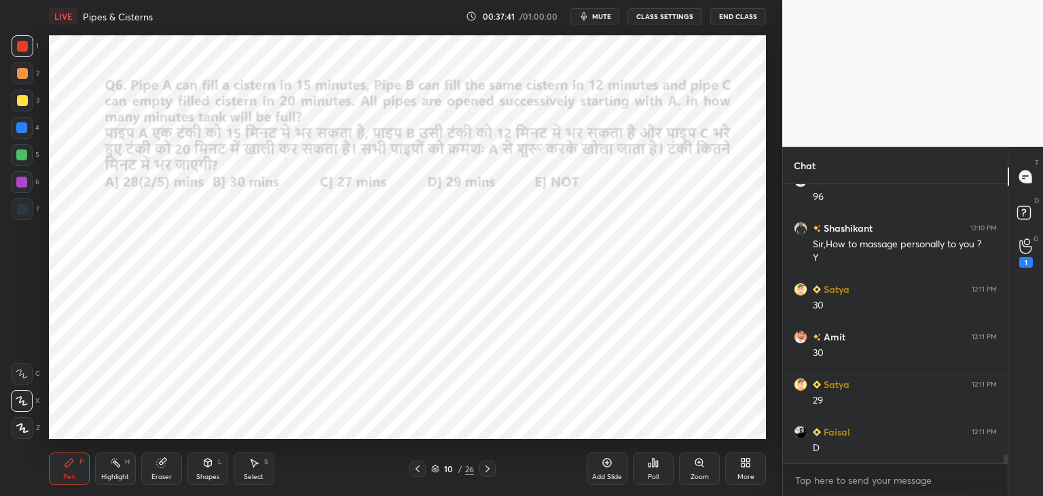
scroll to position [8726, 0]
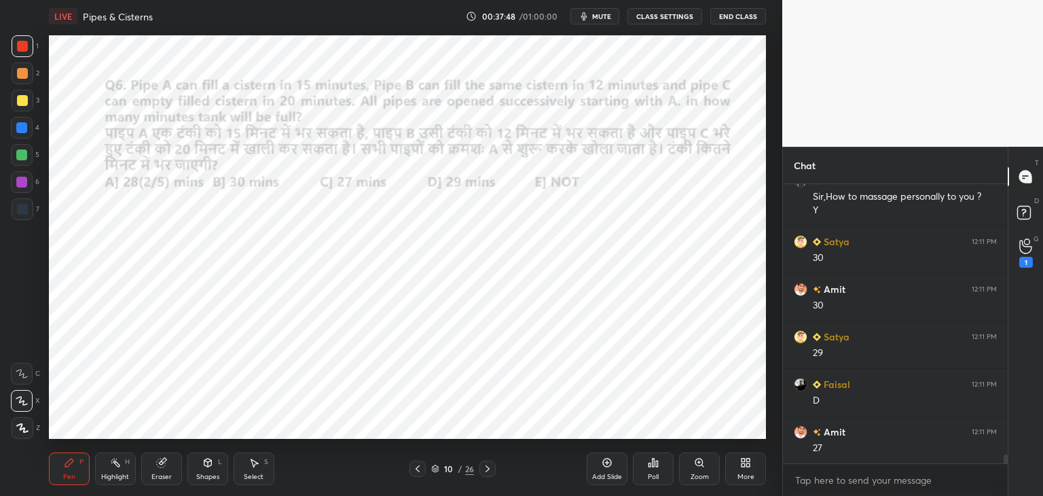
click at [26, 130] on div at bounding box center [21, 127] width 11 height 11
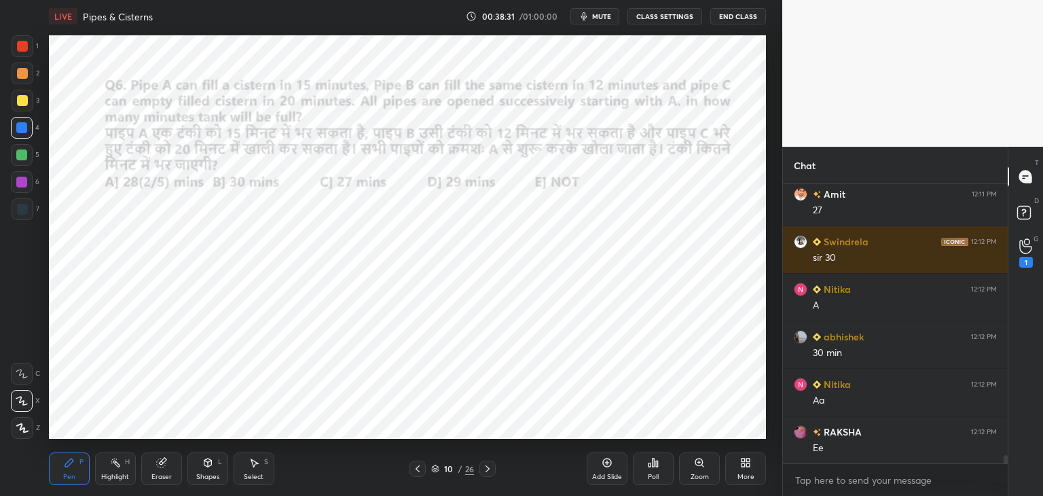
scroll to position [9011, 0]
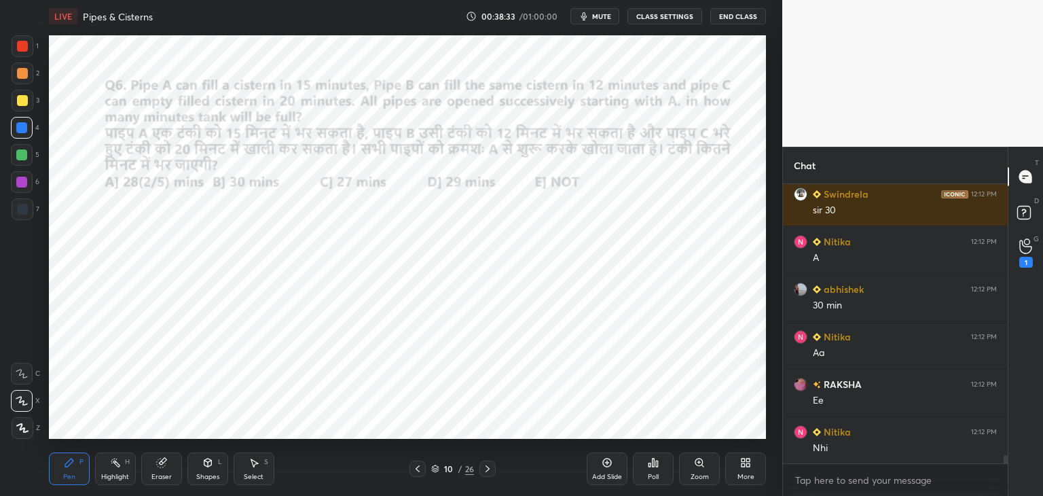
click at [166, 467] on icon at bounding box center [161, 462] width 11 height 11
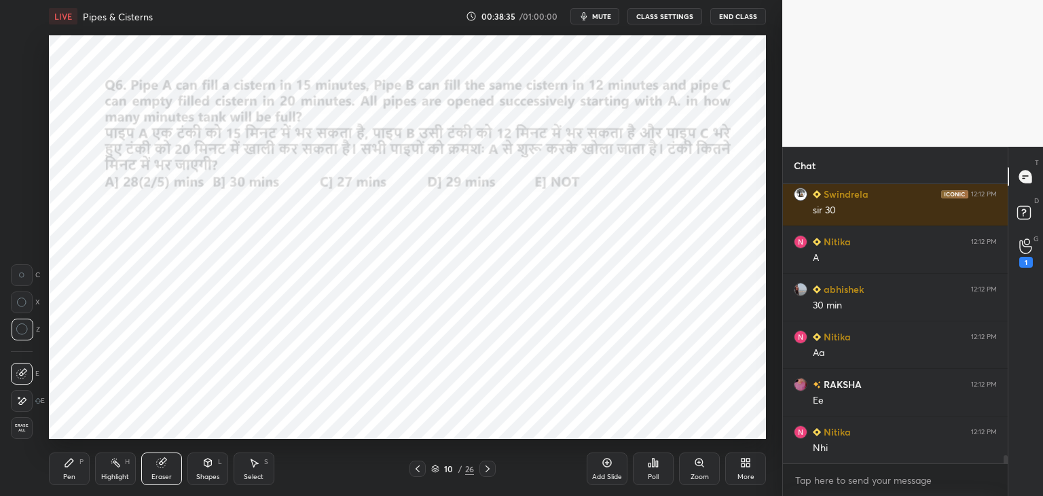
click at [27, 406] on div at bounding box center [22, 401] width 22 height 22
click at [63, 475] on div "Pen" at bounding box center [69, 476] width 12 height 7
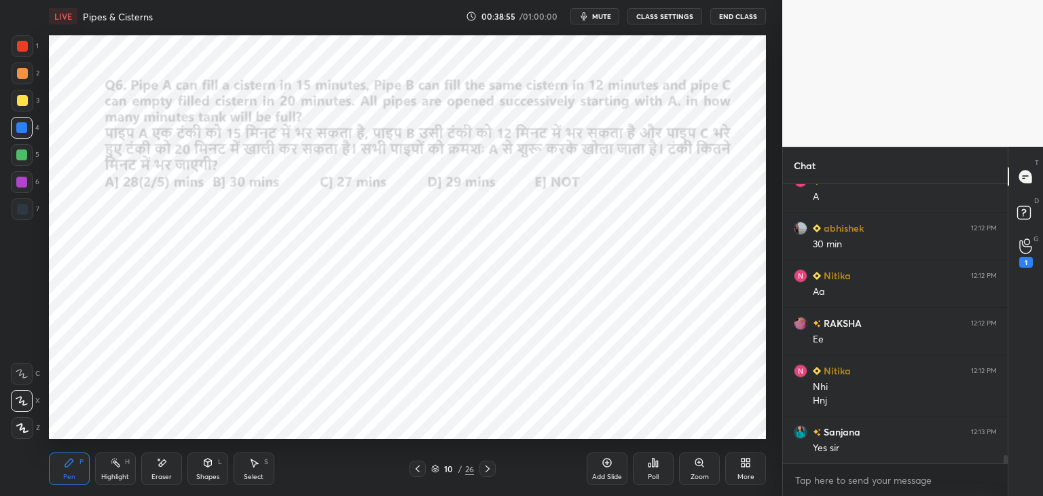
scroll to position [9120, 0]
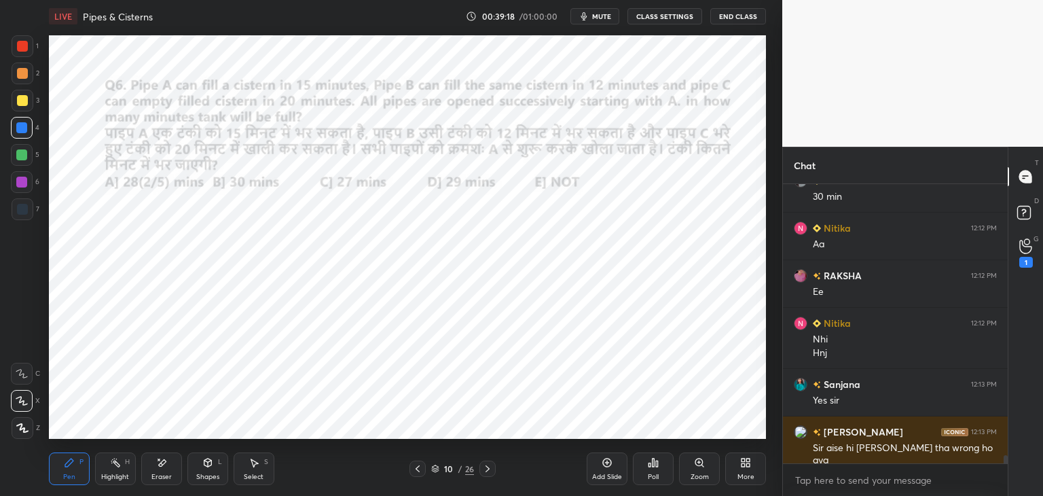
click at [160, 471] on div "Eraser" at bounding box center [161, 468] width 41 height 33
click at [65, 475] on div "Pen" at bounding box center [69, 476] width 12 height 7
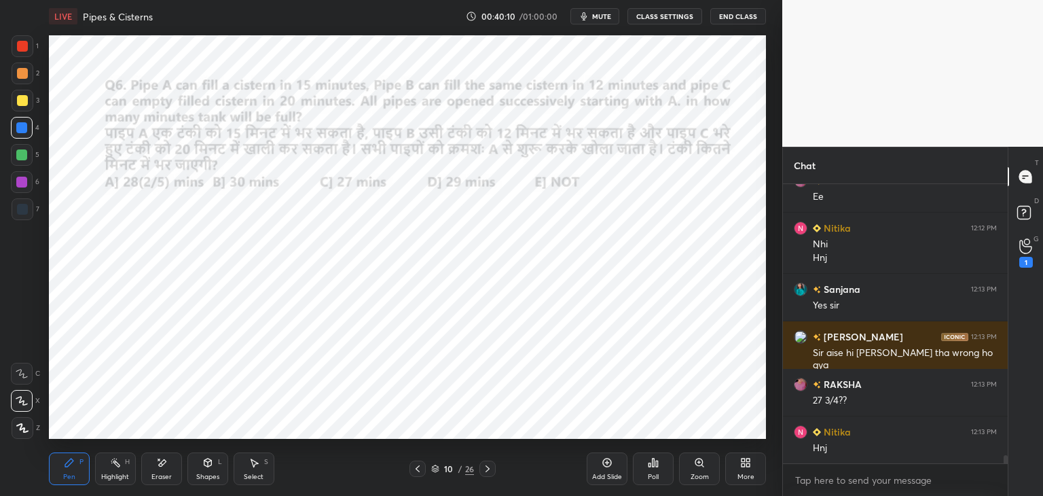
scroll to position [9262, 0]
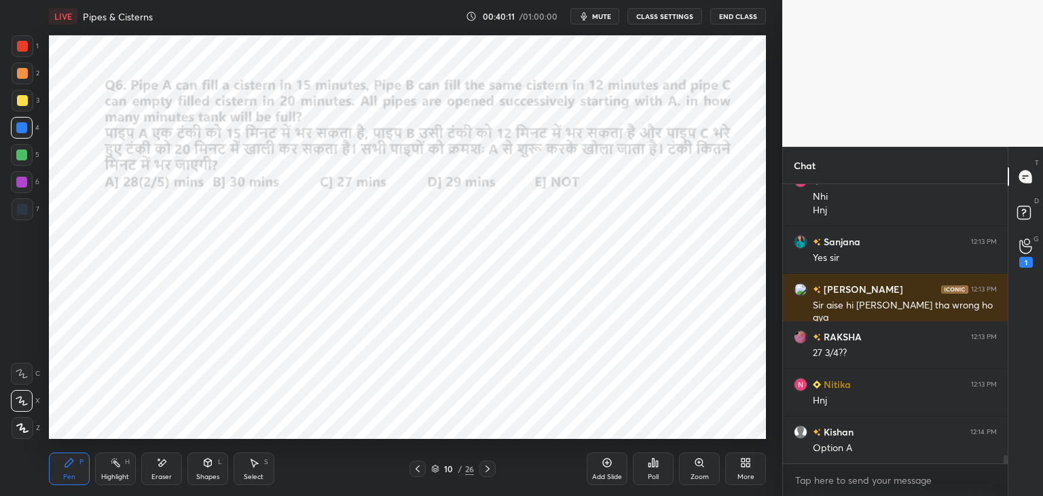
click at [644, 432] on div "Poll" at bounding box center [653, 469] width 41 height 76
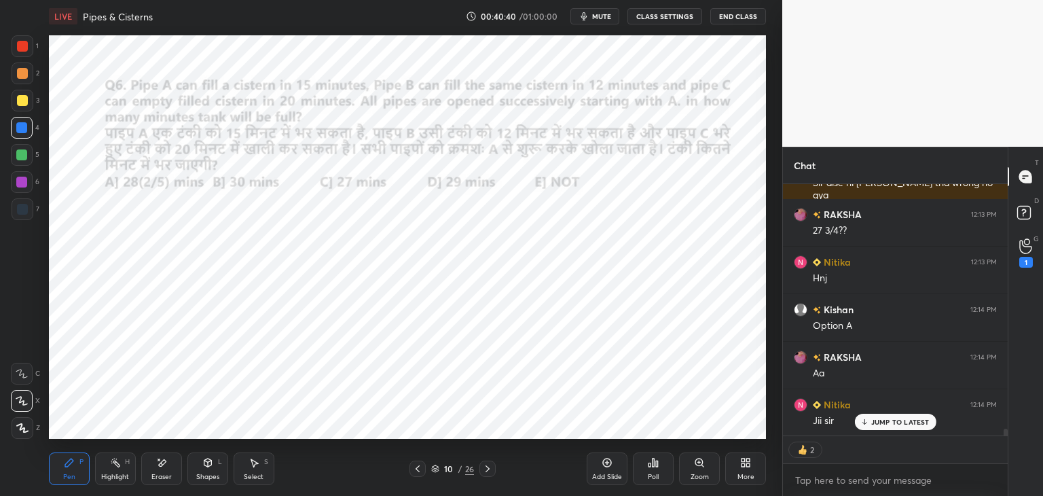
scroll to position [9433, 0]
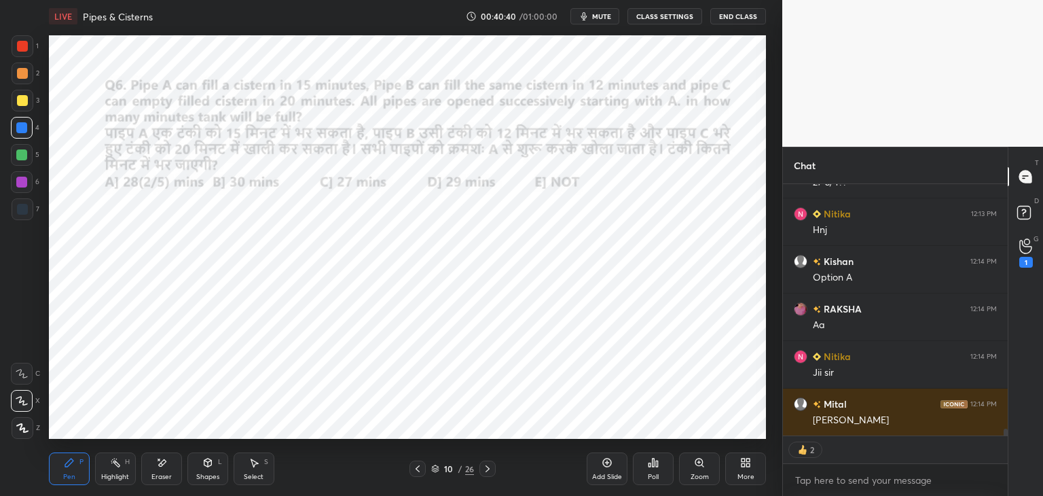
click at [487, 470] on icon at bounding box center [488, 468] width 4 height 7
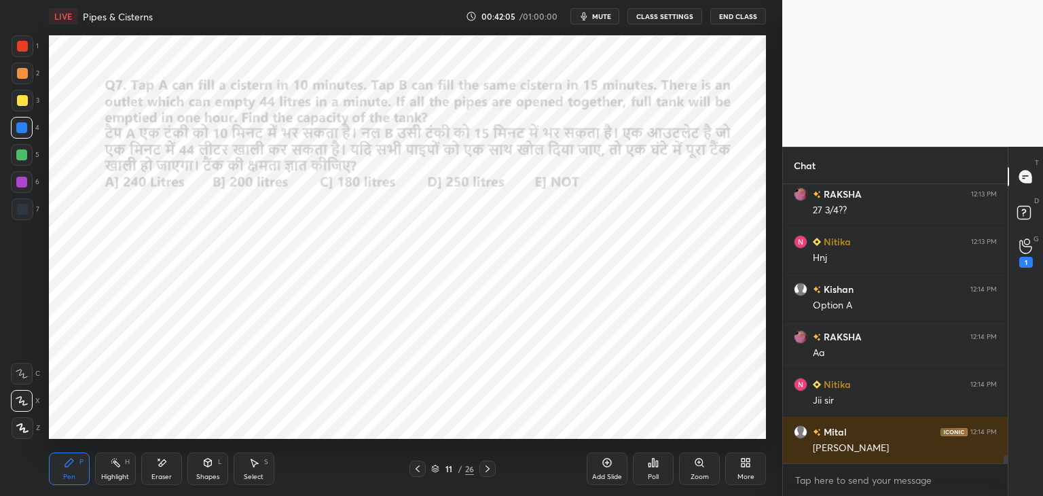
click at [27, 48] on div at bounding box center [22, 46] width 11 height 11
click at [211, 465] on icon at bounding box center [207, 463] width 7 height 8
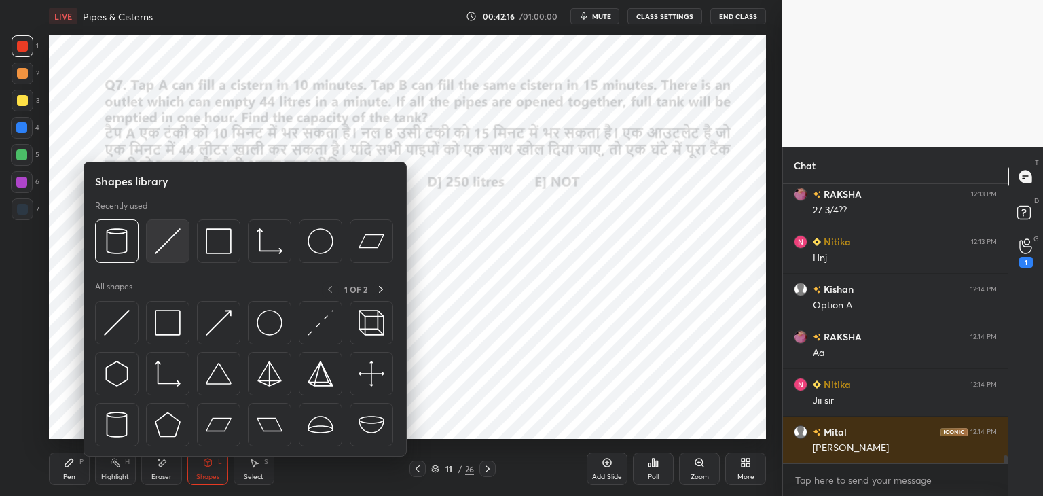
click at [183, 256] on div at bounding box center [167, 240] width 43 height 43
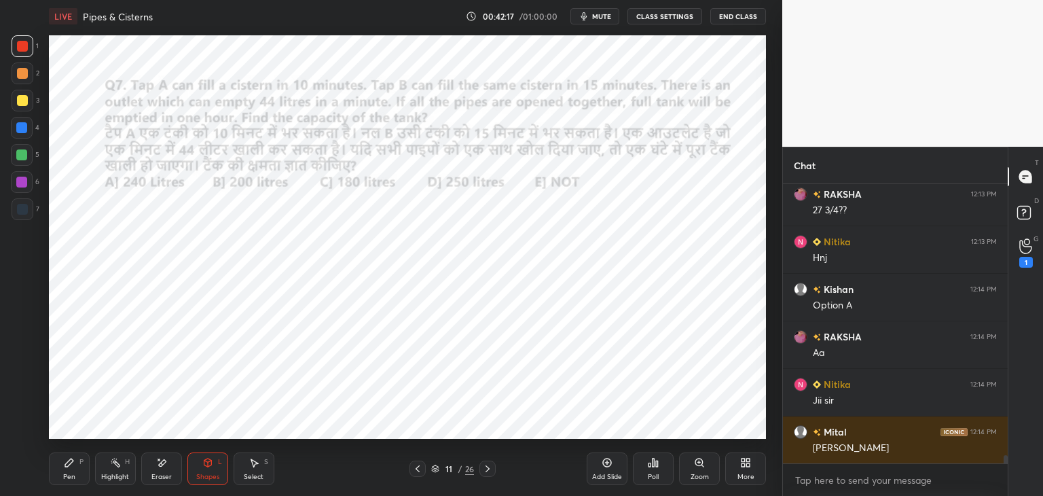
scroll to position [9464, 0]
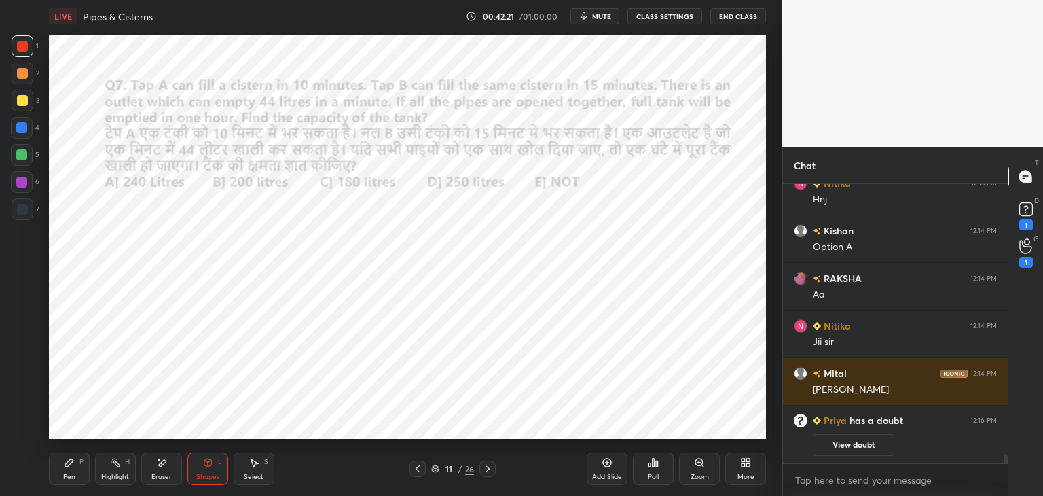
click at [71, 475] on div "Pen" at bounding box center [69, 476] width 12 height 7
click at [1030, 210] on rect at bounding box center [1026, 209] width 13 height 13
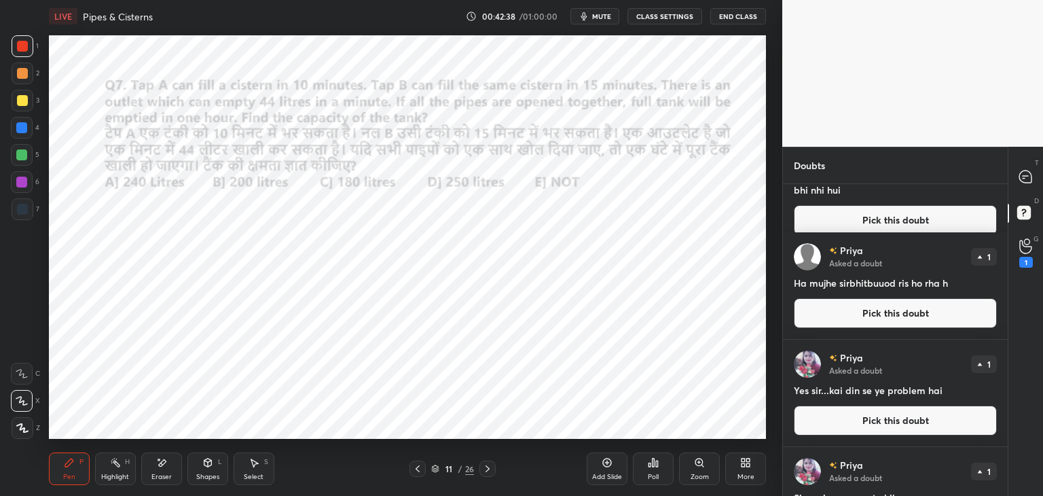
scroll to position [238, 0]
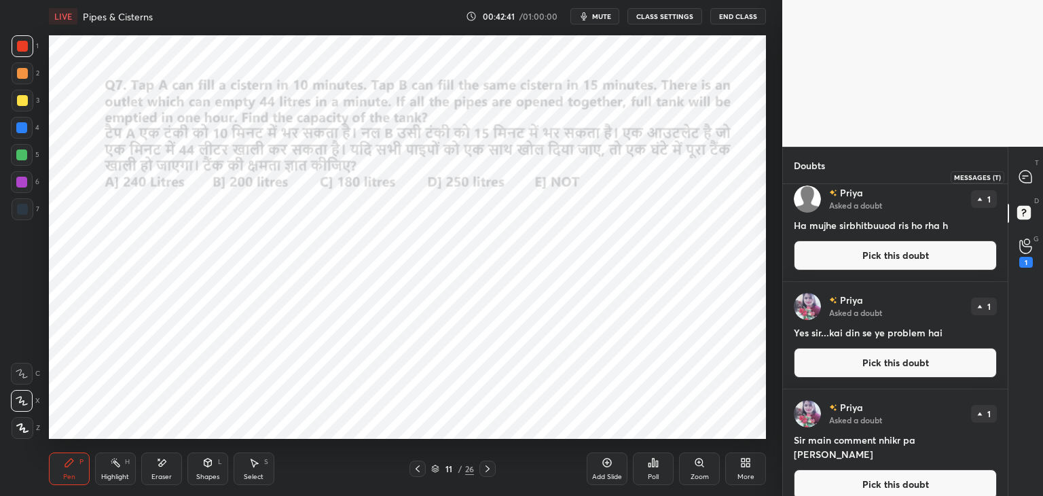
click at [1035, 169] on div at bounding box center [1026, 176] width 27 height 24
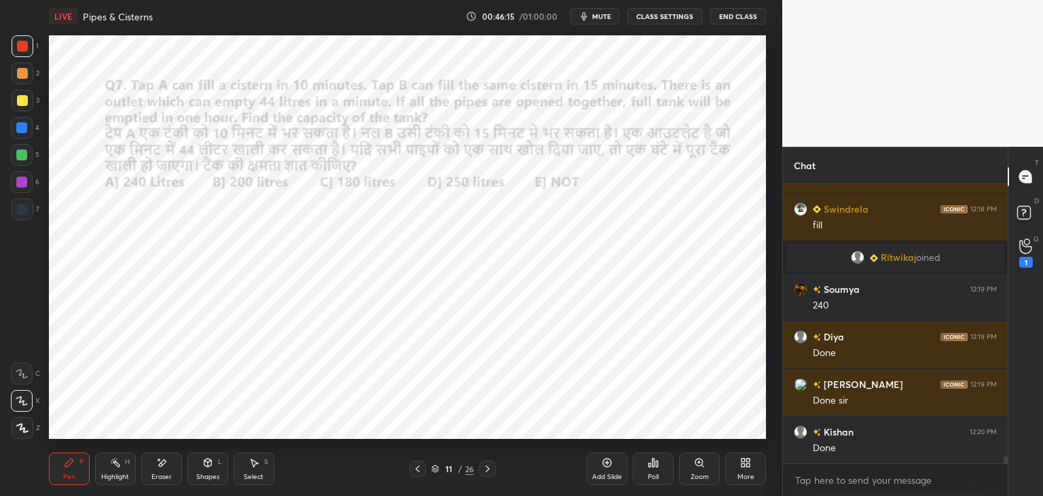
scroll to position [9783, 0]
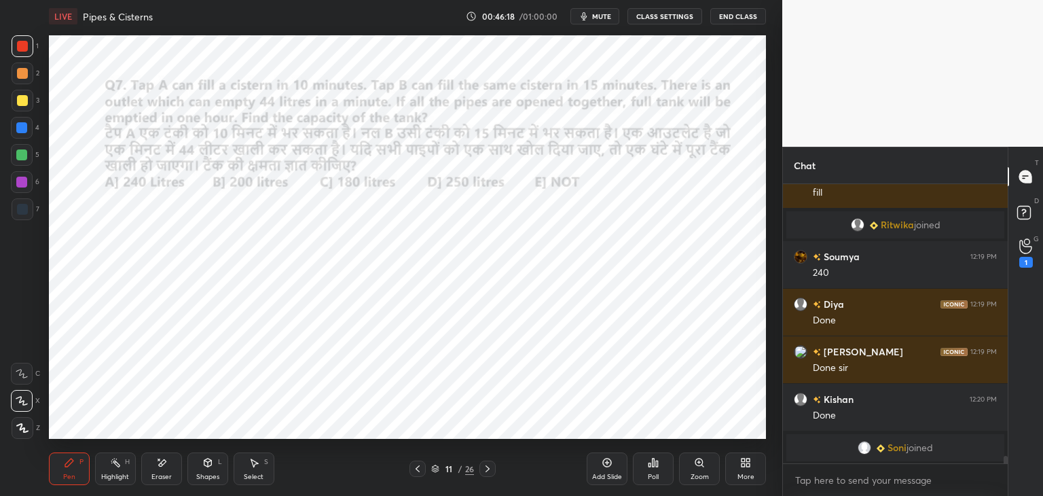
click at [29, 127] on div at bounding box center [22, 128] width 22 height 22
click at [24, 52] on div at bounding box center [22, 46] width 11 height 11
click at [24, 130] on div at bounding box center [21, 127] width 11 height 11
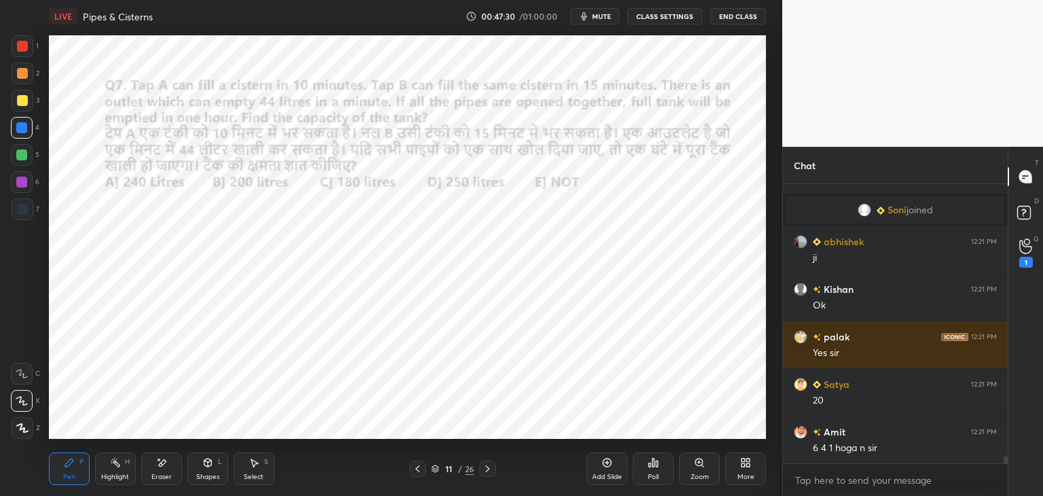
scroll to position [10000, 0]
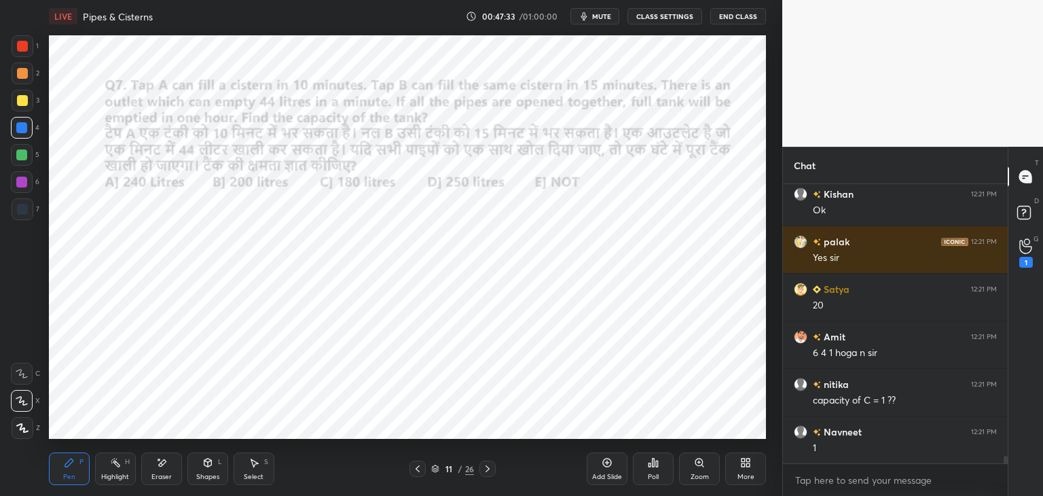
click at [173, 467] on div "Eraser" at bounding box center [161, 468] width 41 height 33
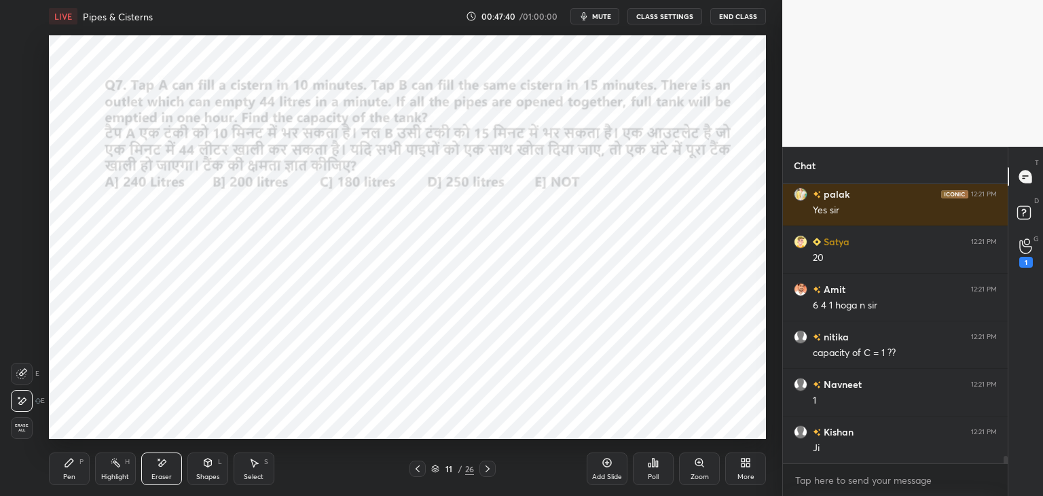
click at [78, 473] on div "Pen P" at bounding box center [69, 468] width 41 height 33
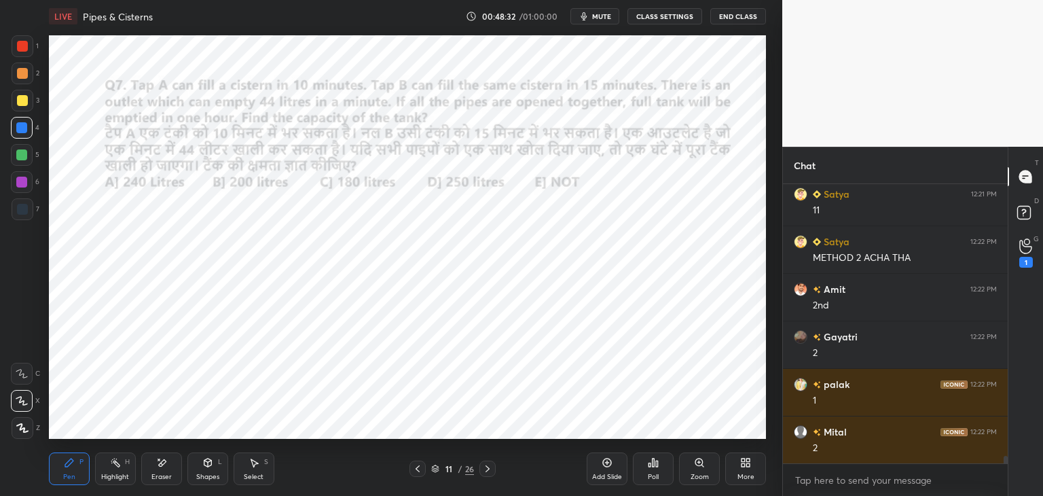
scroll to position [10428, 0]
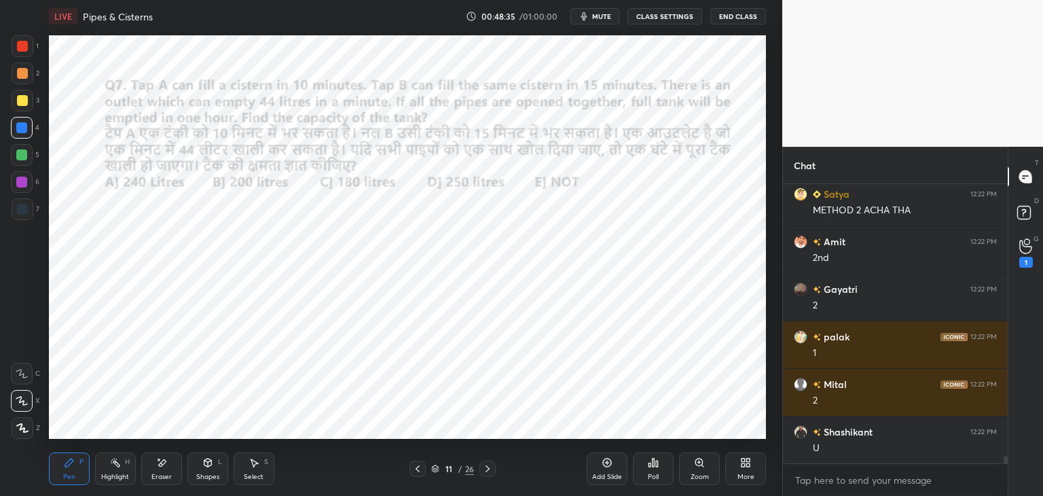
click at [490, 467] on icon at bounding box center [487, 468] width 11 height 11
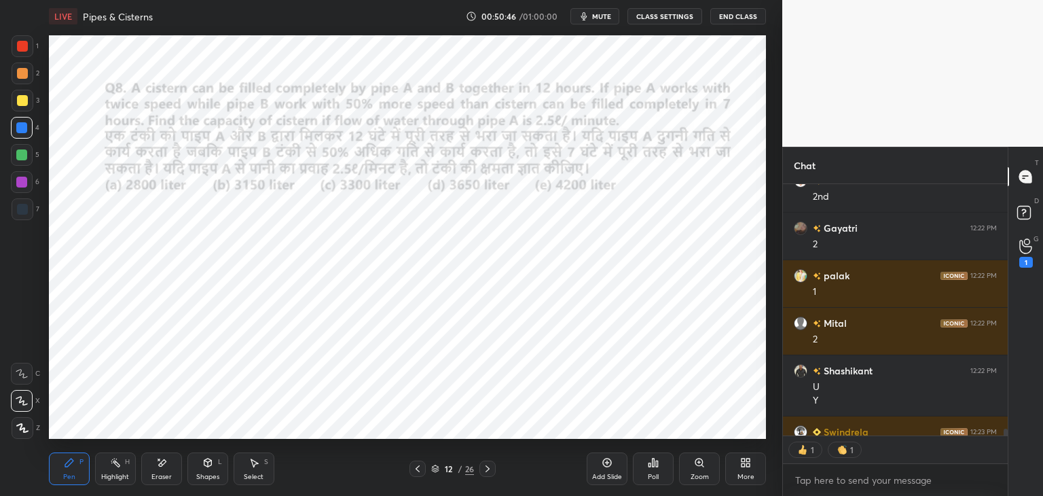
scroll to position [10489, 0]
click at [23, 49] on div at bounding box center [22, 46] width 11 height 11
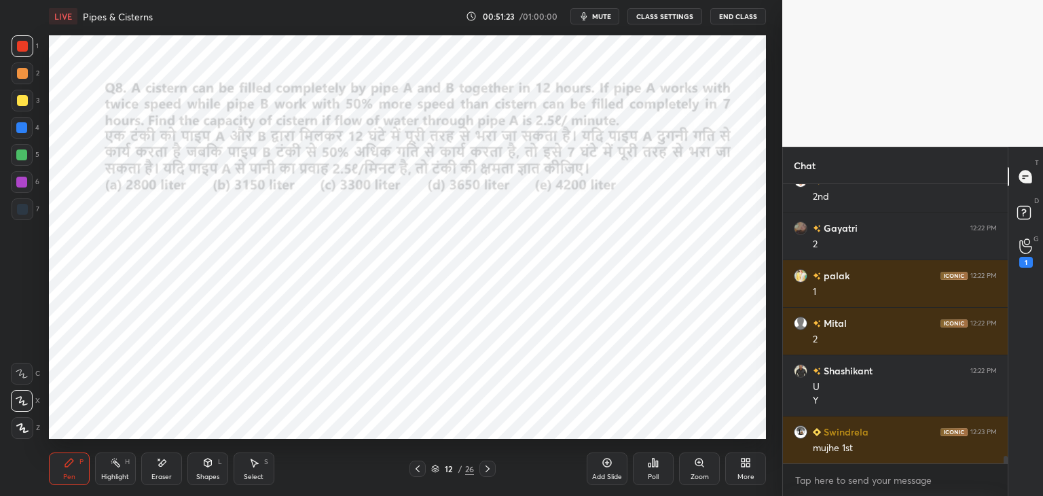
click at [26, 179] on div at bounding box center [21, 182] width 11 height 11
click at [30, 157] on div at bounding box center [22, 155] width 22 height 22
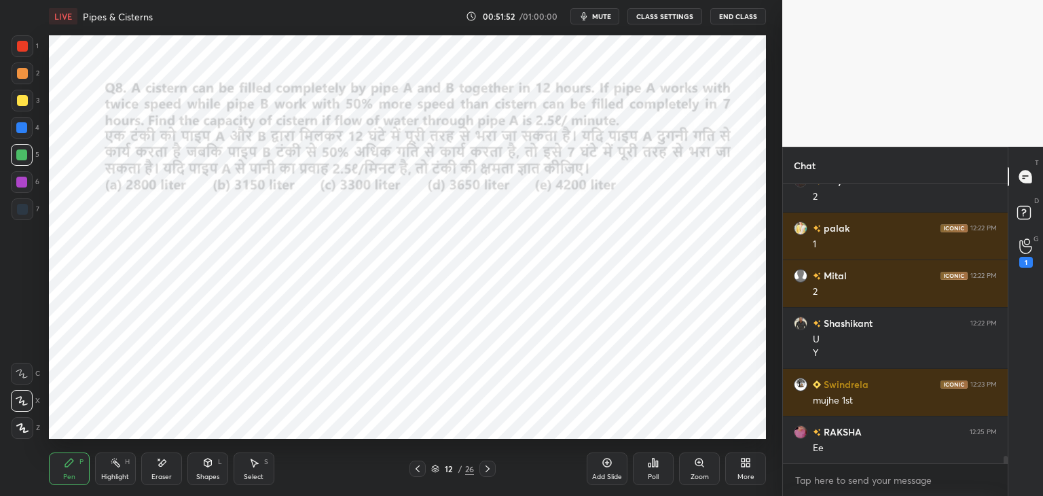
click at [24, 130] on div at bounding box center [21, 127] width 11 height 11
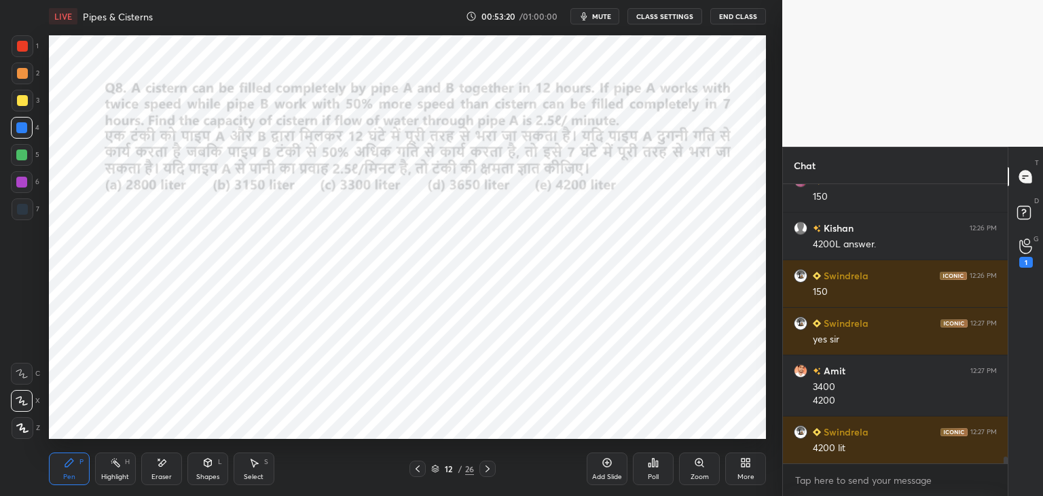
scroll to position [10879, 0]
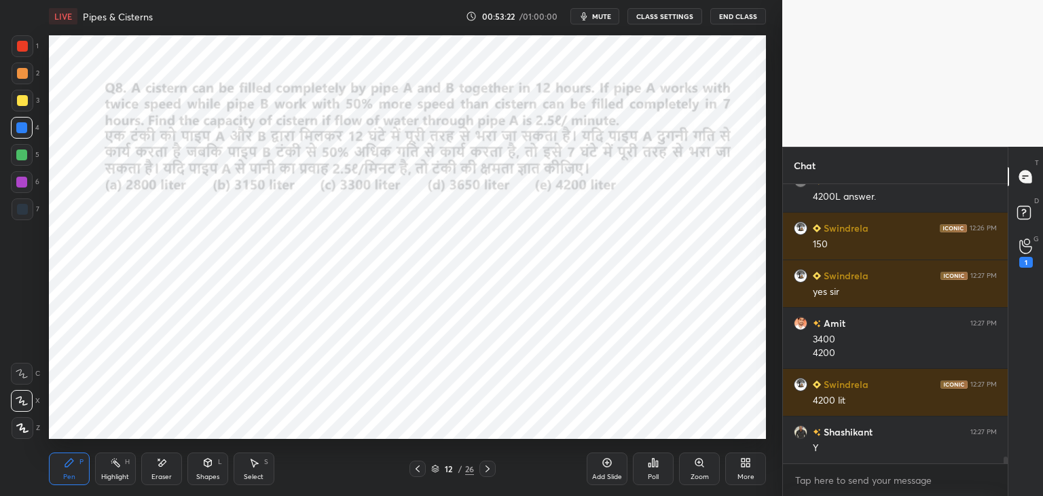
click at [490, 471] on icon at bounding box center [487, 468] width 11 height 11
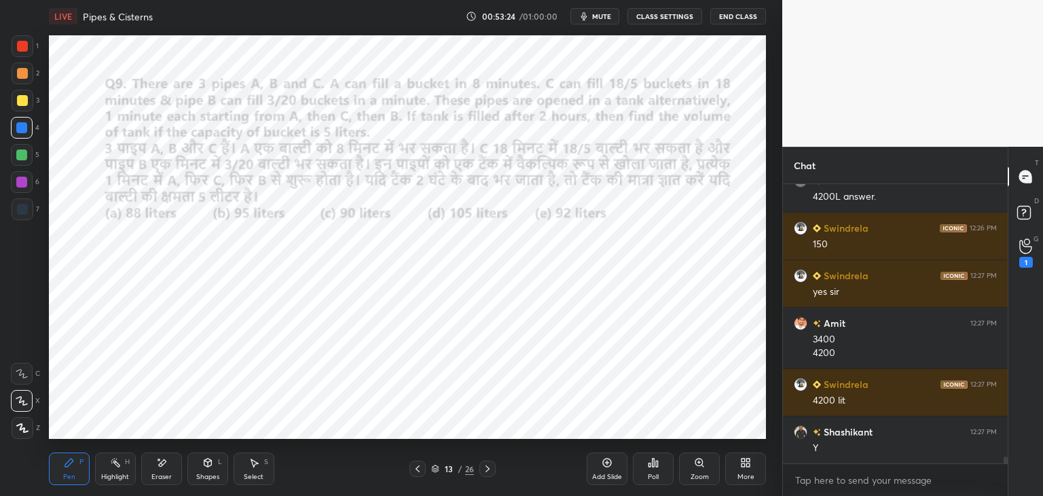
click at [26, 39] on div at bounding box center [23, 46] width 22 height 22
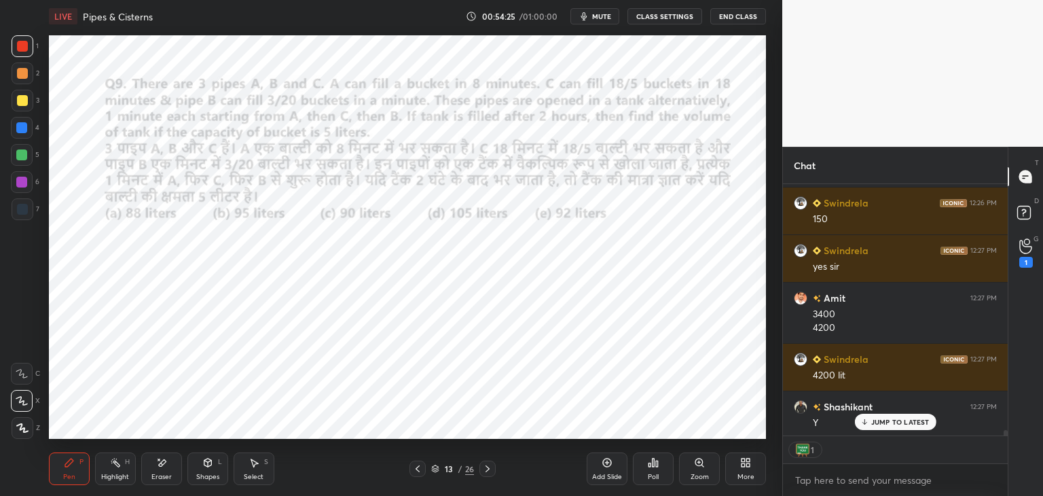
scroll to position [248, 221]
click at [888, 419] on p "JUMP TO LATEST" at bounding box center [900, 422] width 58 height 8
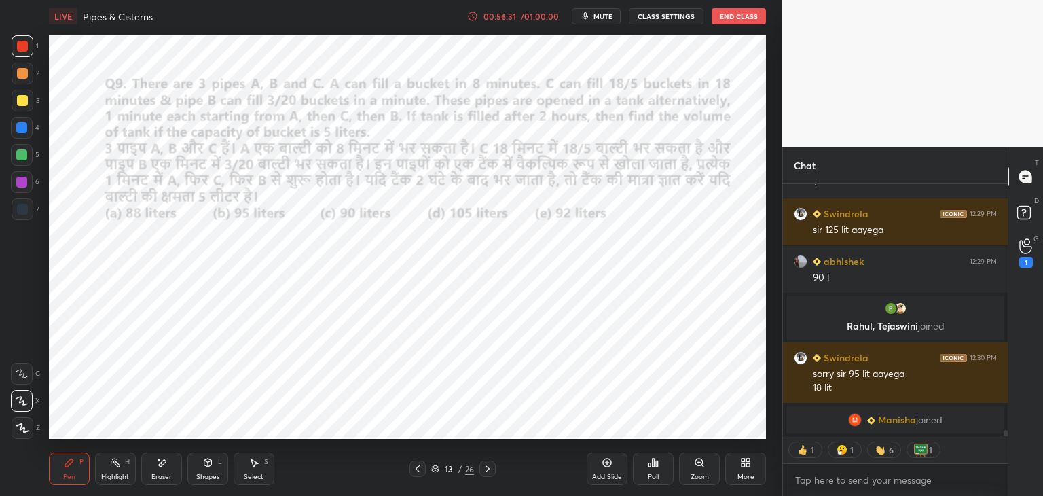
scroll to position [10947, 0]
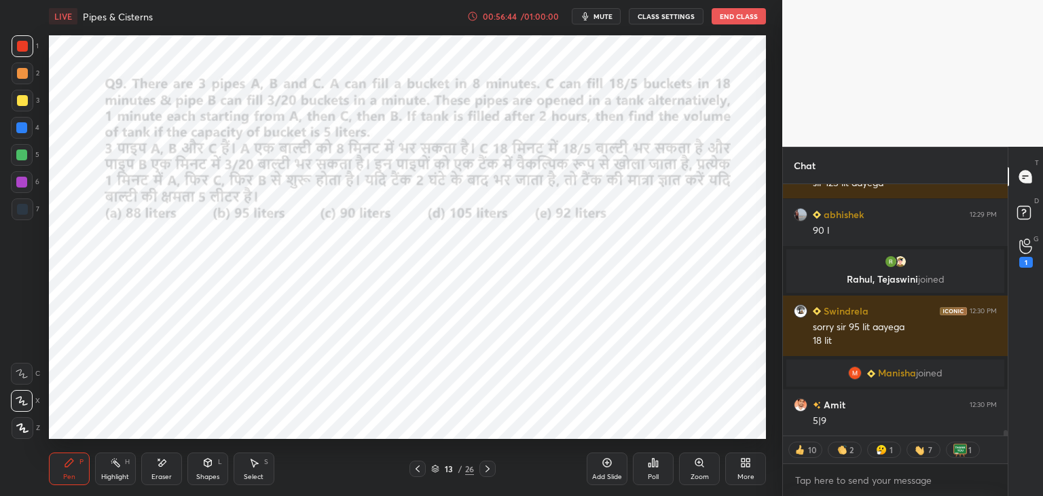
click at [27, 136] on div at bounding box center [22, 128] width 22 height 22
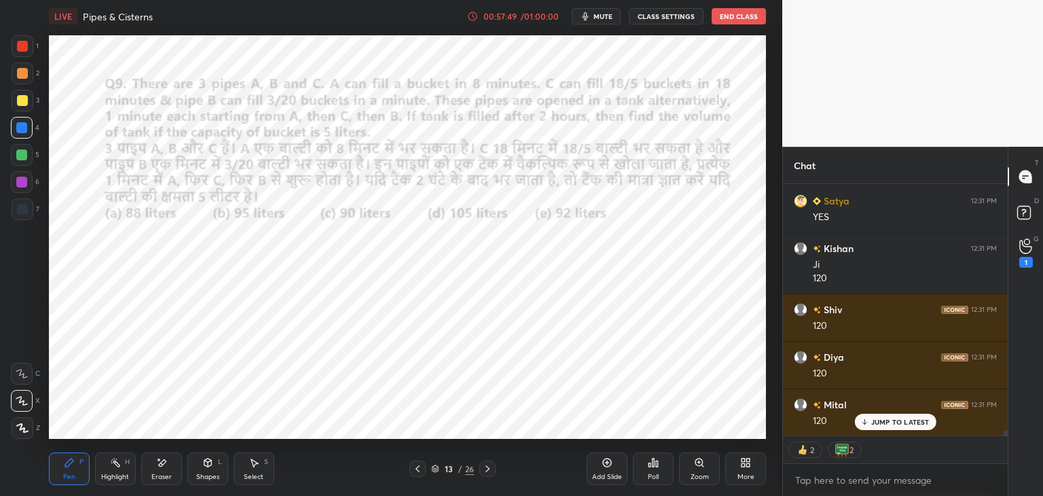
scroll to position [11294, 0]
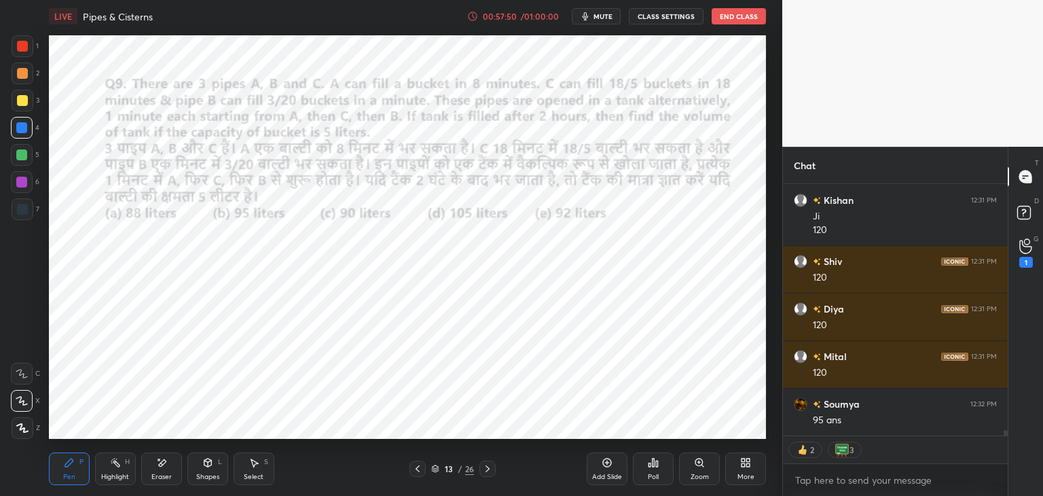
click at [22, 50] on div at bounding box center [22, 46] width 11 height 11
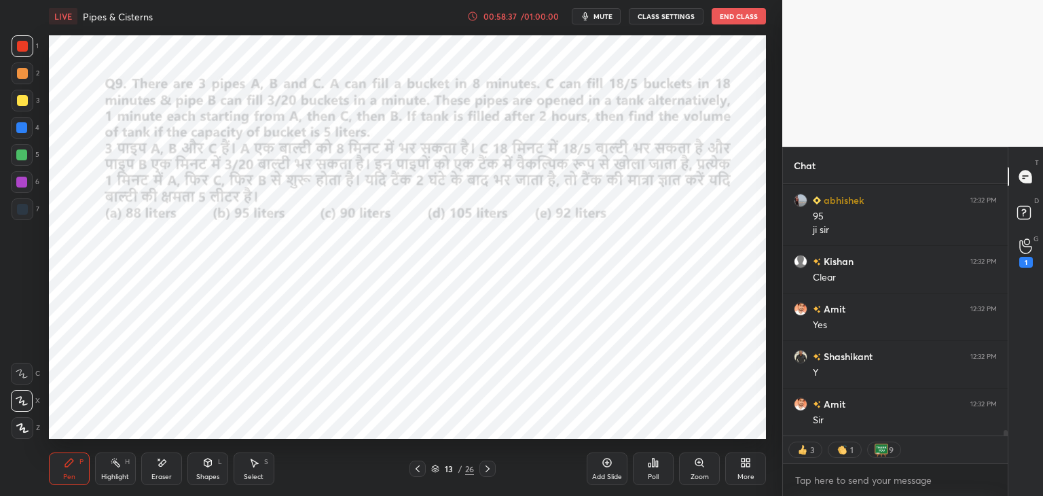
scroll to position [11640, 0]
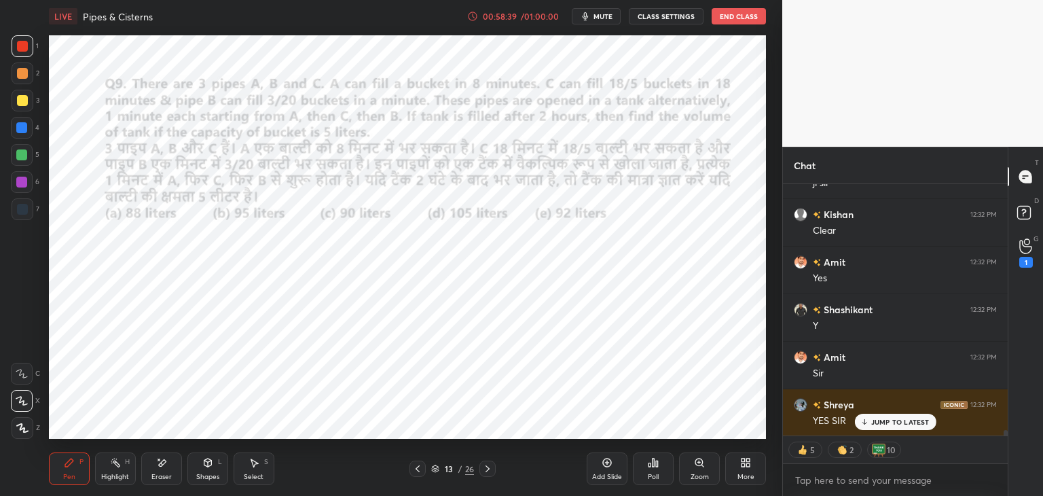
click at [488, 465] on icon at bounding box center [487, 468] width 11 height 11
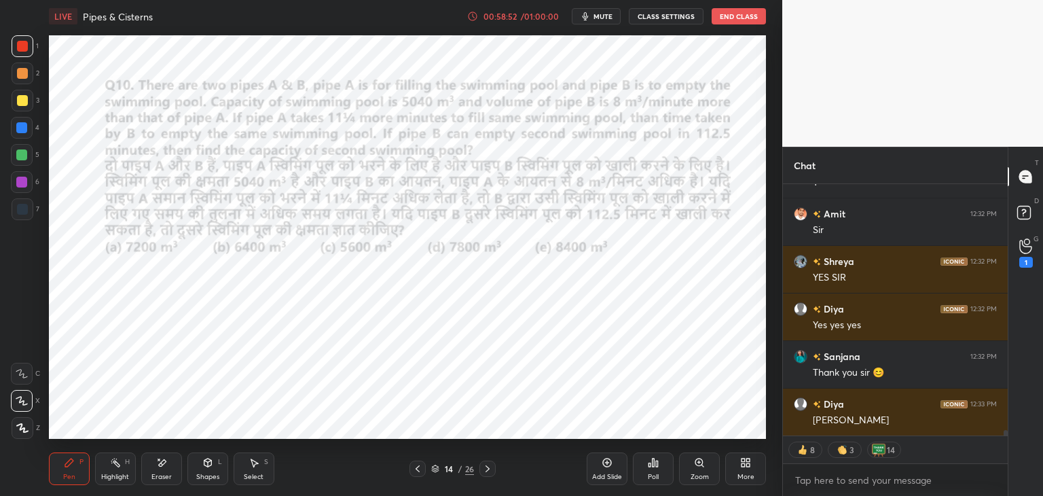
scroll to position [11830, 0]
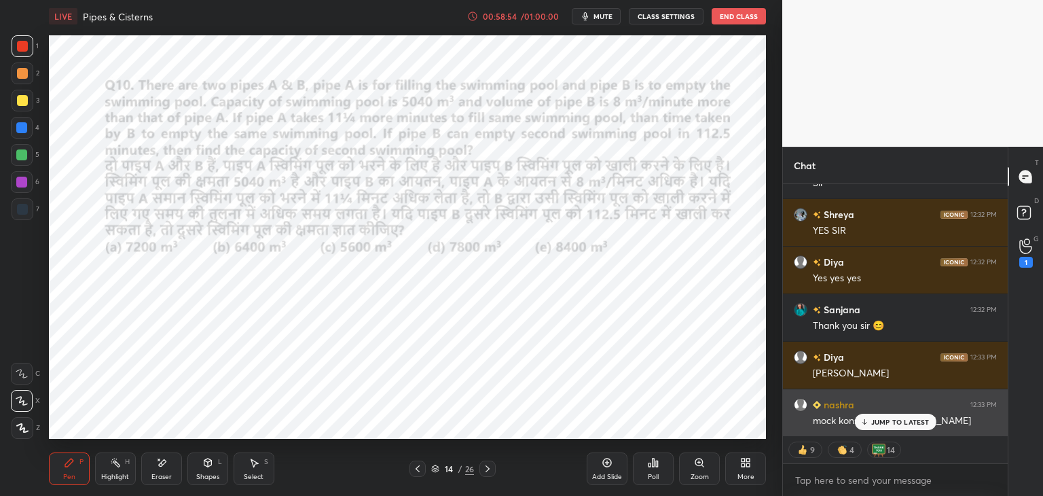
click at [893, 422] on p "JUMP TO LATEST" at bounding box center [900, 422] width 58 height 8
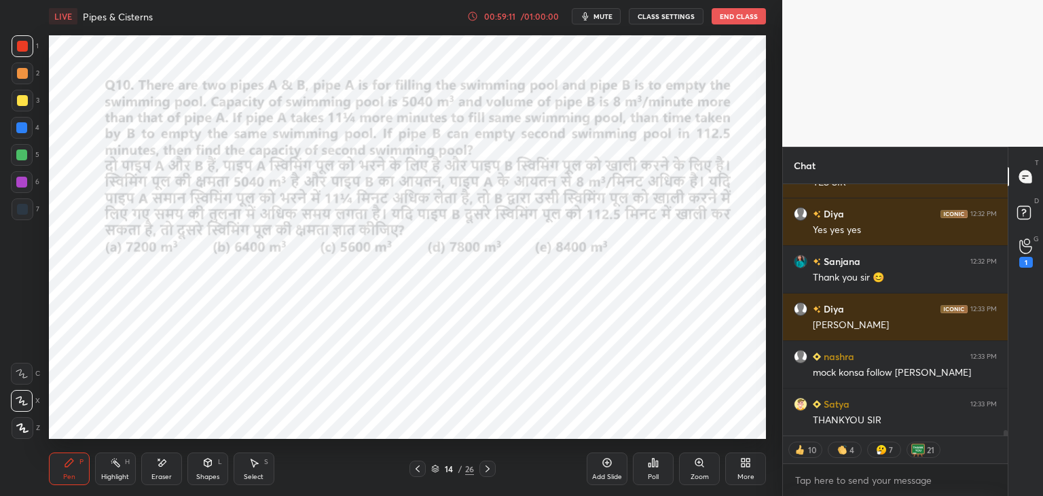
scroll to position [11925, 0]
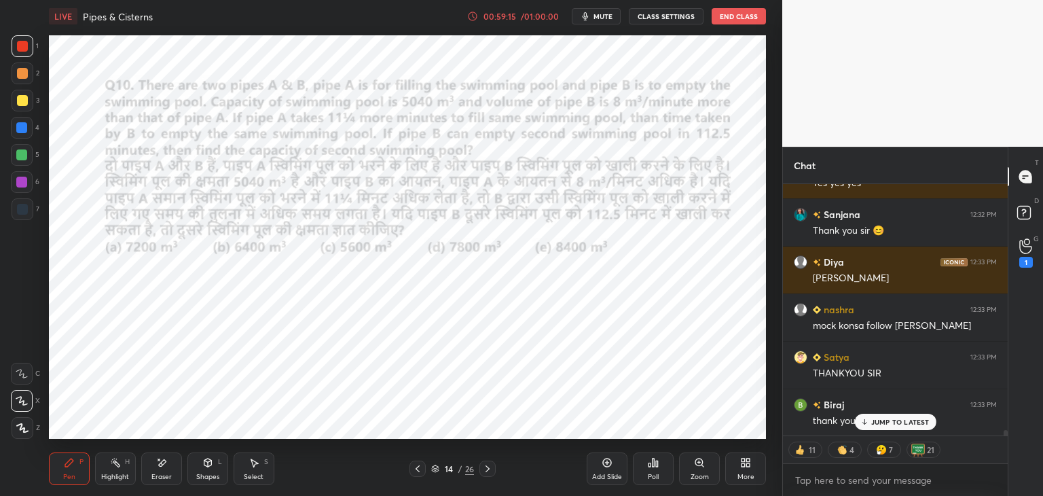
type textarea "x"
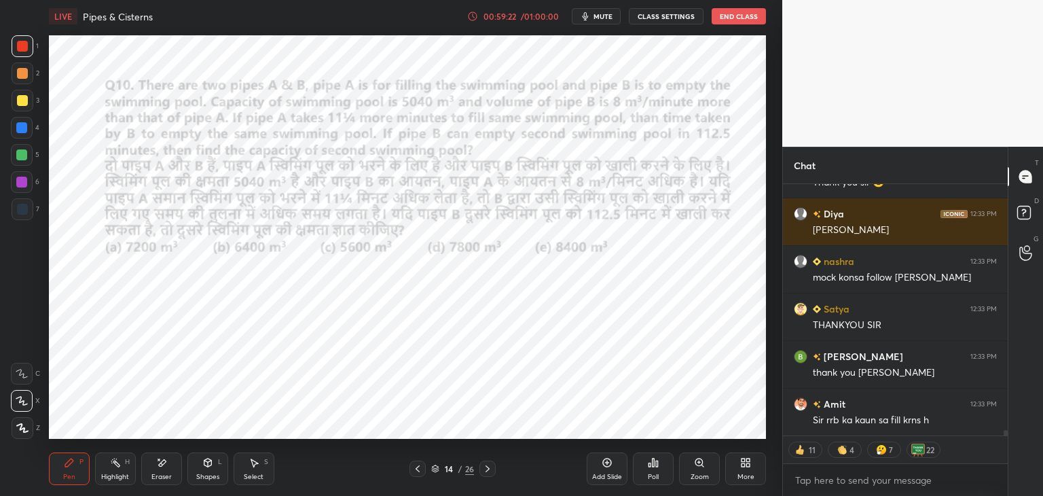
click at [736, 17] on button "End Class" at bounding box center [739, 16] width 54 height 16
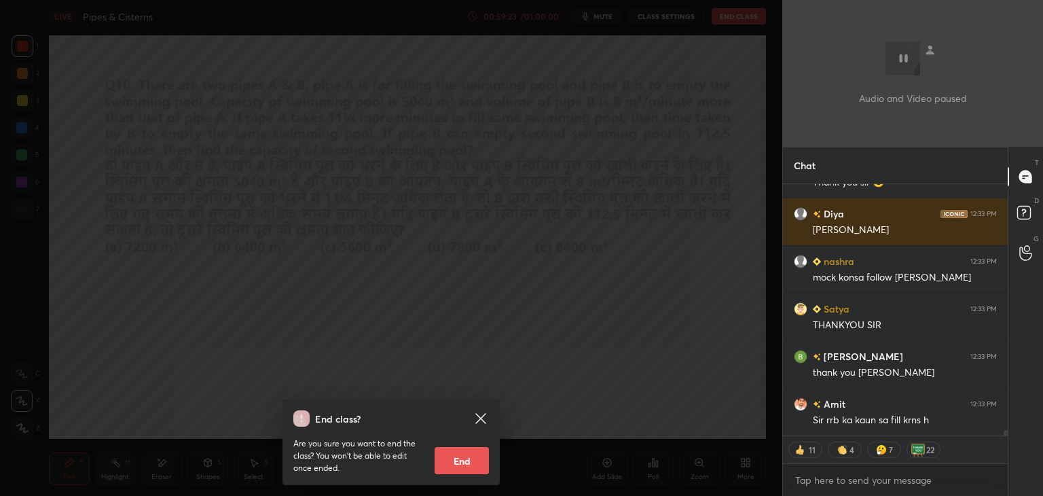
scroll to position [12020, 0]
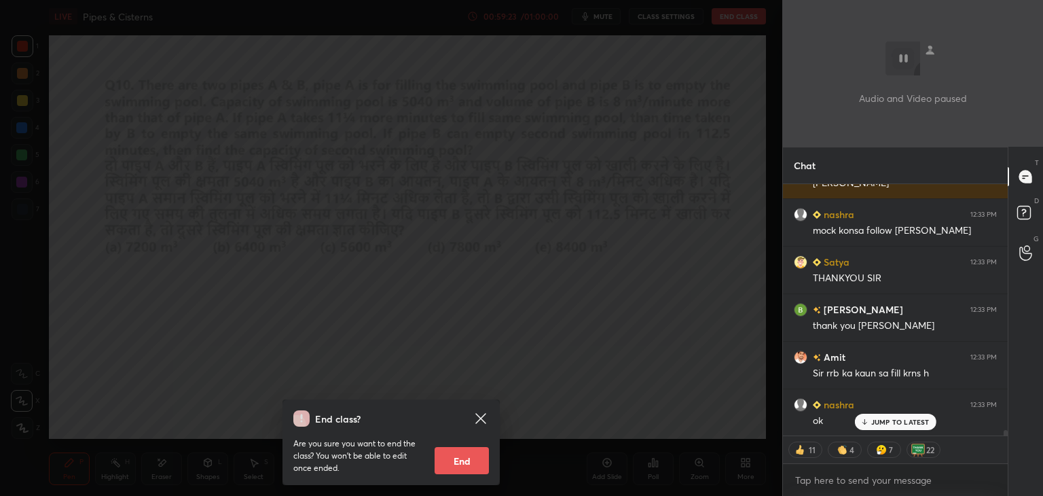
click at [462, 460] on button "End" at bounding box center [462, 460] width 54 height 27
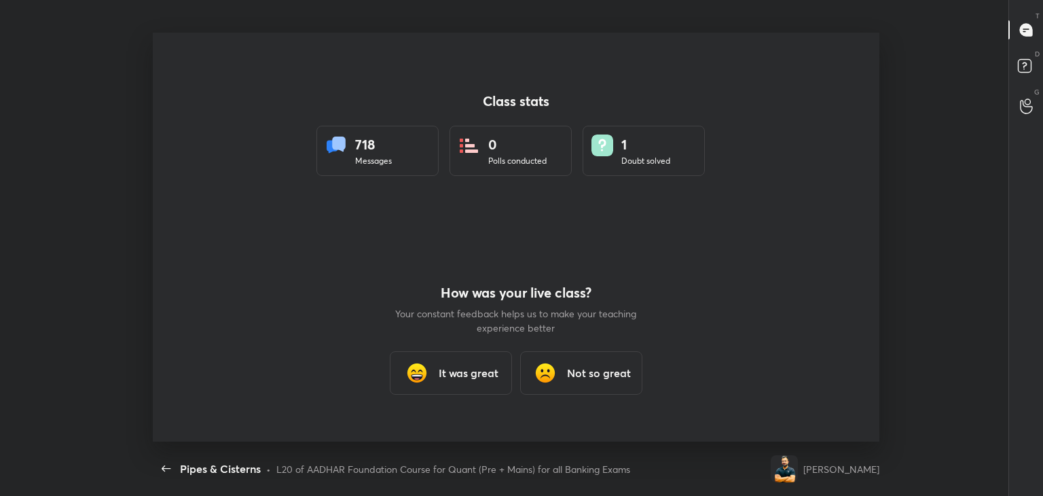
scroll to position [4, 0]
click at [454, 372] on h3 "It was great" at bounding box center [469, 373] width 60 height 16
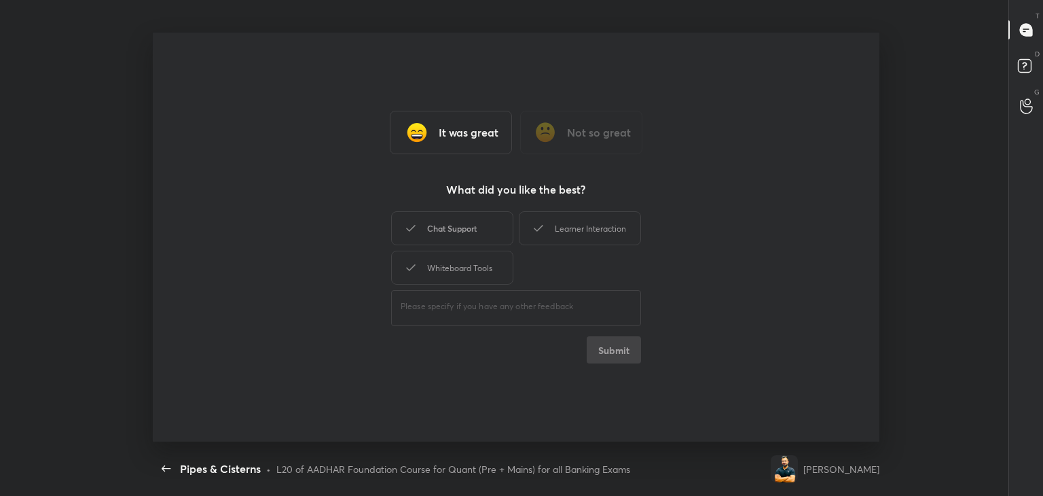
click at [469, 227] on div "Chat Support" at bounding box center [452, 228] width 122 height 34
click at [539, 226] on icon at bounding box center [539, 228] width 16 height 16
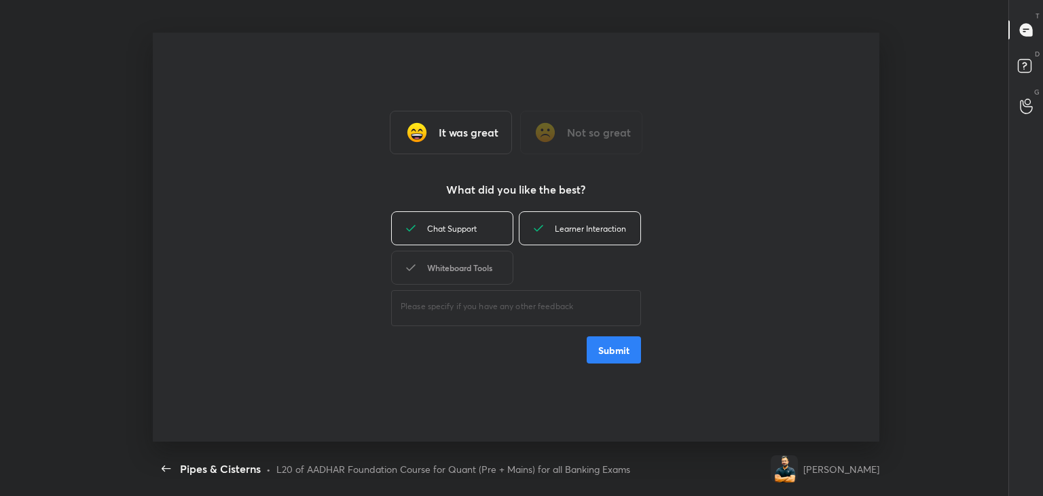
click at [480, 269] on div "Whiteboard Tools" at bounding box center [452, 268] width 122 height 34
click at [605, 357] on button "Submit" at bounding box center [614, 349] width 54 height 27
